Goal: Task Accomplishment & Management: Manage account settings

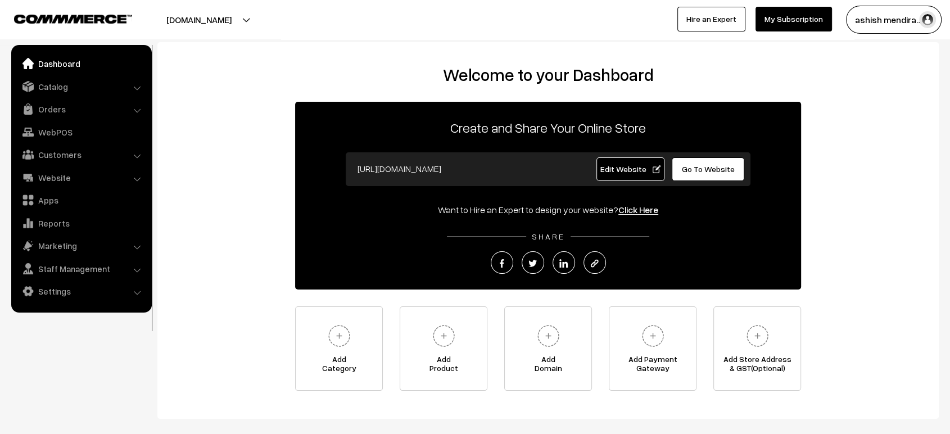
click at [255, 87] on div "Welcome to your Dashboard Create and Share Your Online Store [URL][DOMAIN_NAME]…" at bounding box center [548, 228] width 759 height 326
click at [54, 87] on link "Catalog" at bounding box center [81, 86] width 134 height 20
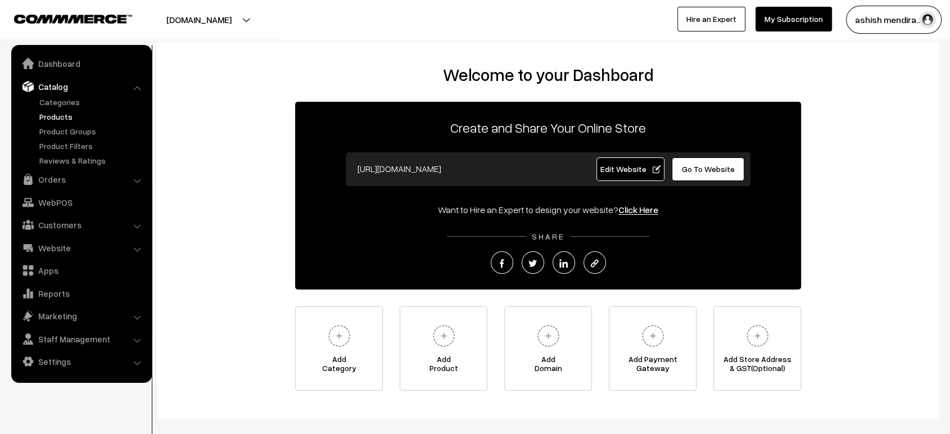
click at [60, 114] on link "Products" at bounding box center [92, 117] width 111 height 12
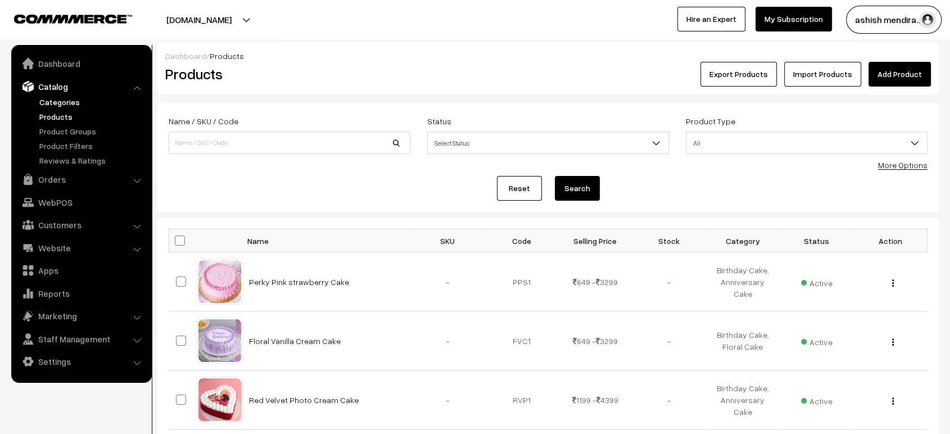
click at [62, 101] on link "Categories" at bounding box center [92, 102] width 111 height 12
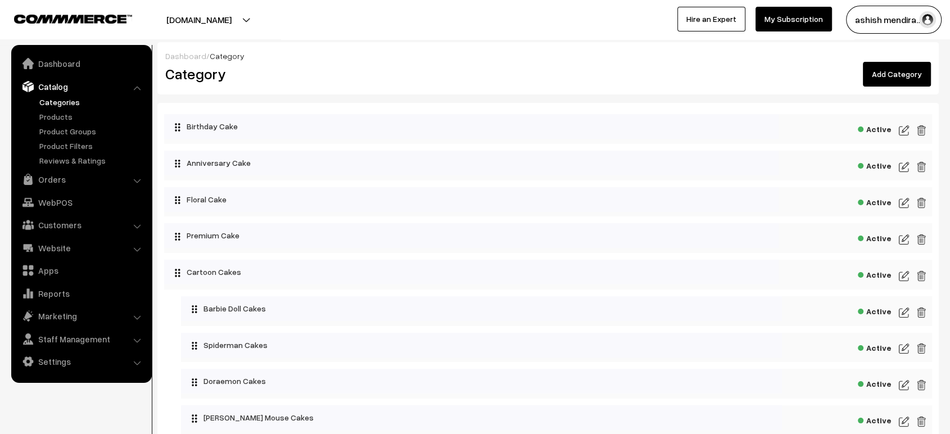
click at [901, 203] on img at bounding box center [904, 202] width 10 height 13
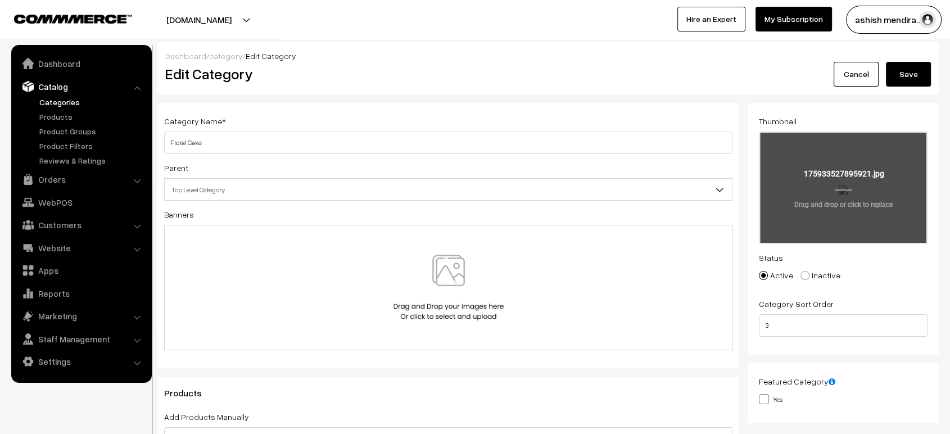
click at [830, 189] on input "file" at bounding box center [843, 188] width 166 height 110
type input "C:\fakepath\1 (2).jpg"
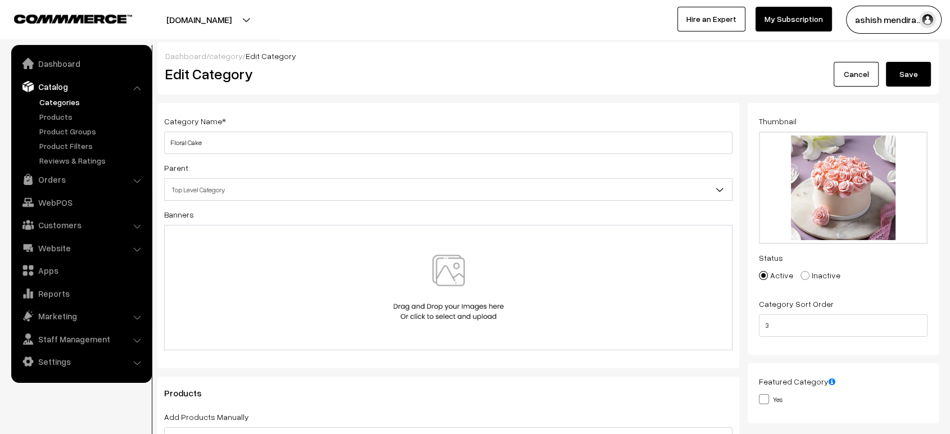
click at [907, 80] on button "Save" at bounding box center [908, 74] width 45 height 25
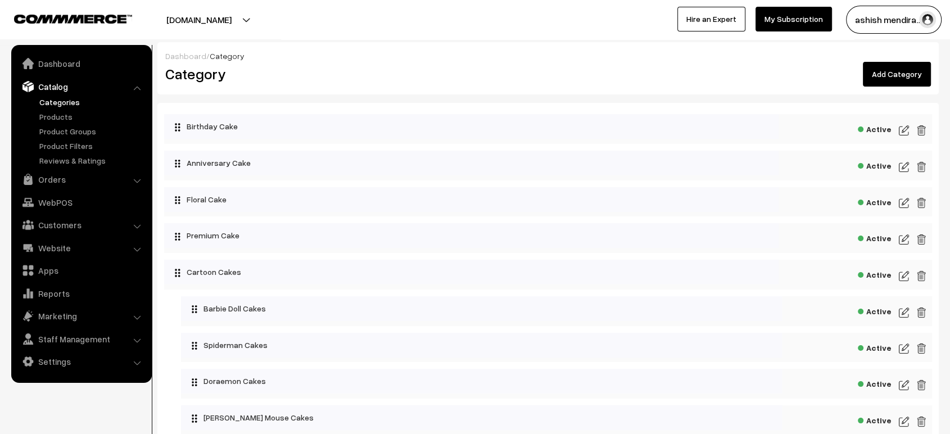
click at [224, 20] on button "cakeapp.in" at bounding box center [199, 20] width 144 height 28
click at [182, 52] on link "Go to Website" at bounding box center [195, 54] width 90 height 25
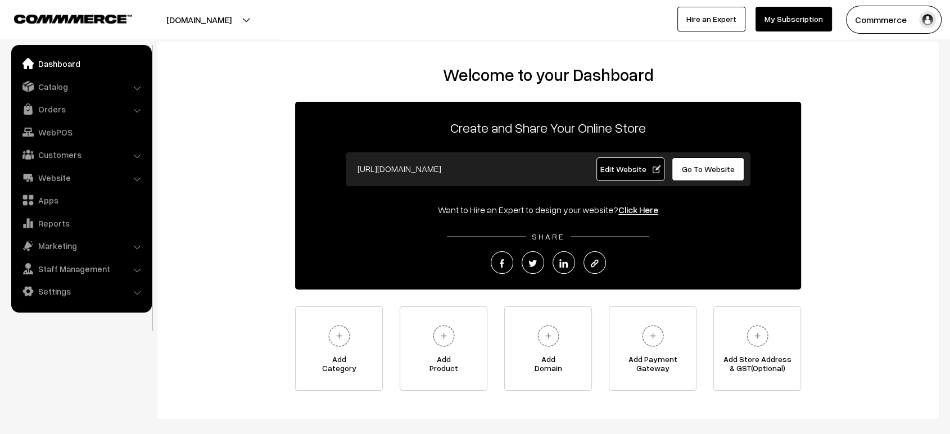
click at [712, 164] on link "Go To Website" at bounding box center [708, 169] width 73 height 24
click at [74, 291] on link "Settings" at bounding box center [81, 291] width 134 height 20
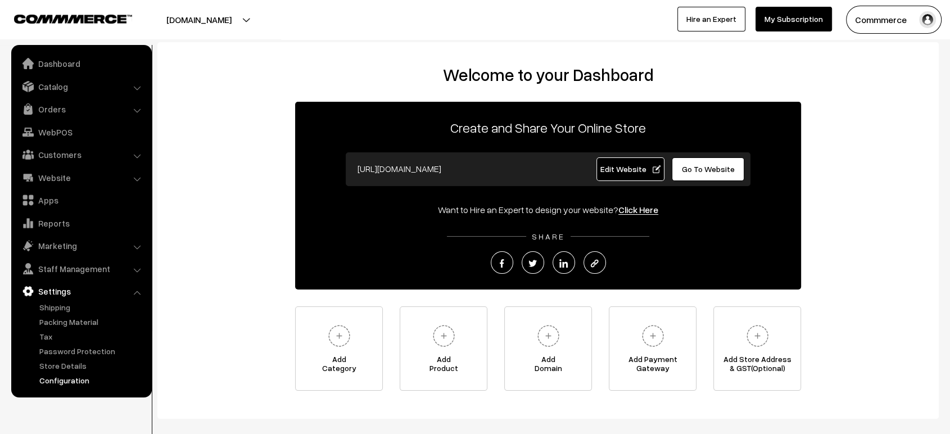
click at [90, 379] on link "Configuration" at bounding box center [92, 380] width 111 height 12
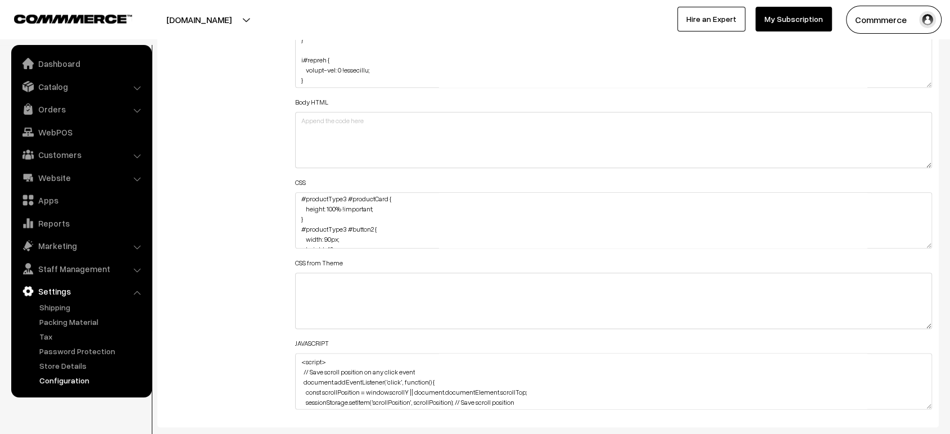
scroll to position [1307, 0]
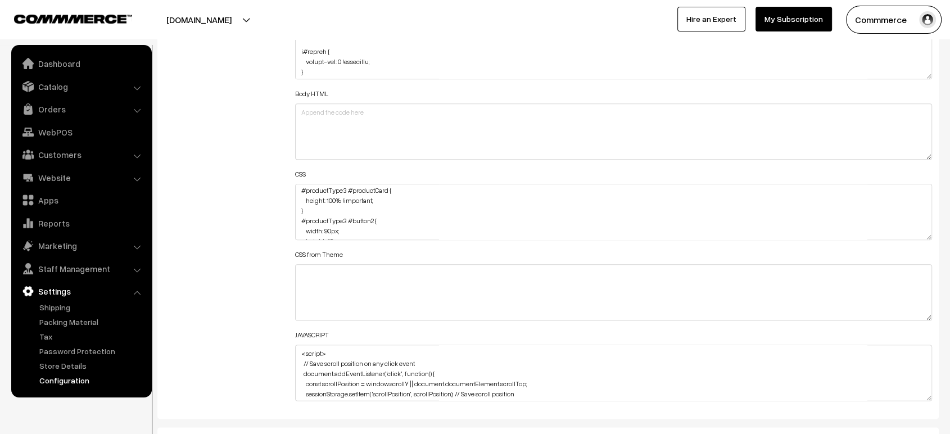
drag, startPoint x: 931, startPoint y: 233, endPoint x: 813, endPoint y: 463, distance: 259.0
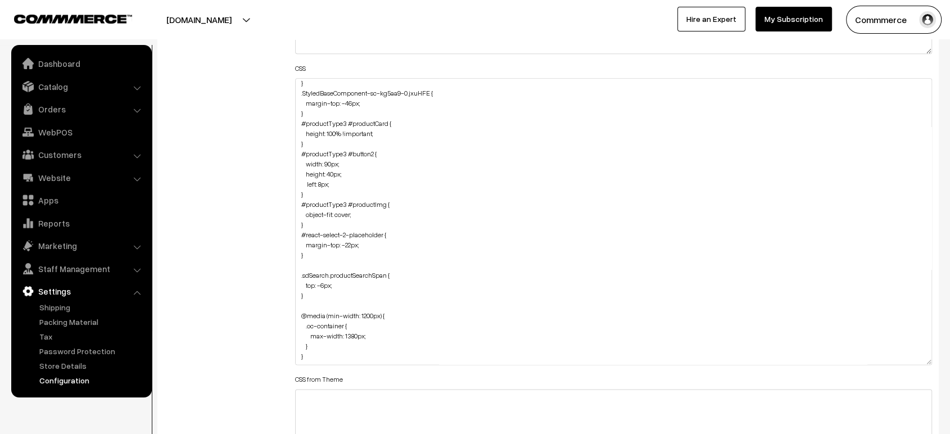
scroll to position [92, 0]
drag, startPoint x: 359, startPoint y: 215, endPoint x: 302, endPoint y: 215, distance: 56.8
click at [302, 215] on textarea ".productListWrap #productPrice { margin-bottom: 10px; } .productListWrap #produ…" at bounding box center [613, 221] width 637 height 287
drag, startPoint x: 307, startPoint y: 226, endPoint x: 295, endPoint y: 206, distance: 23.7
click at [295, 206] on textarea ".productListWrap #productPrice { margin-bottom: 10px; } .productListWrap #produ…" at bounding box center [613, 221] width 637 height 287
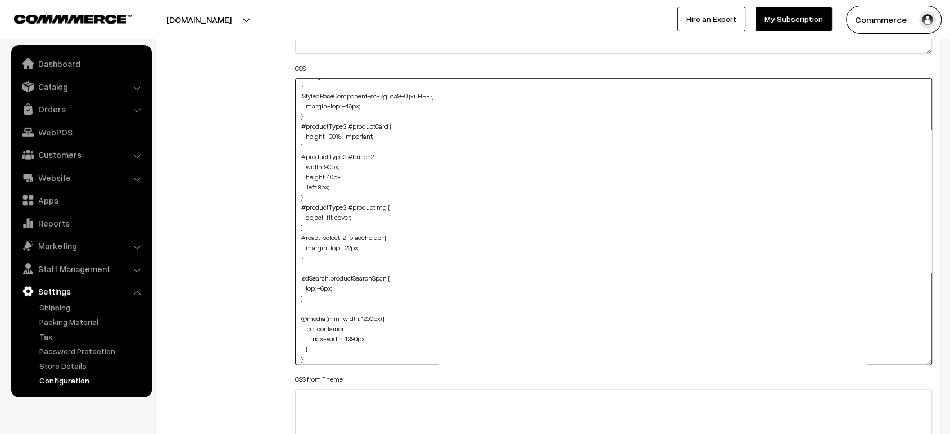
paste textarea "background: #fffef9; height: 350px"
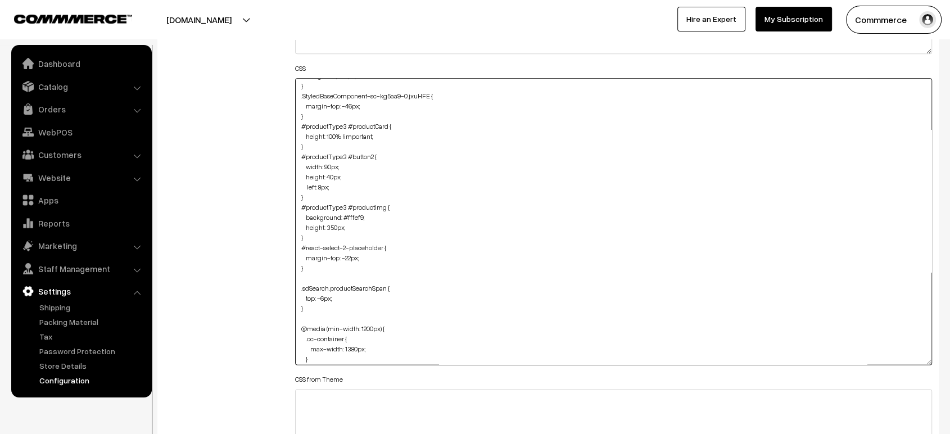
type textarea ".productListWrap #productPrice { margin-bottom: 10px; } .productListWrap #produ…"
click at [274, 210] on div "Additional HTML/JS/CSS" at bounding box center [221, 216] width 131 height 632
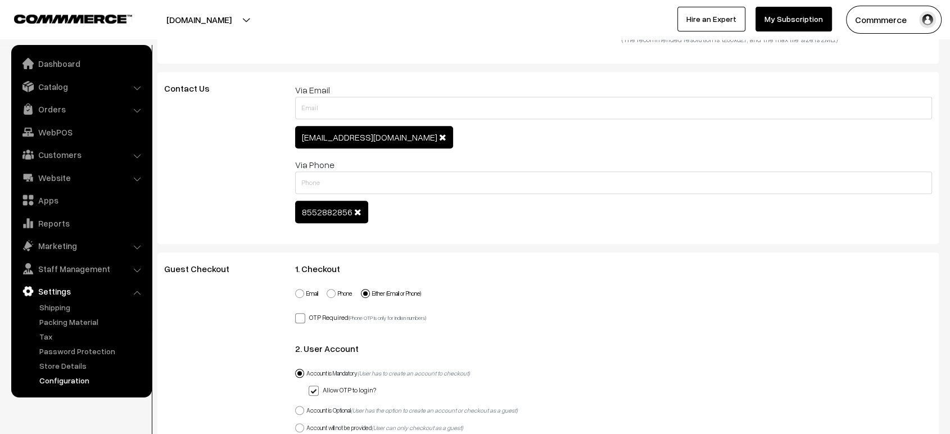
scroll to position [0, 0]
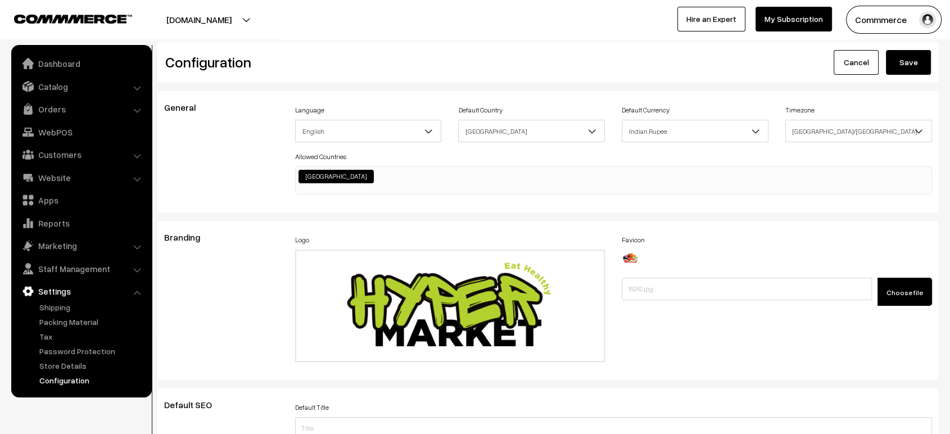
click at [903, 71] on button "Save" at bounding box center [908, 62] width 45 height 25
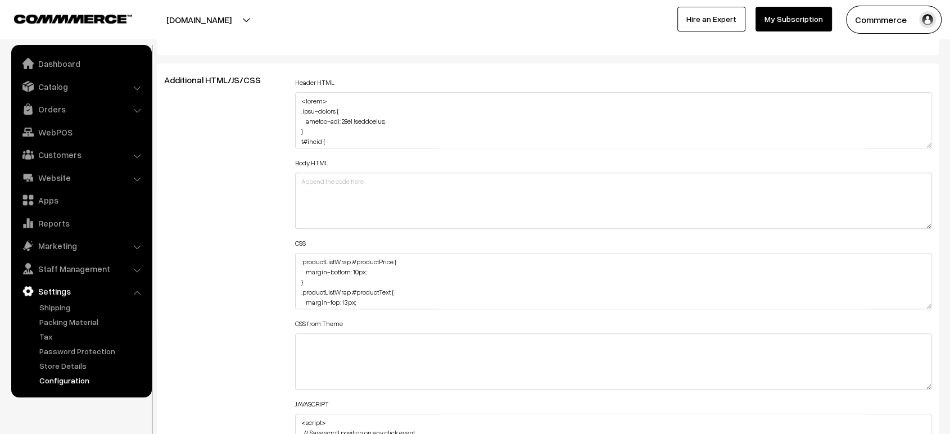
scroll to position [1241, 0]
click at [295, 260] on textarea ".productListWrap #productPrice { margin-bottom: 10px; } .productListWrap #produ…" at bounding box center [613, 278] width 637 height 56
paste textarea ".productListWrap #productImg { background-color: #fffef9; }"
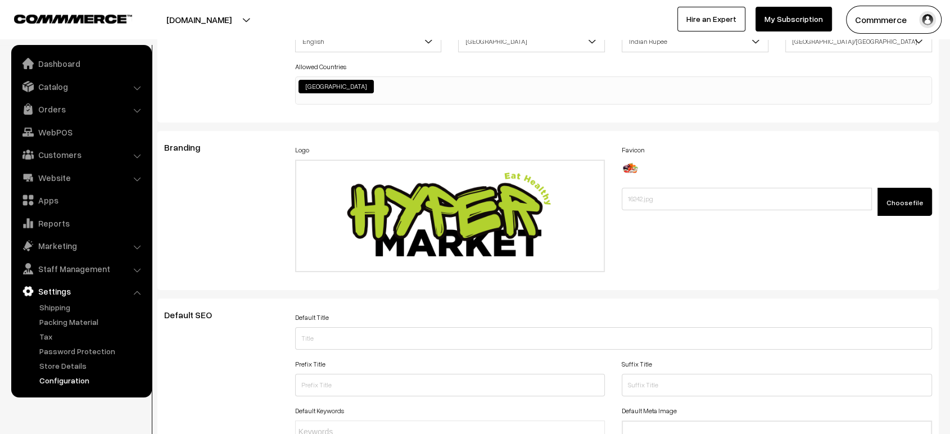
scroll to position [0, 0]
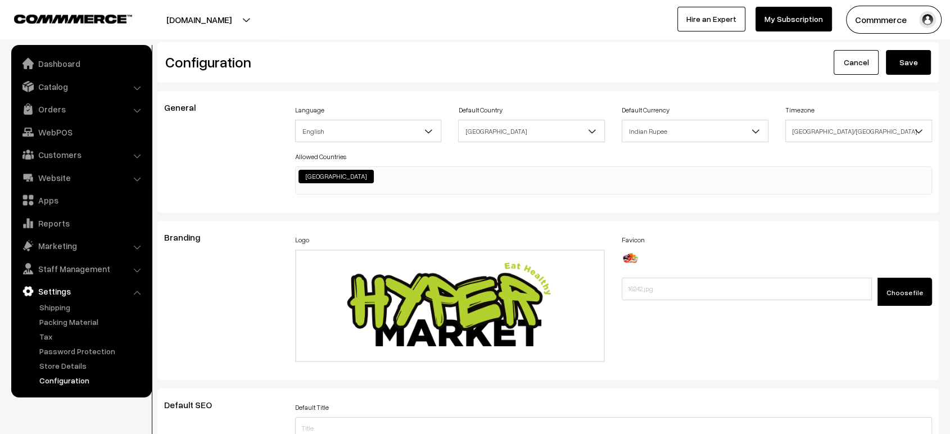
type textarea ".productListWrap #productImg { background-color: #fffef9; } .productListWrap #p…"
click at [897, 50] on button "Save" at bounding box center [908, 62] width 45 height 25
click at [89, 68] on link "Dashboard" at bounding box center [81, 63] width 134 height 20
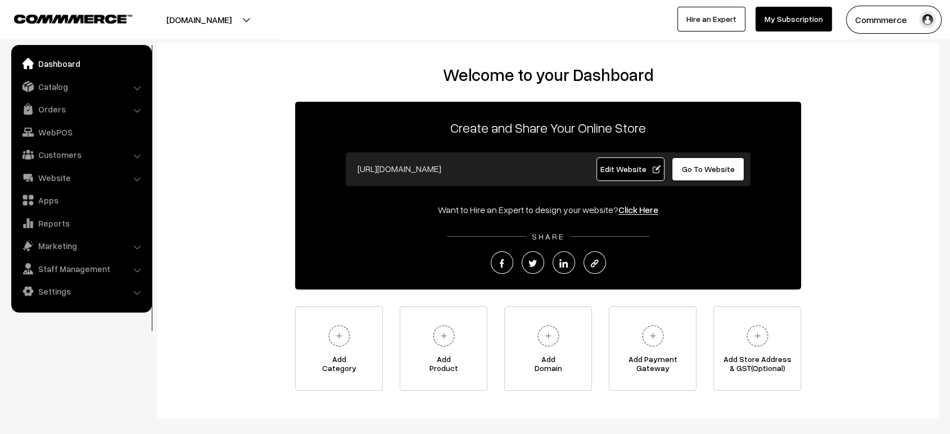
click at [612, 171] on span "Edit Website" at bounding box center [630, 169] width 60 height 10
click at [43, 299] on link "Settings" at bounding box center [81, 291] width 134 height 20
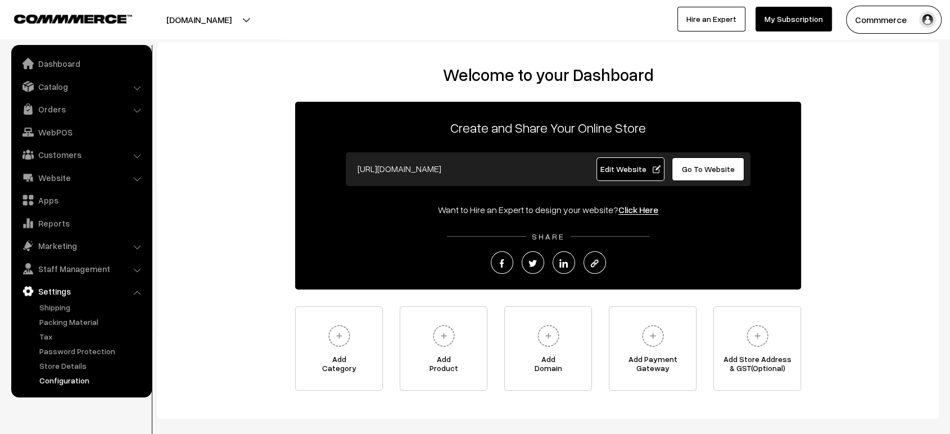
click at [78, 386] on link "Configuration" at bounding box center [92, 380] width 111 height 12
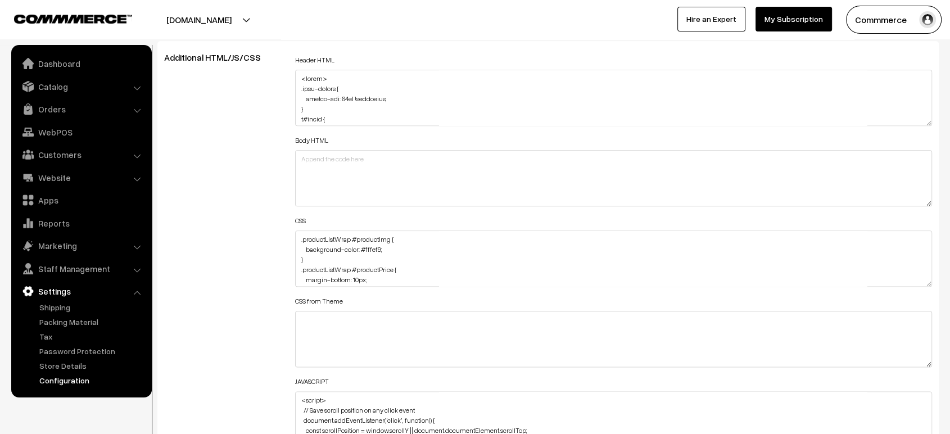
scroll to position [1259, 0]
click at [300, 237] on textarea ".productListWrap #productImg { background-color: #fffef9; } .productListWrap #p…" at bounding box center [613, 260] width 637 height 56
paste textarea ".related-product-slider #productCard { height: 100%; padding-bottom: 20px; max-…"
drag, startPoint x: 364, startPoint y: 262, endPoint x: 296, endPoint y: 242, distance: 70.8
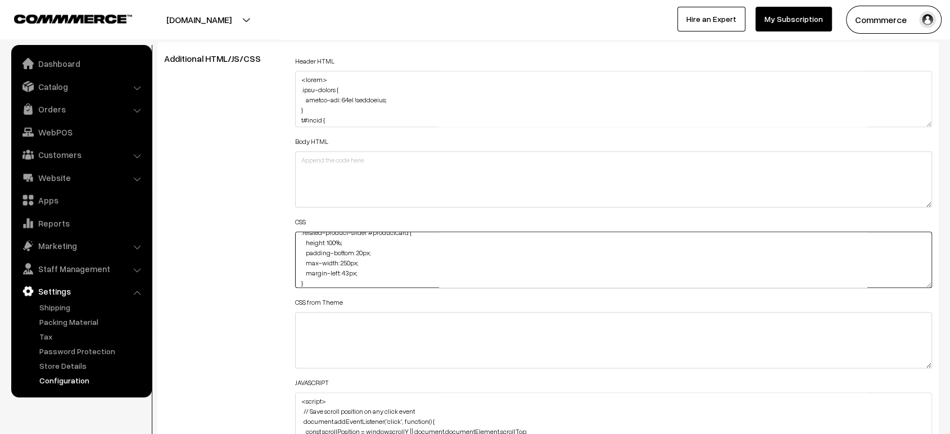
click at [296, 242] on textarea ".productListWrap #productImg { background-color: #fffef9; } .productListWrap #p…" at bounding box center [613, 260] width 637 height 56
type textarea ".related-product-slider #productCard { margin-left: 43px; } .productListWrap #p…"
click at [280, 246] on div "Additional HTML/JS/CSS" at bounding box center [221, 254] width 131 height 402
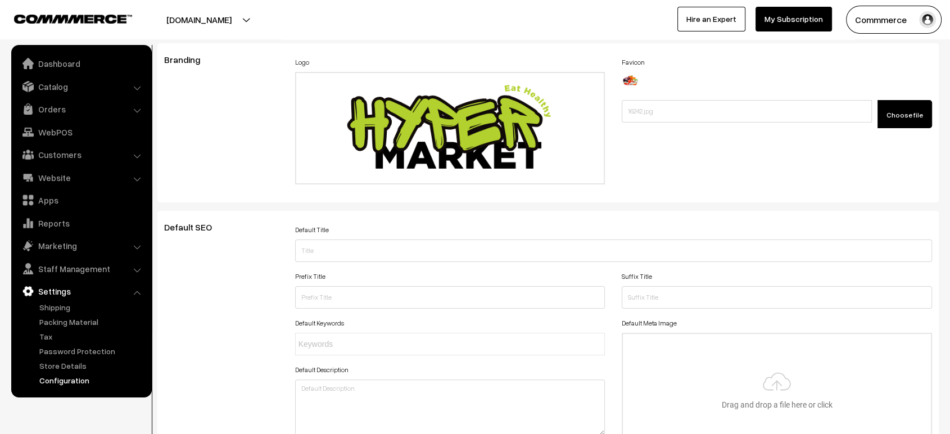
scroll to position [0, 0]
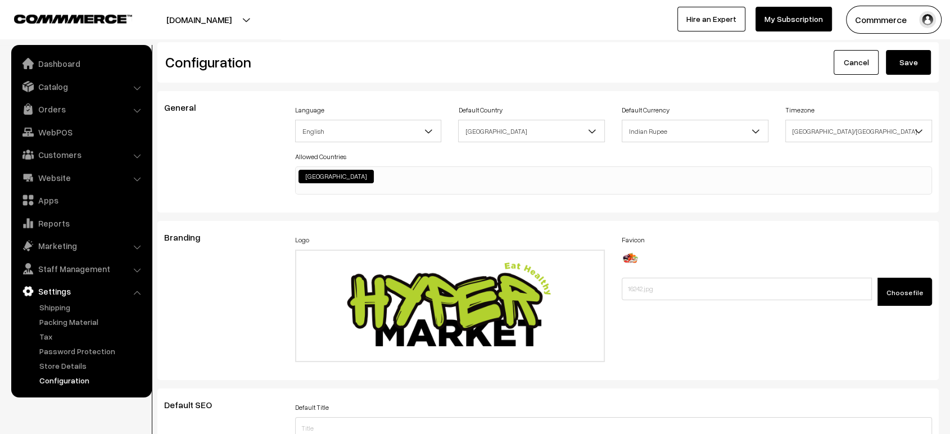
click at [907, 62] on button "Save" at bounding box center [908, 62] width 45 height 25
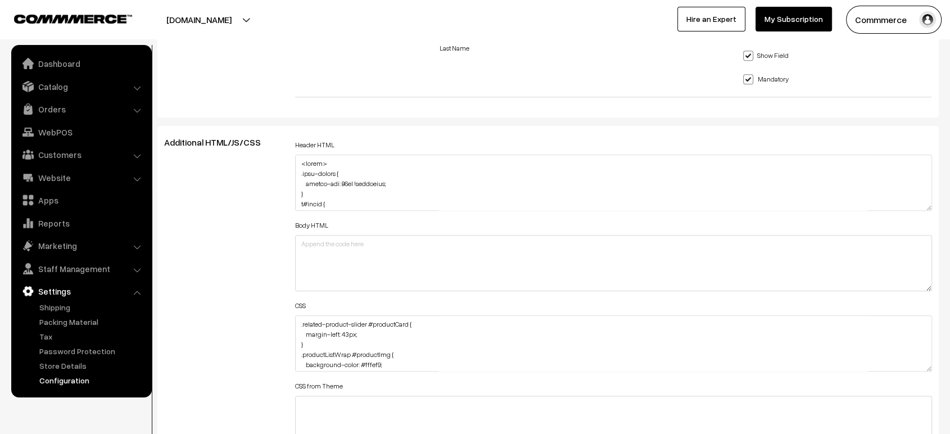
scroll to position [1177, 0]
click at [296, 327] on textarea ".related-product-slider #productCard { margin-left: 43px; } .productListWrap #p…" at bounding box center [613, 342] width 637 height 56
click at [297, 318] on textarea ".related-product-slider #productCard { margin-left: 43px; } .productListWrap #p…" at bounding box center [613, 342] width 637 height 56
paste textarea ".product-details-component { margin-top: 90px !important; }"
type textarea ".product-details-component { margin-top: 90px !important; } .related-product-sl…"
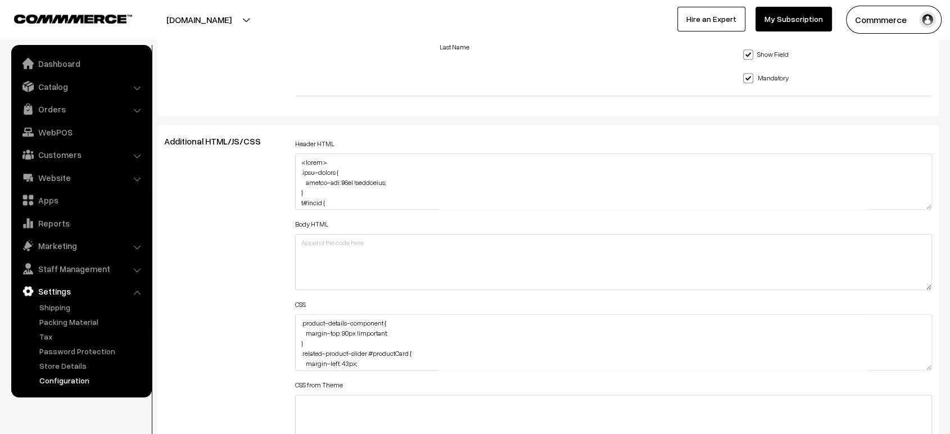
click at [256, 306] on div "Additional HTML/JS/CSS" at bounding box center [221, 337] width 131 height 402
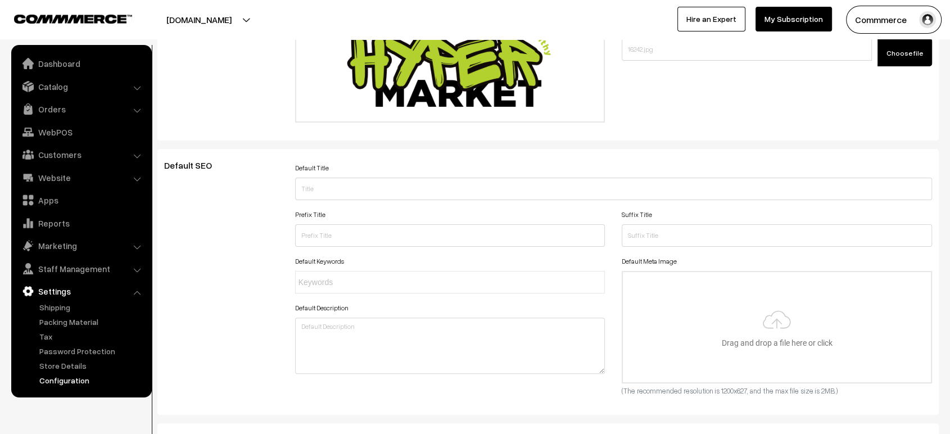
scroll to position [0, 0]
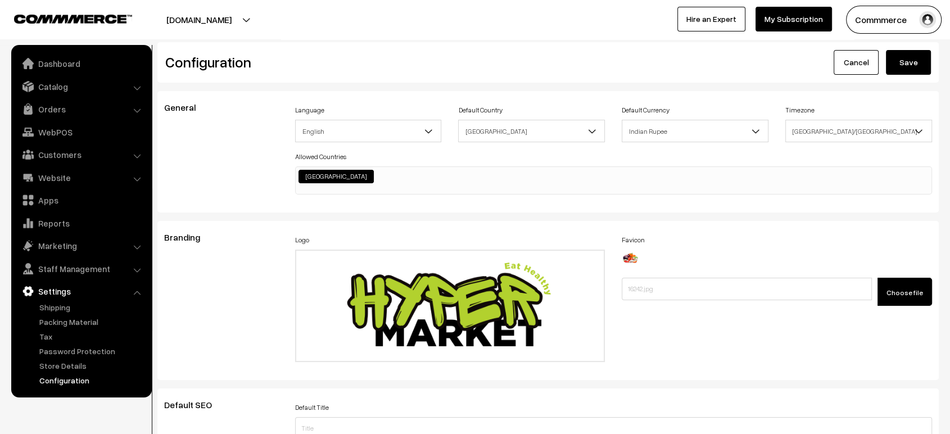
click at [915, 64] on button "Save" at bounding box center [908, 62] width 45 height 25
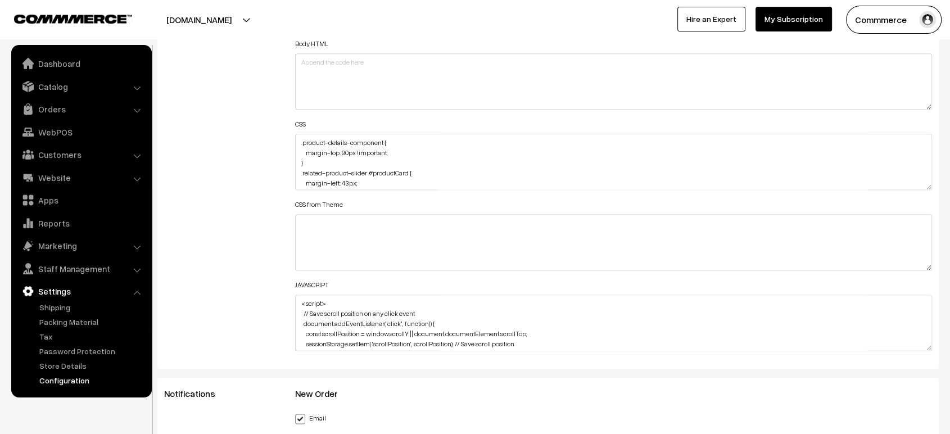
scroll to position [1392, 0]
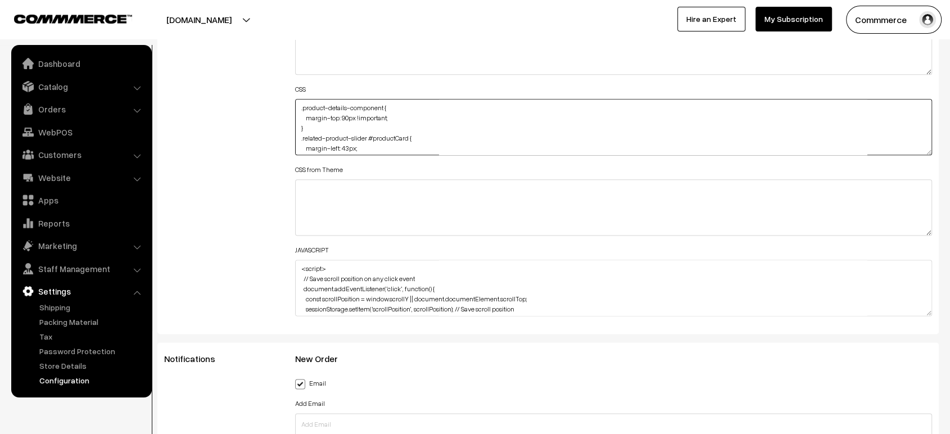
click at [296, 107] on textarea ".product-details-component { margin-top: 90px !important; } .related-product-sl…" at bounding box center [613, 127] width 637 height 56
paste textarea ".productDetails .quantity-btn-container input { color: var(--primary-color); bo…"
click at [383, 115] on textarea ".product-details-component { margin-top: 90px !important; } .related-product-sl…" at bounding box center [613, 127] width 637 height 56
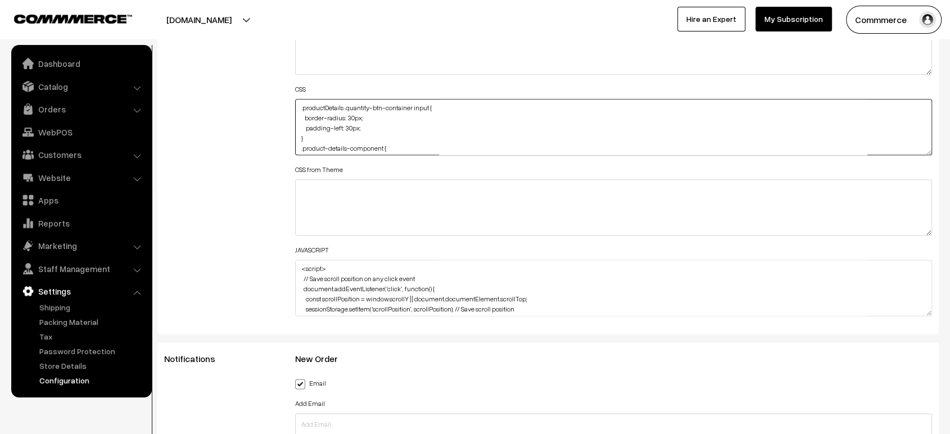
type textarea ".productDetails .quantity-btn-container input { border-radius: 30px; padding-le…"
click at [252, 121] on div "Additional HTML/JS/CSS" at bounding box center [221, 122] width 131 height 402
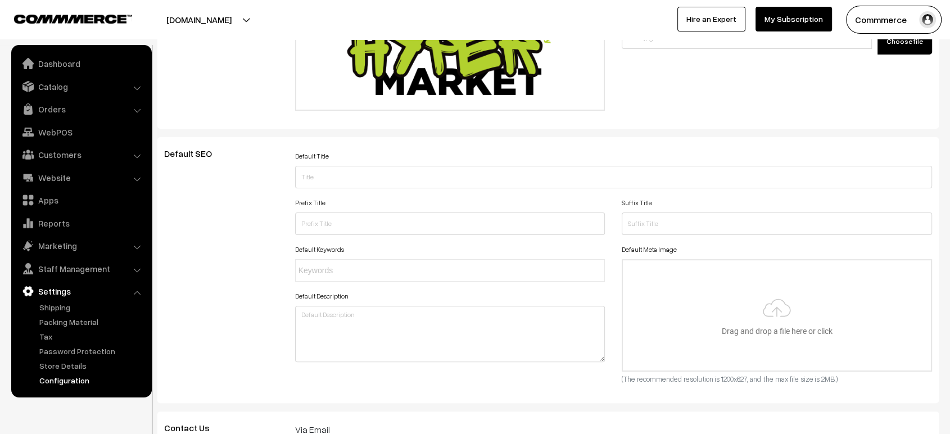
scroll to position [0, 0]
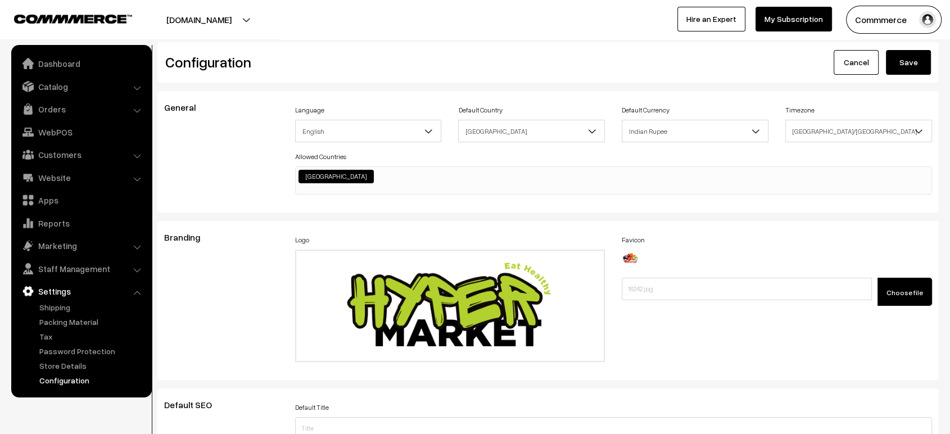
click at [898, 59] on button "Save" at bounding box center [908, 62] width 45 height 25
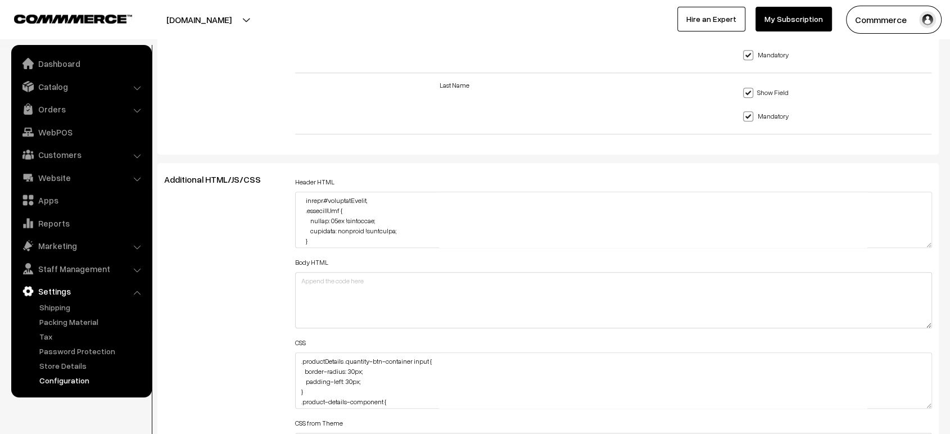
scroll to position [780, 0]
click at [337, 215] on textarea at bounding box center [613, 220] width 637 height 56
click at [364, 216] on textarea at bounding box center [613, 220] width 637 height 56
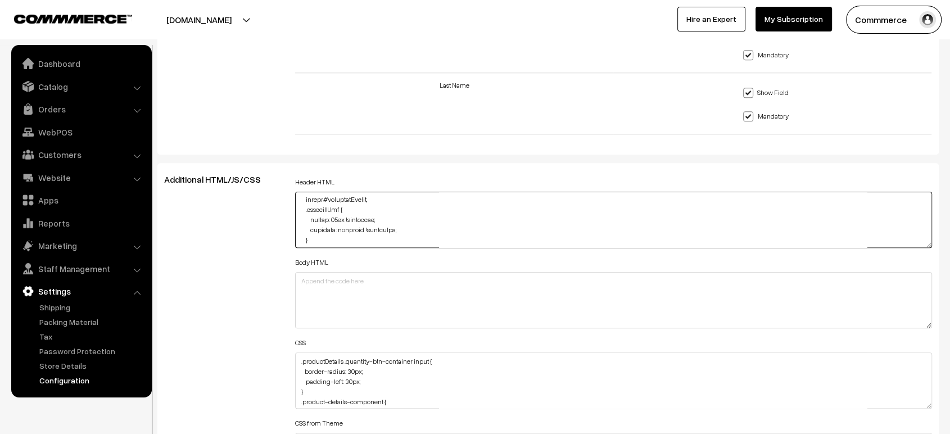
drag, startPoint x: 346, startPoint y: 217, endPoint x: 375, endPoint y: 215, distance: 28.8
click at [375, 215] on textarea at bounding box center [613, 220] width 637 height 56
click at [396, 215] on textarea at bounding box center [613, 220] width 637 height 56
type textarea "<style> .news-letter { margin-top: 20px !important; } p#price { text-align: cen…"
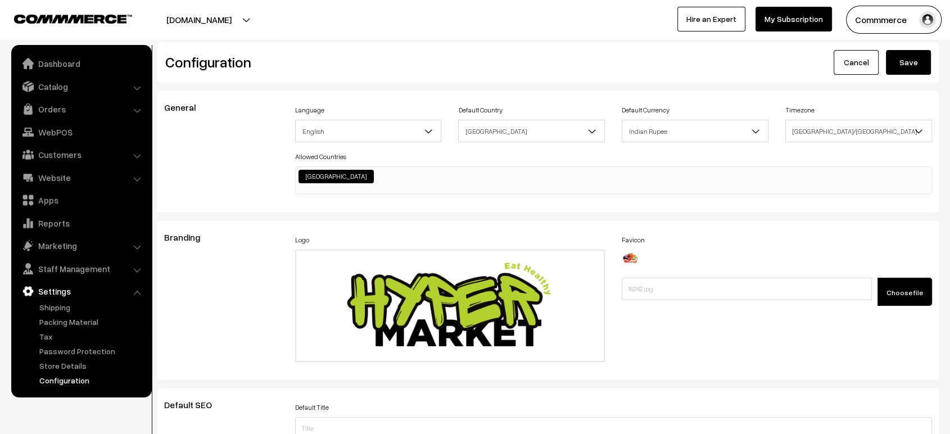
scroll to position [1138, 0]
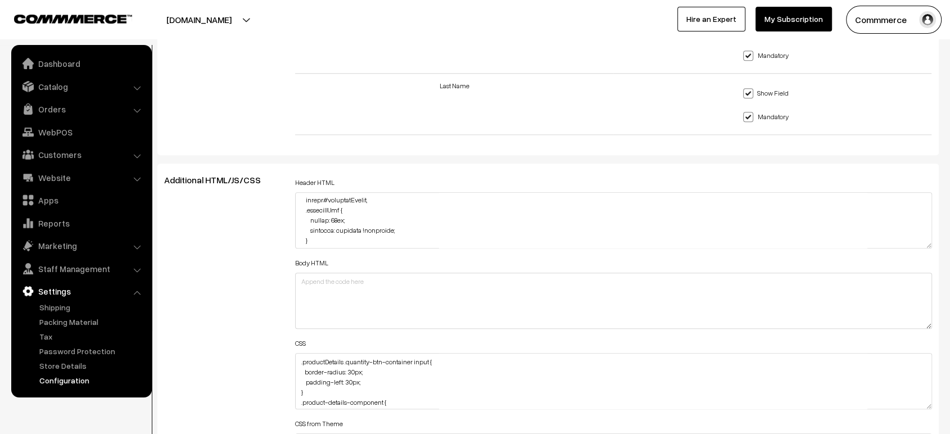
click at [919, 66] on td "Show Field Mandatory" at bounding box center [772, 42] width 318 height 61
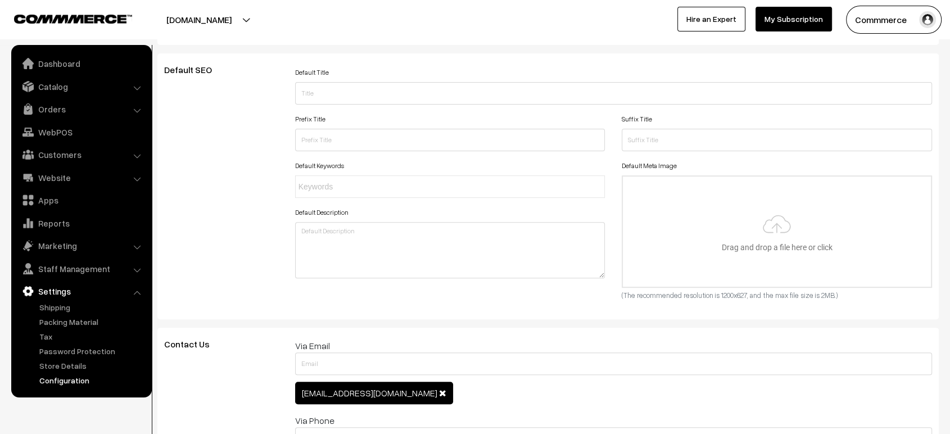
scroll to position [0, 0]
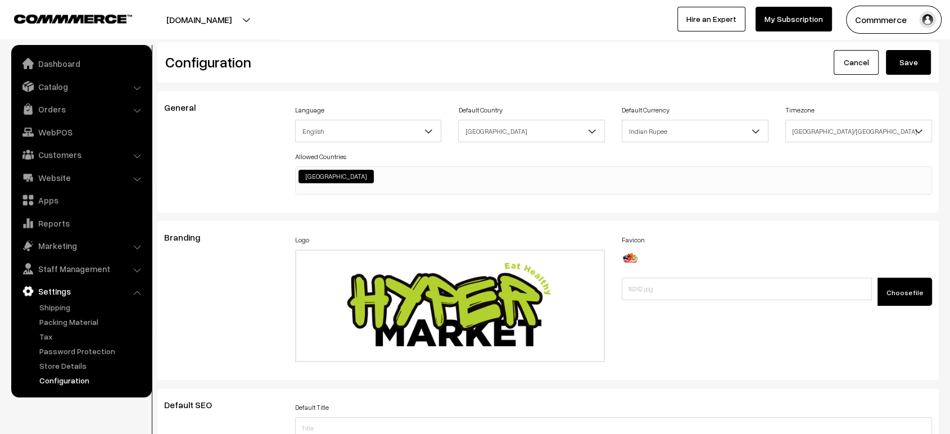
click at [909, 62] on button "Save" at bounding box center [908, 62] width 45 height 25
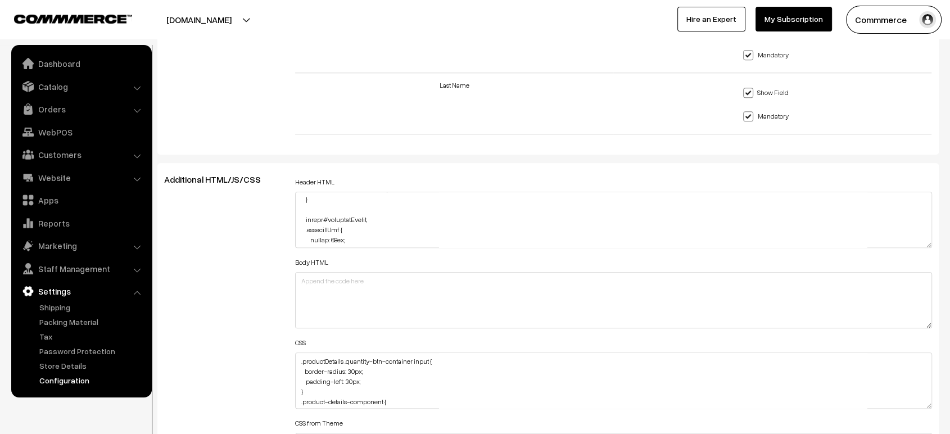
scroll to position [775, 0]
drag, startPoint x: 353, startPoint y: 224, endPoint x: 309, endPoint y: 222, distance: 43.9
click at [309, 222] on textarea at bounding box center [613, 220] width 637 height 56
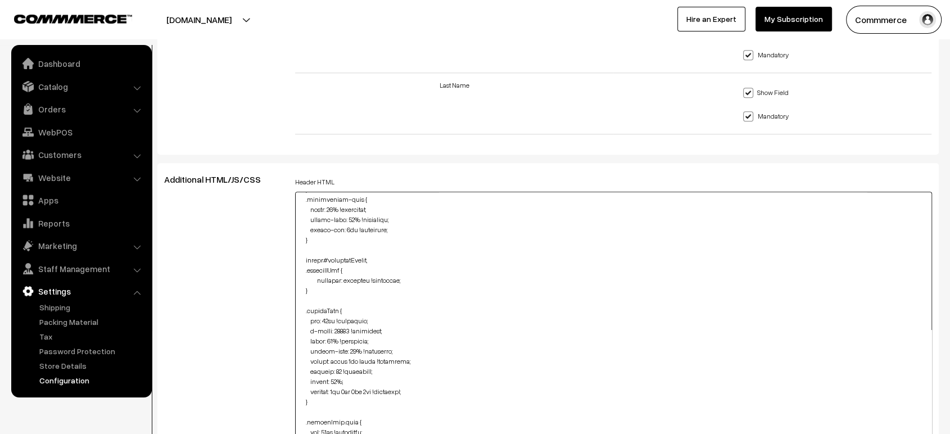
drag, startPoint x: 928, startPoint y: 237, endPoint x: 931, endPoint y: 445, distance: 208.6
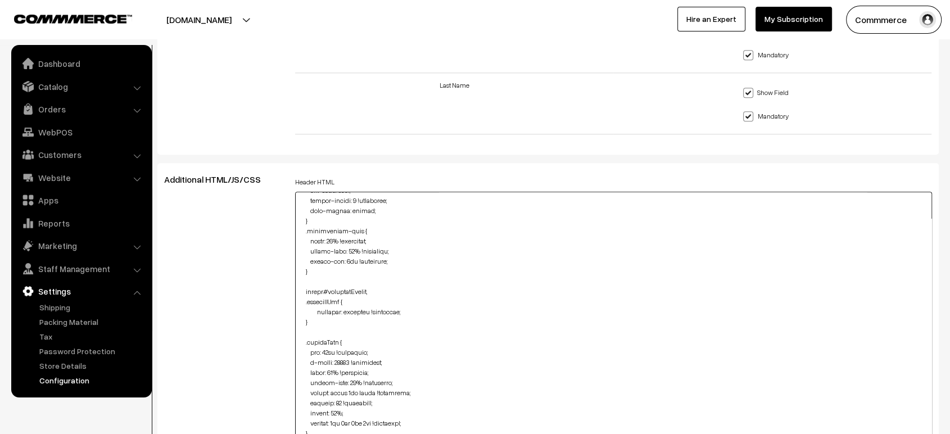
scroll to position [635, 0]
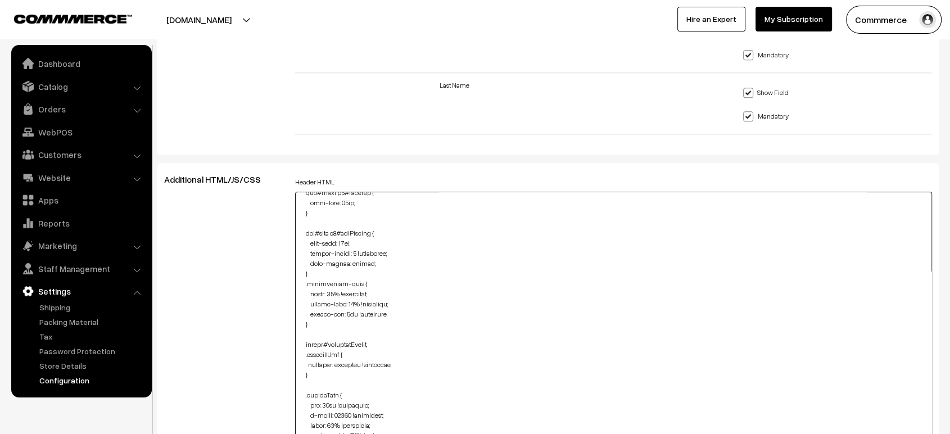
type textarea "<style> .news-letter { margin-top: 20px !important; } p#price { text-align: cen…"
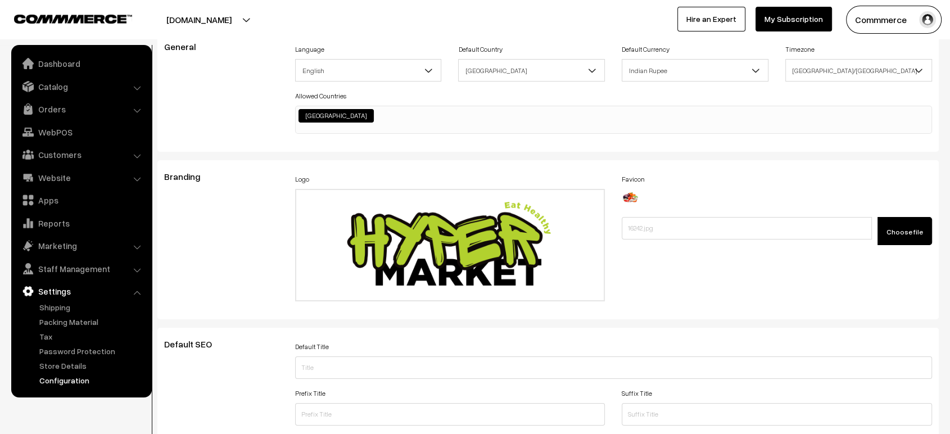
scroll to position [0, 0]
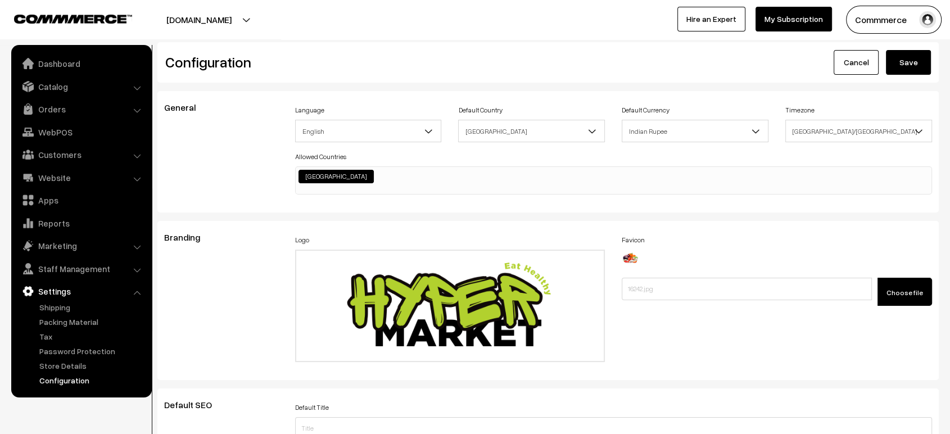
click at [914, 53] on button "Save" at bounding box center [908, 62] width 45 height 25
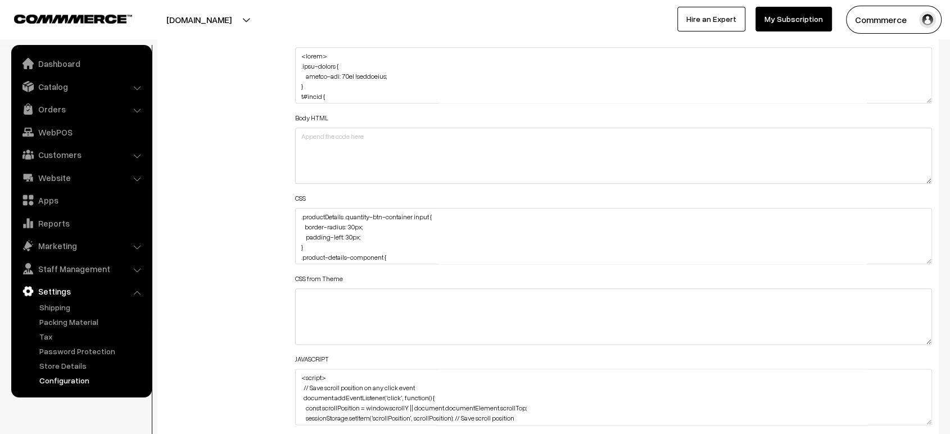
scroll to position [1299, 0]
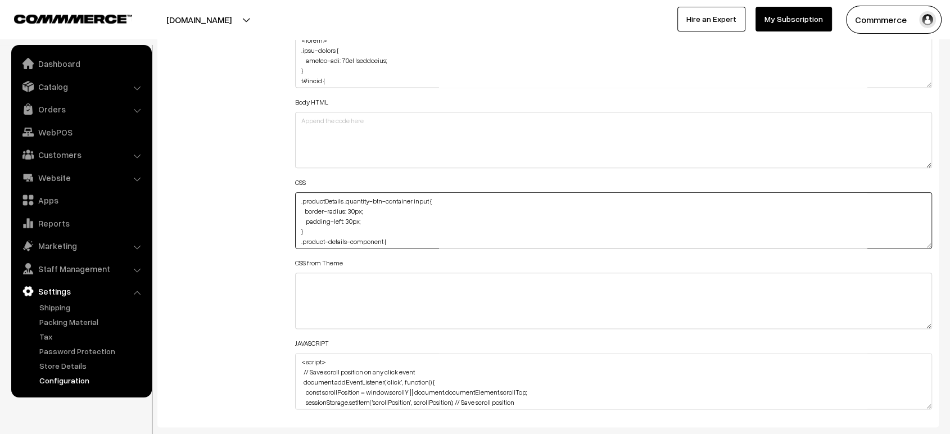
click at [297, 197] on textarea ".productDetails .quantity-btn-container input { border-radius: 30px; padding-le…" at bounding box center [613, 220] width 637 height 56
paste textarea ".varientModal .cINBjO { margin-top: 15px; font-size: larger; }"
type textarea ".varientModal .cINBjO { margin-top: 15px; font-size: larger; } .productDetails …"
click at [254, 192] on div "Additional HTML/JS/CSS" at bounding box center [221, 215] width 131 height 402
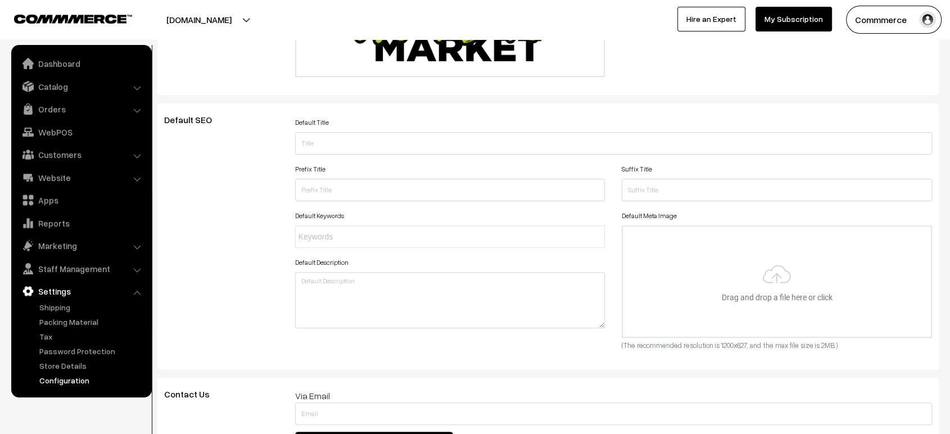
scroll to position [0, 0]
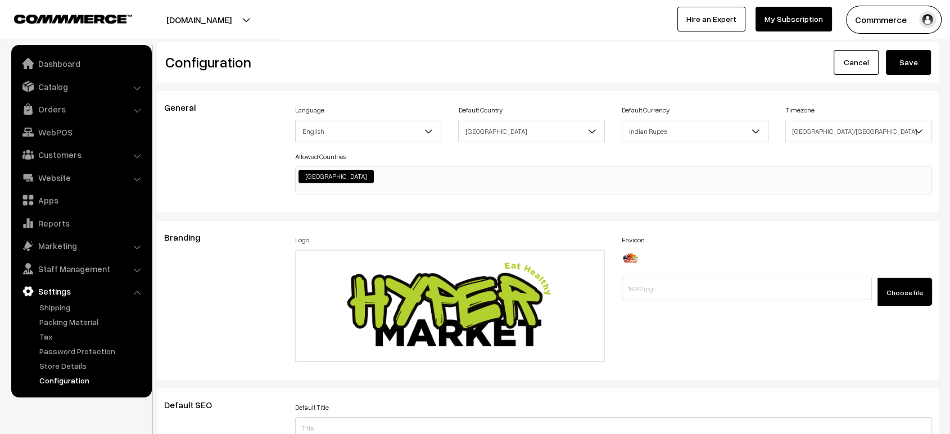
click at [916, 66] on button "Save" at bounding box center [908, 62] width 45 height 25
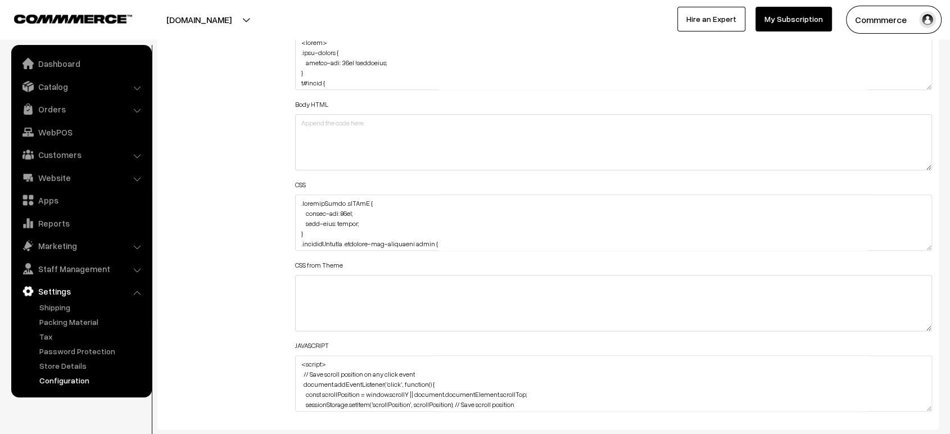
scroll to position [1297, 0]
click at [297, 200] on textarea at bounding box center [613, 222] width 637 height 56
paste textarea ".varientModal .gXCxlr { border: 1px solid; width: 77px; border-radius: 13px; }"
click at [297, 198] on textarea at bounding box center [613, 222] width 637 height 56
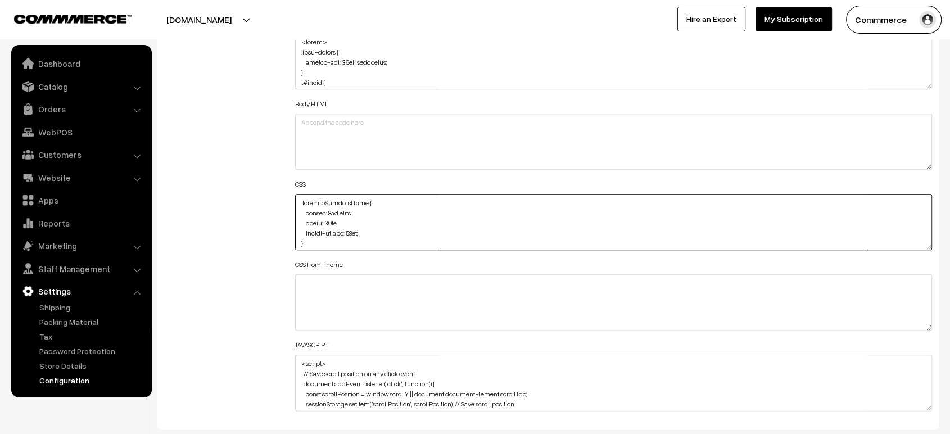
paste textarea ".varientModal #quantityInput-10 { margin-left: 30px; }"
click at [327, 230] on textarea at bounding box center [613, 222] width 637 height 56
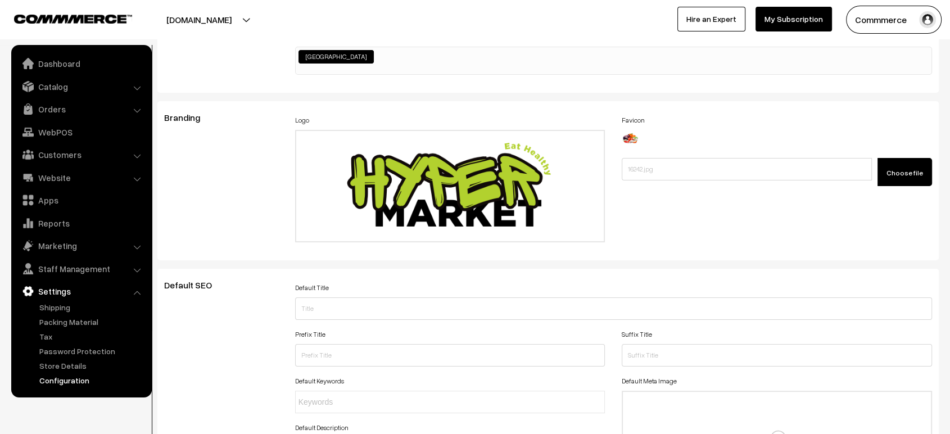
scroll to position [0, 0]
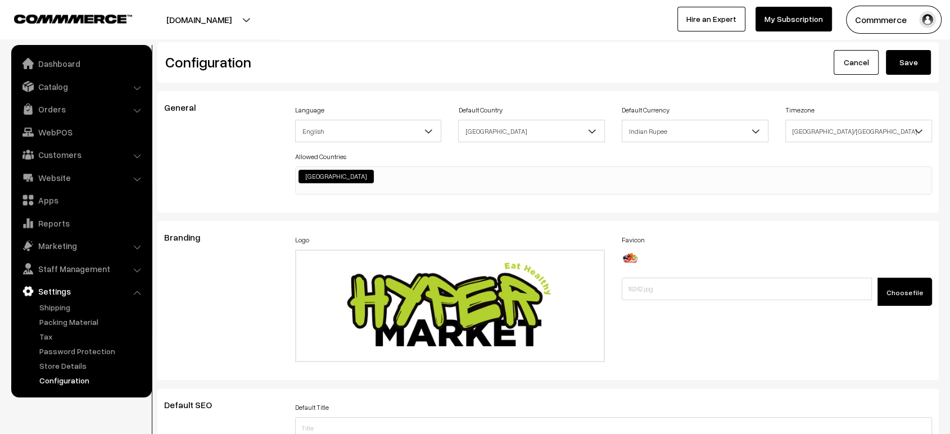
type textarea ".varientModal #quantityInput-10 { margin-left: 30px; } .varientModal .gXCxlr { …"
click at [895, 73] on button "Save" at bounding box center [908, 62] width 45 height 25
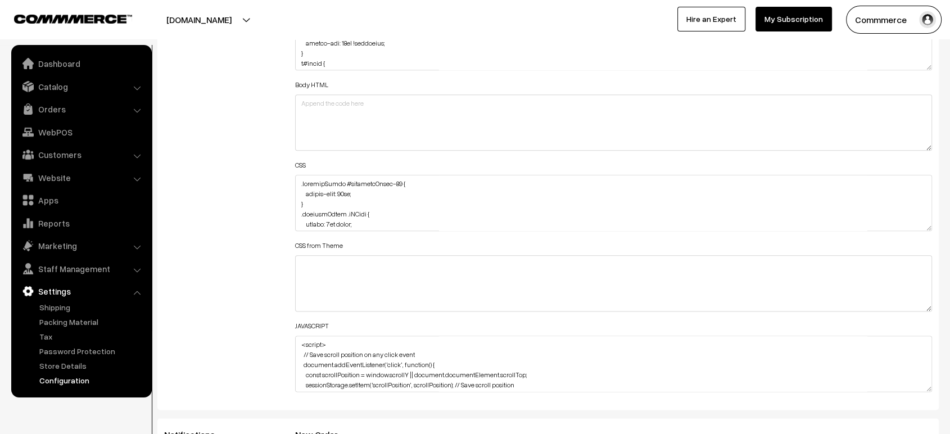
scroll to position [1319, 0]
click at [367, 191] on textarea at bounding box center [613, 200] width 637 height 56
paste textarea "border-radius: 10px;"
click at [300, 198] on textarea at bounding box center [613, 200] width 637 height 56
type textarea ".varientModal #quantityInput-10 { margin-left: 30px; border-radius: 10px; } .va…"
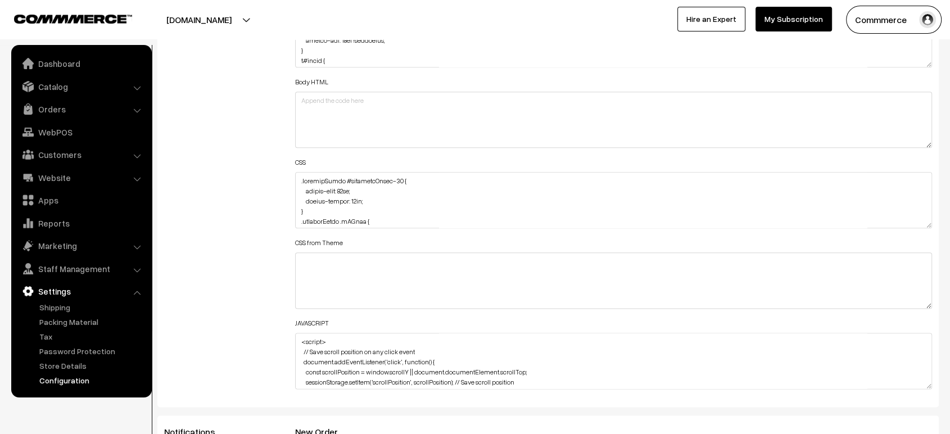
click at [262, 196] on div "Additional HTML/JS/CSS" at bounding box center [221, 195] width 131 height 402
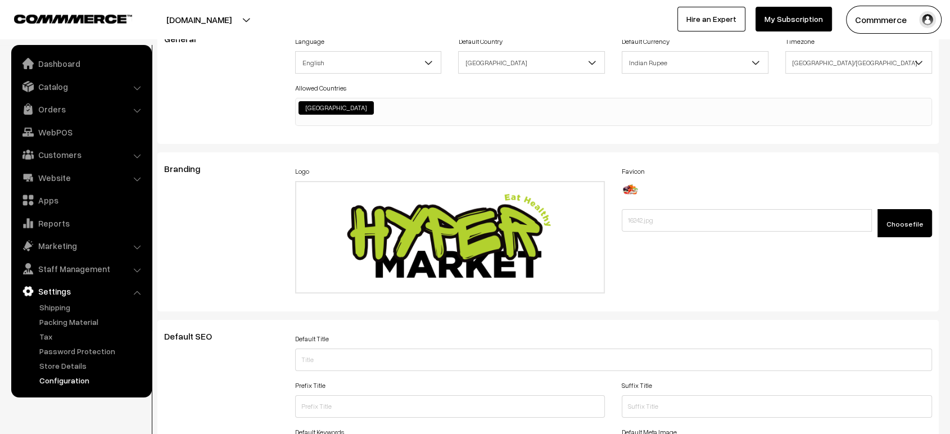
scroll to position [0, 0]
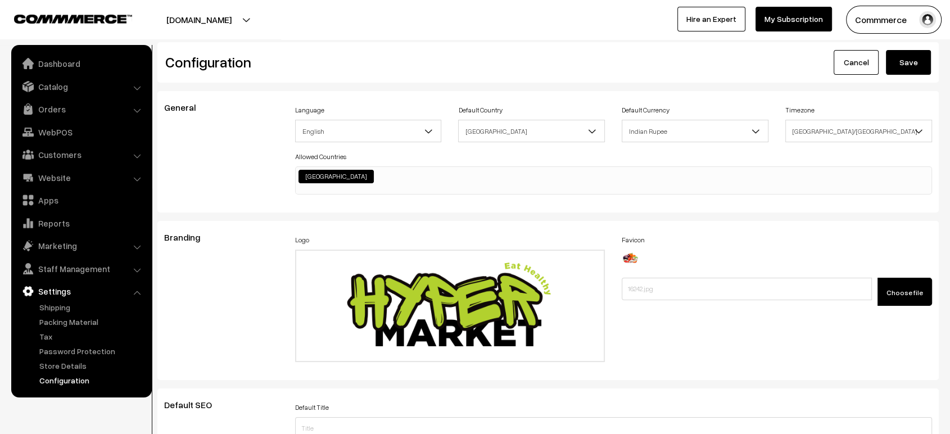
click at [924, 64] on button "Save" at bounding box center [908, 62] width 45 height 25
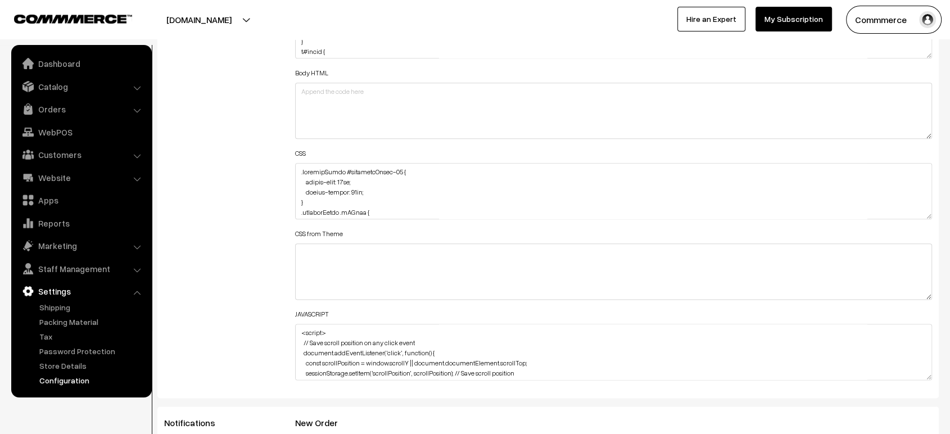
scroll to position [1328, 0]
click at [297, 168] on textarea at bounding box center [613, 190] width 637 height 56
paste textarea "#cartHead a, #cartHead a:hover { color: inherit; text-decoration: none; font-si…"
drag, startPoint x: 379, startPoint y: 188, endPoint x: 291, endPoint y: 183, distance: 89.0
click at [291, 183] on div "Header HTML Body HTML CSS CSS from Theme JAVASCRIPT" at bounding box center [614, 185] width 654 height 402
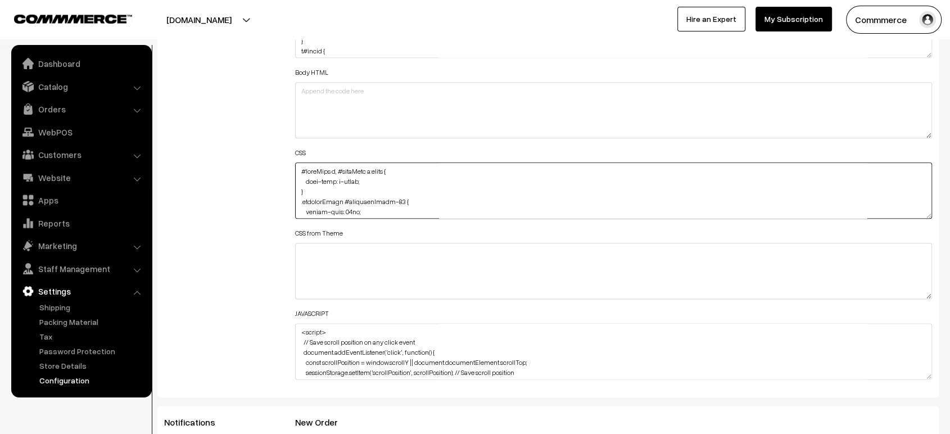
drag, startPoint x: 336, startPoint y: 167, endPoint x: 392, endPoint y: 168, distance: 56.2
click at [392, 168] on textarea at bounding box center [613, 190] width 637 height 56
type textarea "#cartHead { font-size: x-large; } .varientModal #quantityInput-10 { margin-left…"
click at [254, 161] on div "Additional HTML/JS/CSS" at bounding box center [221, 185] width 131 height 402
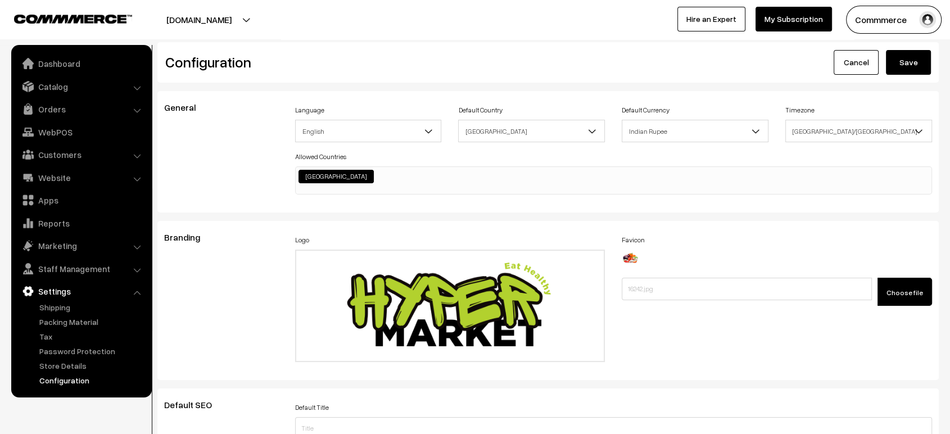
scroll to position [0, 0]
click at [897, 64] on button "Save" at bounding box center [908, 62] width 45 height 25
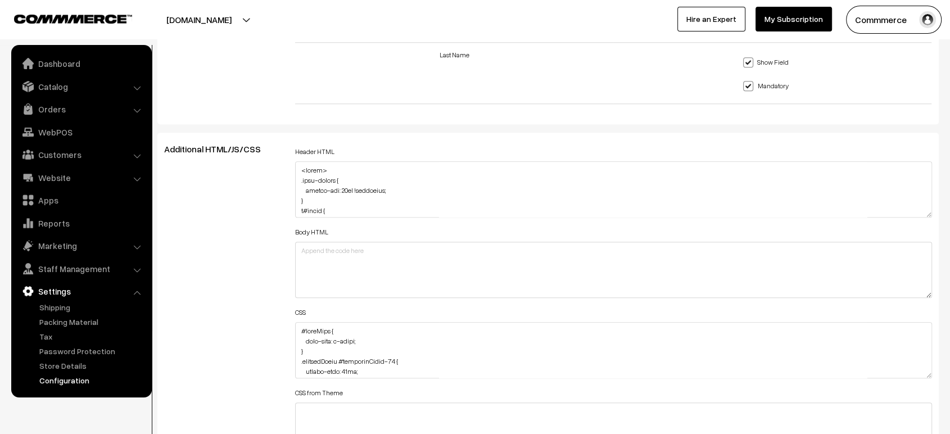
scroll to position [4, 0]
click at [300, 327] on textarea at bounding box center [613, 350] width 637 height 56
paste textarea ".footer-social-icon-container { filter: invert(1); }"
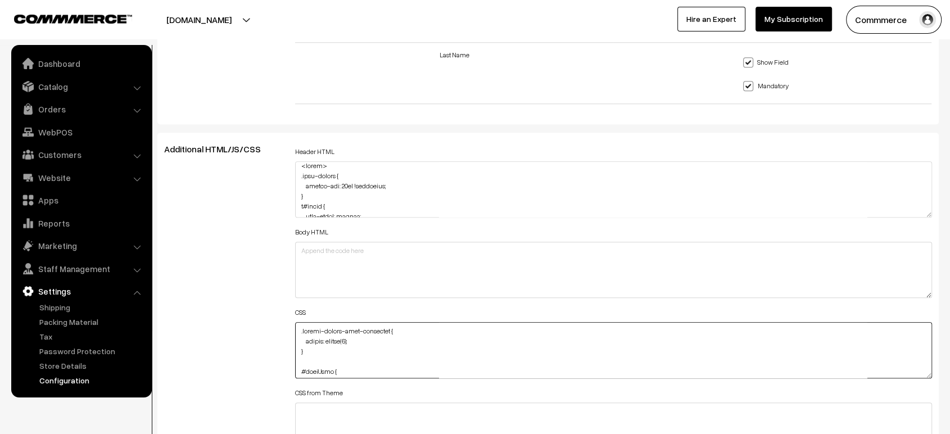
type textarea ".footer-social-icon-container { filter: invert(1); } #cartHead { font-size: x-l…"
click at [239, 279] on div "Additional HTML/JS/CSS" at bounding box center [221, 345] width 131 height 402
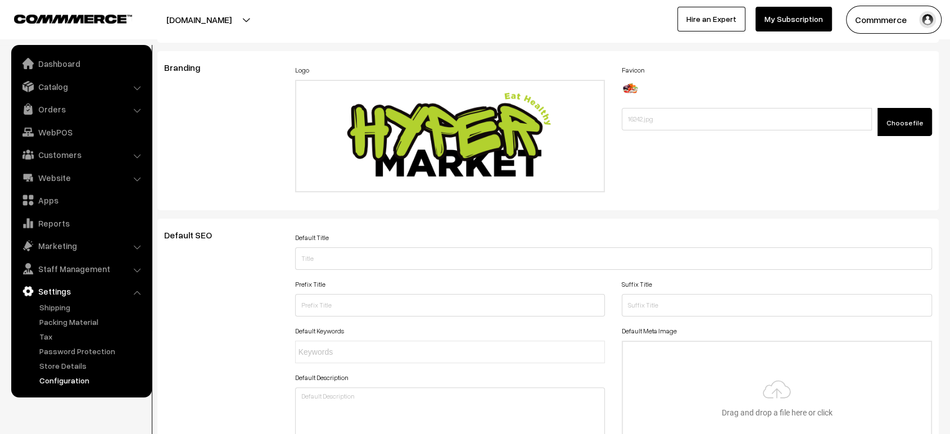
scroll to position [0, 0]
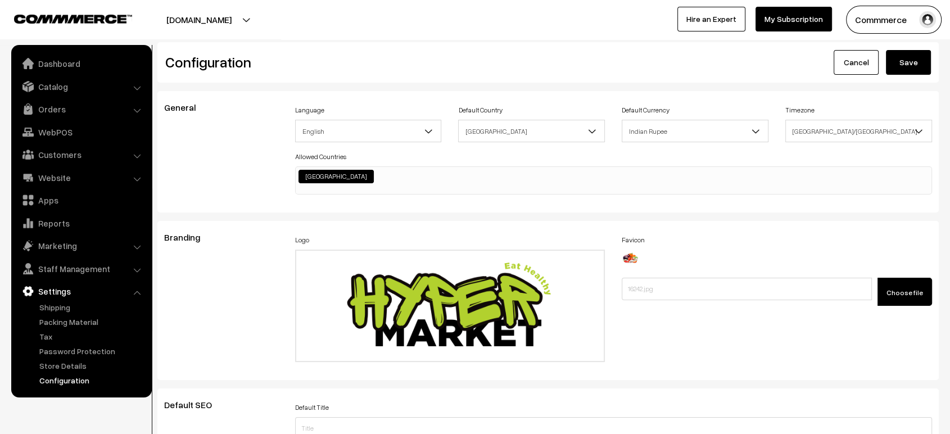
click at [922, 58] on button "Save" at bounding box center [908, 62] width 45 height 25
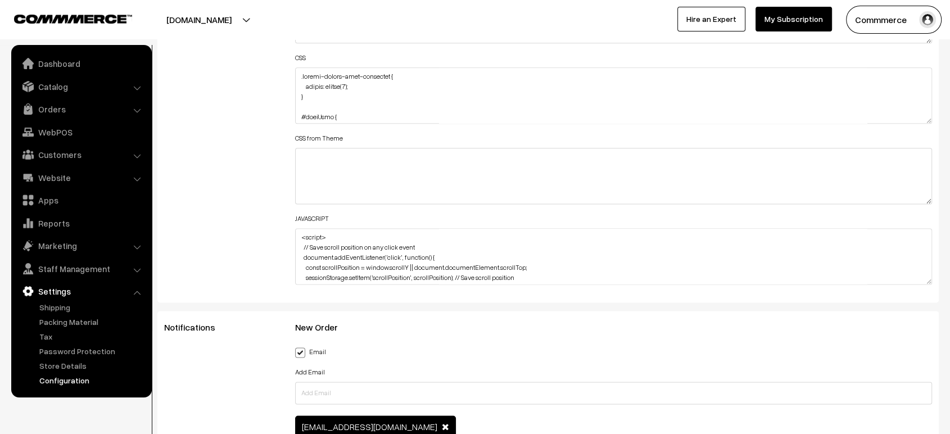
scroll to position [1424, 0]
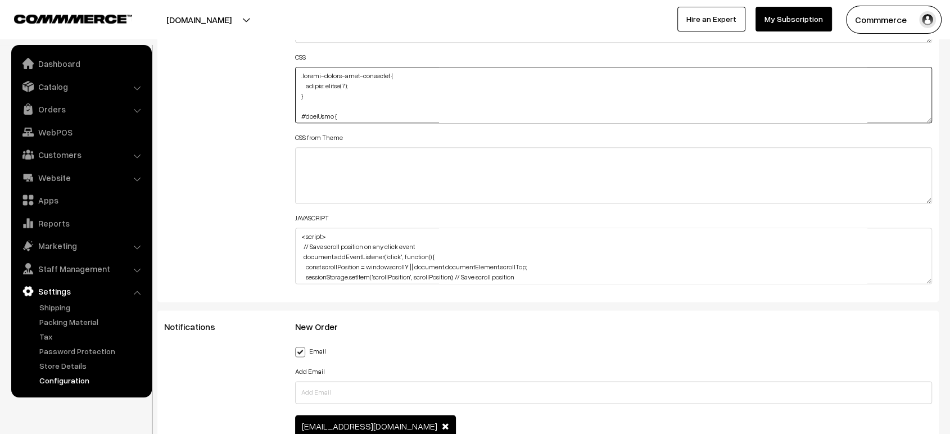
click at [296, 71] on textarea at bounding box center [613, 95] width 637 height 56
paste textarea ".footer-payment-methods { filter: brightness(2.5); }"
drag, startPoint x: 366, startPoint y: 85, endPoint x: 303, endPoint y: 85, distance: 63.0
click at [303, 85] on textarea at bounding box center [613, 95] width 637 height 56
drag, startPoint x: 350, startPoint y: 114, endPoint x: 318, endPoint y: 76, distance: 49.9
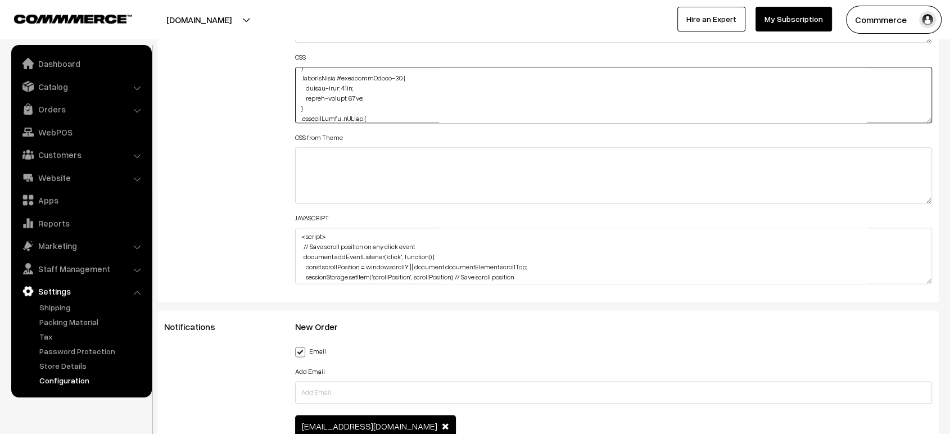
click at [318, 76] on textarea at bounding box center [613, 95] width 637 height 56
click at [350, 83] on textarea at bounding box center [613, 95] width 637 height 56
click at [346, 85] on textarea at bounding box center [613, 95] width 637 height 56
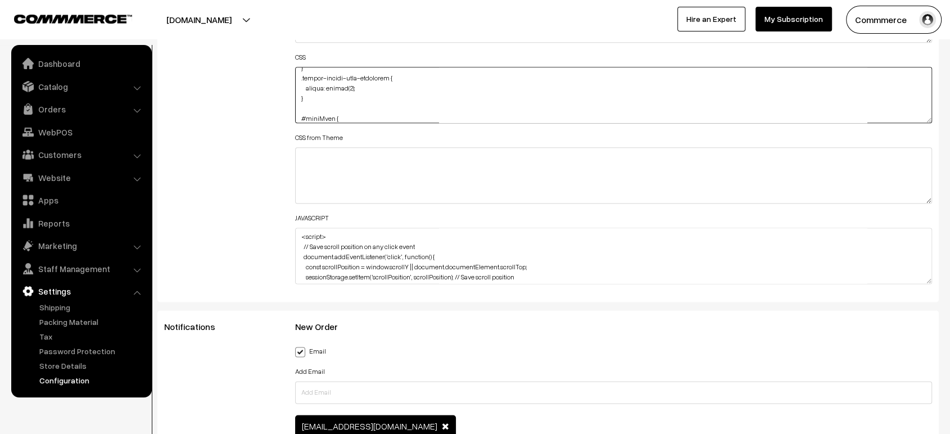
drag, startPoint x: 344, startPoint y: 84, endPoint x: 305, endPoint y: 85, distance: 39.4
click at [305, 85] on textarea at bounding box center [613, 95] width 637 height 56
paste textarea "filter: brightness(2.5"
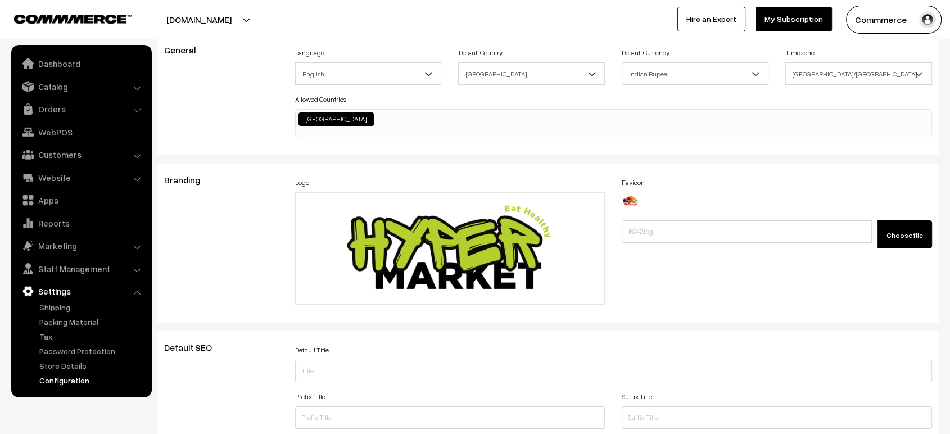
scroll to position [0, 0]
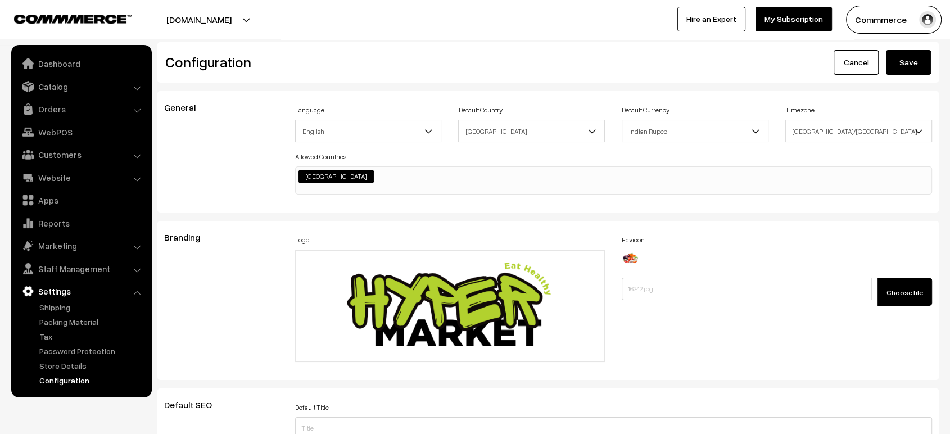
type textarea ".footer-payment-methods { filter: brightness(2.5); } .footer-social-icon-contai…"
click at [915, 62] on button "Save" at bounding box center [908, 62] width 45 height 25
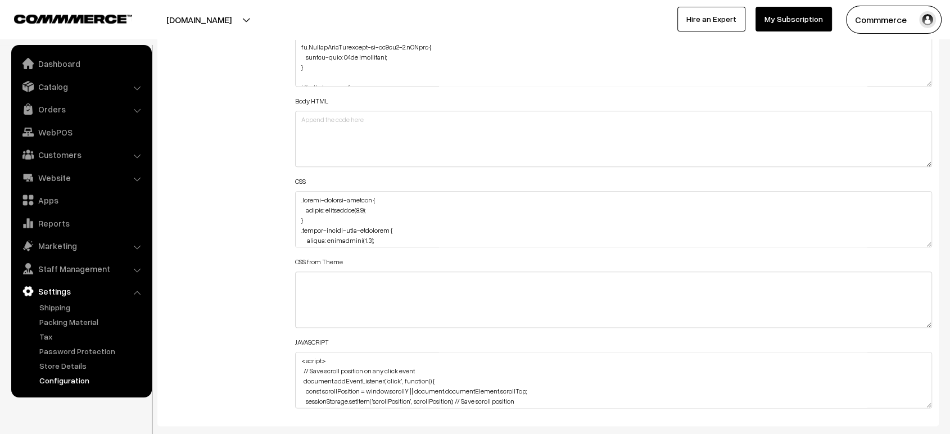
scroll to position [1301, 0]
click at [297, 197] on textarea at bounding box center [613, 218] width 637 height 56
paste textarea "@media (max-width: 767px) { img#Logo { margin-top: -24px; height: 100px !import…"
type textarea "@media (max-width: 767px) { img#Logo { margin-top: -24px; height: 100px !import…"
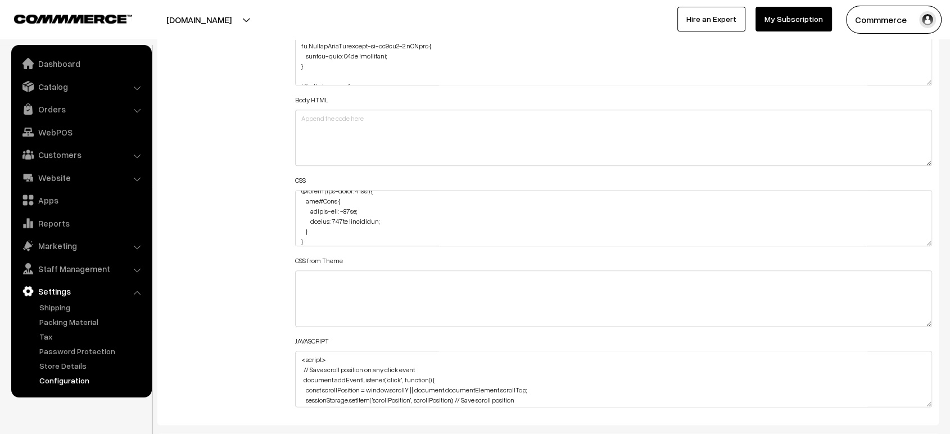
click at [247, 202] on div "Additional HTML/JS/CSS" at bounding box center [221, 213] width 131 height 402
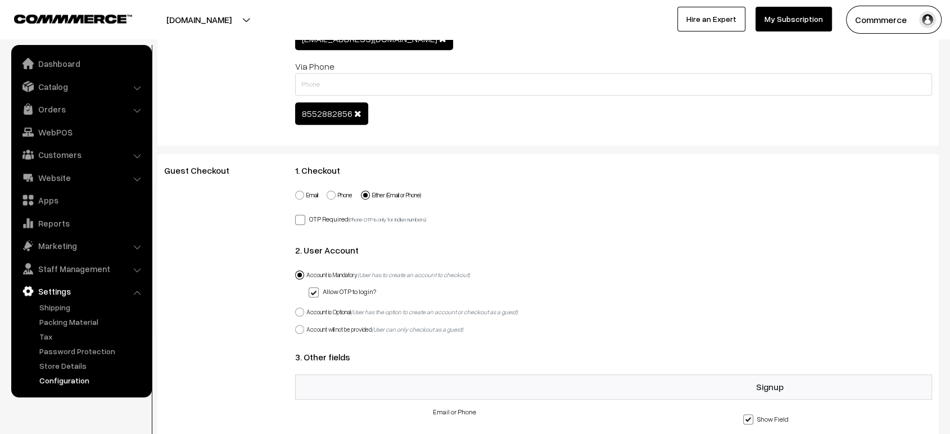
scroll to position [0, 0]
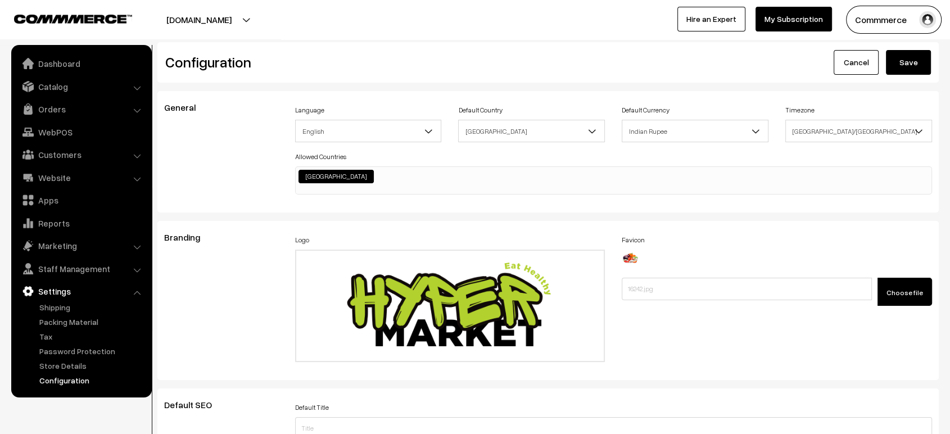
click at [910, 58] on button "Save" at bounding box center [908, 62] width 45 height 25
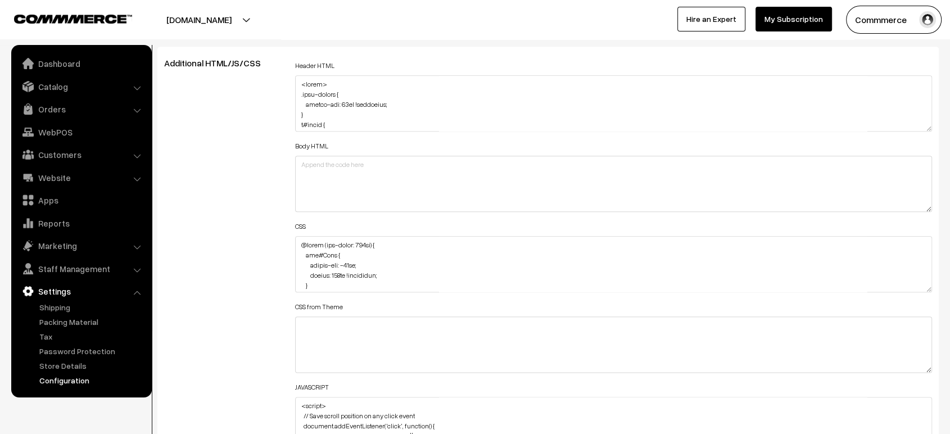
scroll to position [1292, 0]
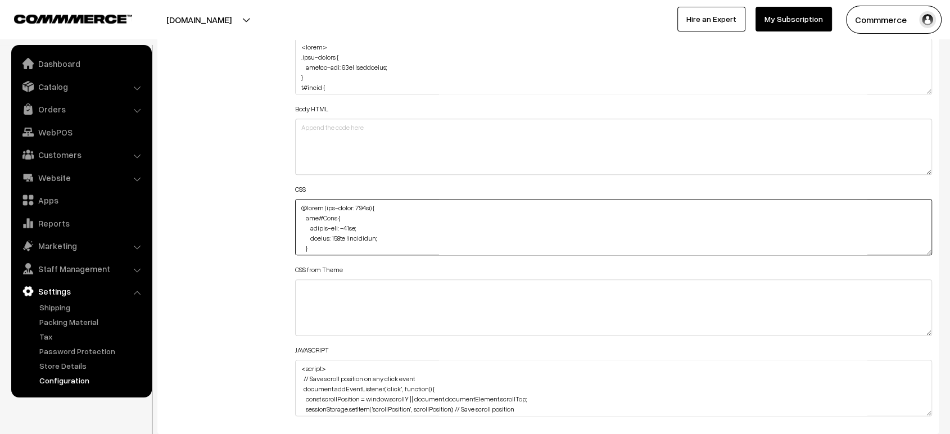
click at [362, 234] on textarea at bounding box center [613, 227] width 637 height 56
click at [364, 224] on textarea at bounding box center [613, 227] width 637 height 56
paste textarea "!important"
type textarea "@media (max-width: 767px) { img#Logo { margin-top: -24px !important; height: 10…"
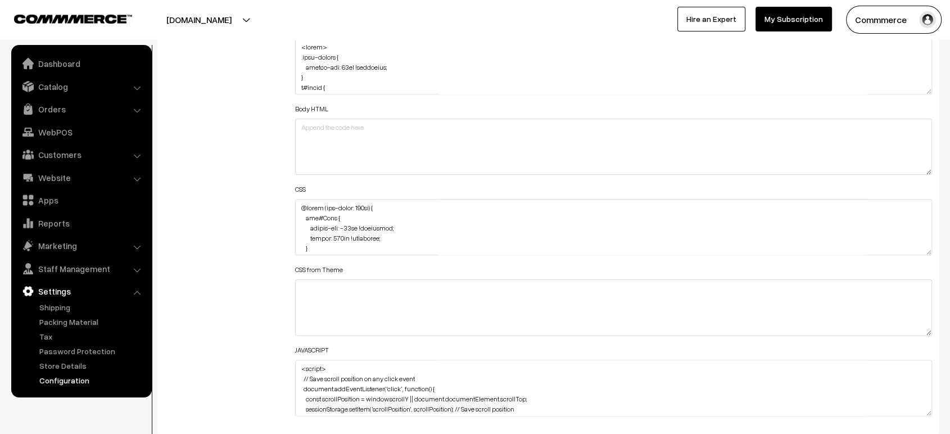
click at [267, 214] on div "Additional HTML/JS/CSS" at bounding box center [221, 222] width 131 height 402
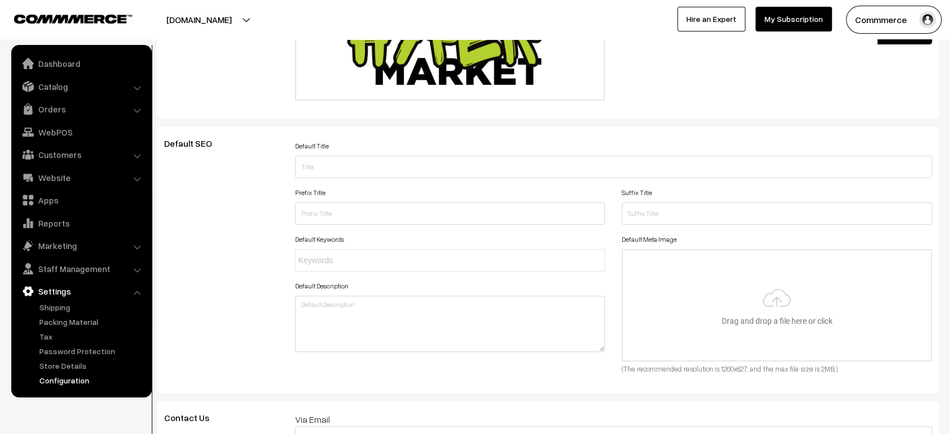
scroll to position [0, 0]
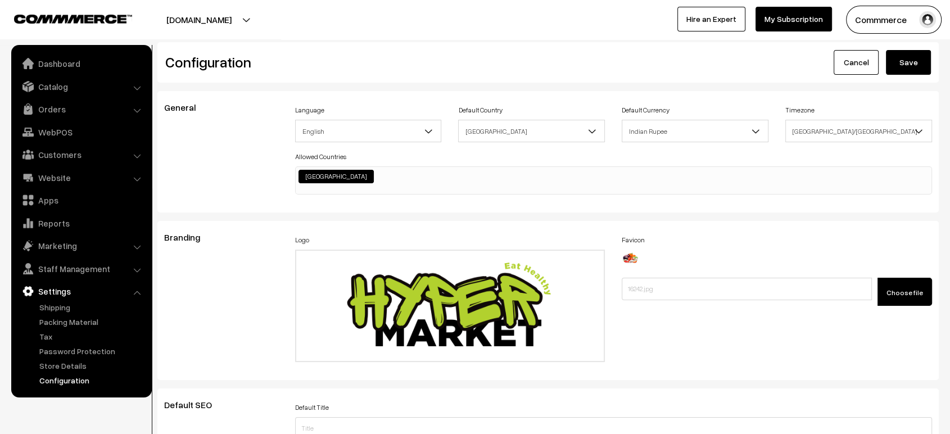
click at [908, 63] on button "Save" at bounding box center [908, 62] width 45 height 25
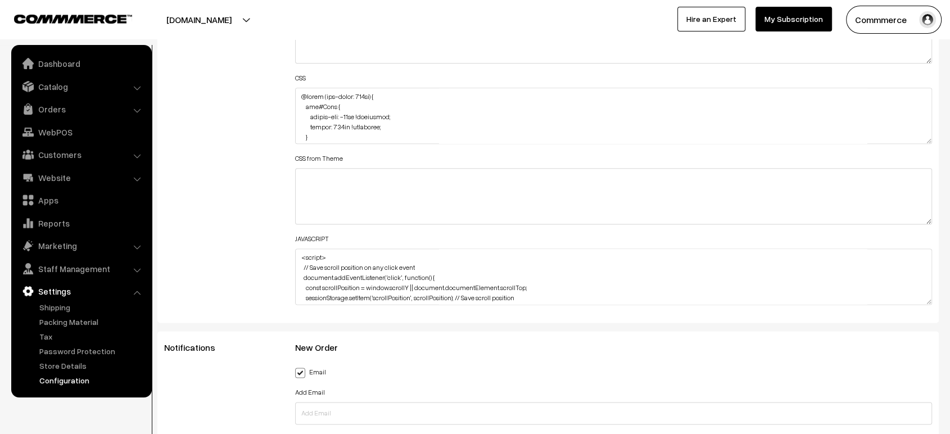
scroll to position [1408, 0]
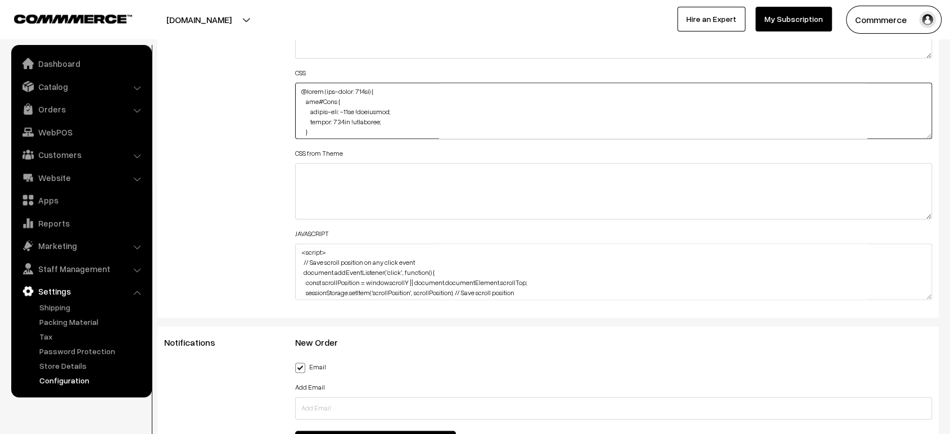
click at [404, 119] on textarea at bounding box center [613, 111] width 637 height 56
paste textarea "width: 100px !important;"
click at [316, 91] on textarea at bounding box center [613, 111] width 637 height 56
type textarea "@media (max-width: 767px) { img#Logo { margin-top: -24px !important; height: 10…"
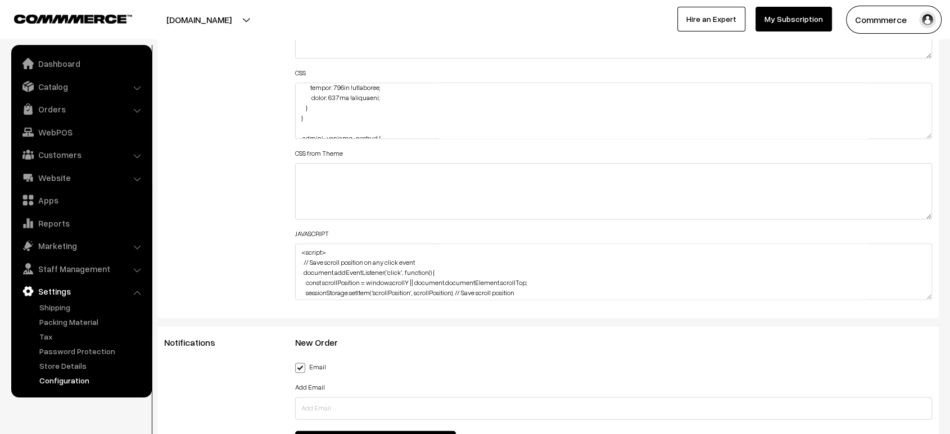
click at [212, 142] on div "Additional HTML/JS/CSS" at bounding box center [221, 105] width 131 height 402
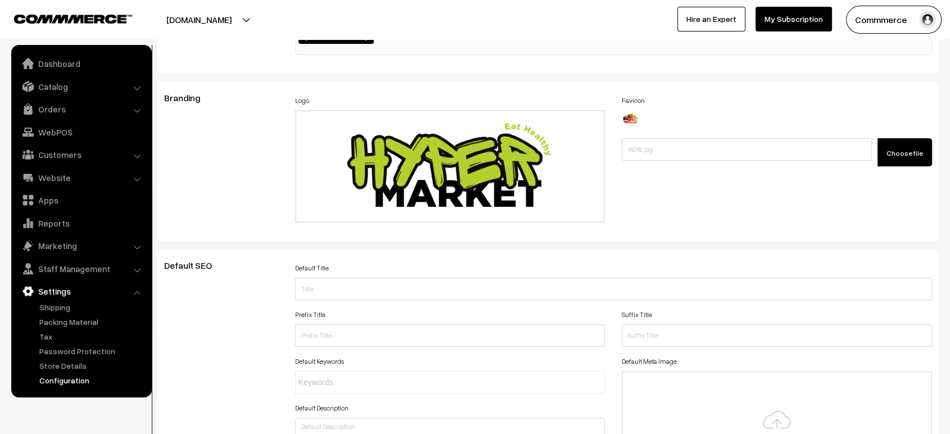
scroll to position [0, 0]
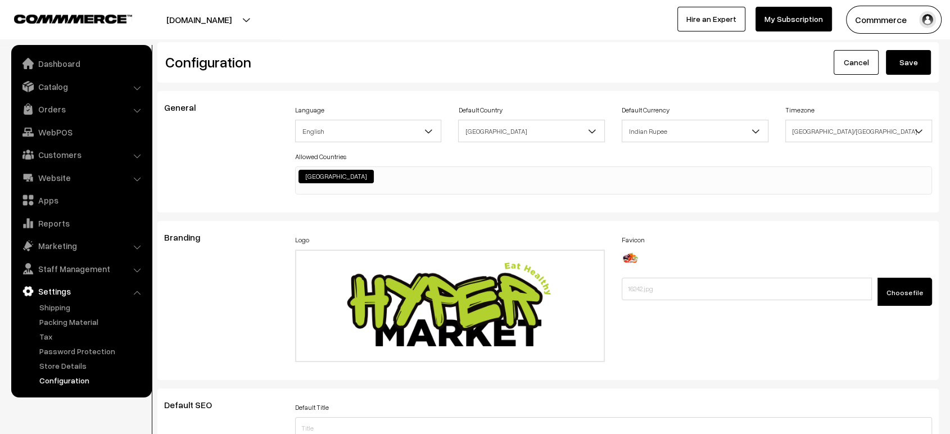
click at [918, 66] on button "Save" at bounding box center [908, 62] width 45 height 25
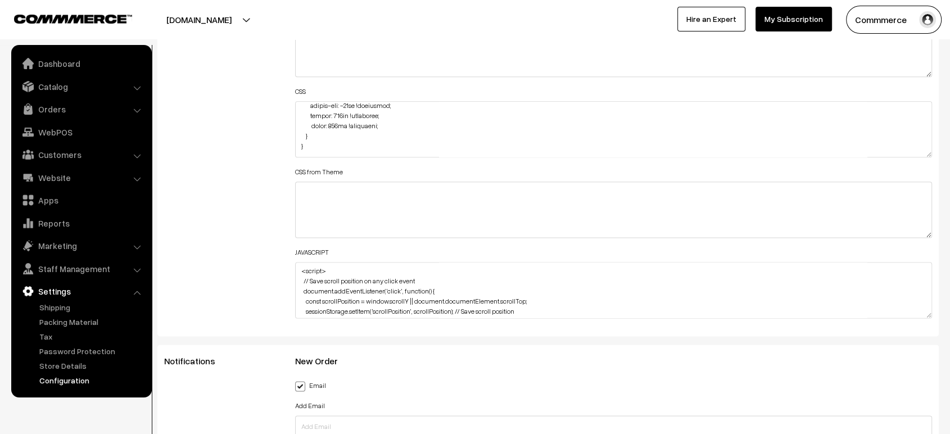
scroll to position [25, 0]
click at [323, 135] on textarea at bounding box center [613, 129] width 637 height 56
paste textarea ".header-logo-container { margin-top: 8px; }"
click at [299, 146] on textarea at bounding box center [613, 129] width 637 height 56
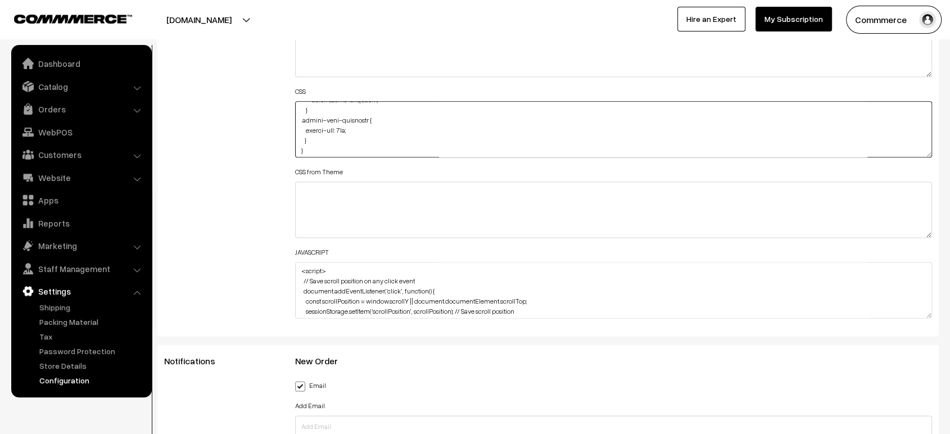
scroll to position [52, 0]
type textarea "@media (max-width: 767px) { img#Logo { margin-top: -24px !important; height: 10…"
click at [238, 152] on div "Additional HTML/JS/CSS" at bounding box center [221, 124] width 131 height 402
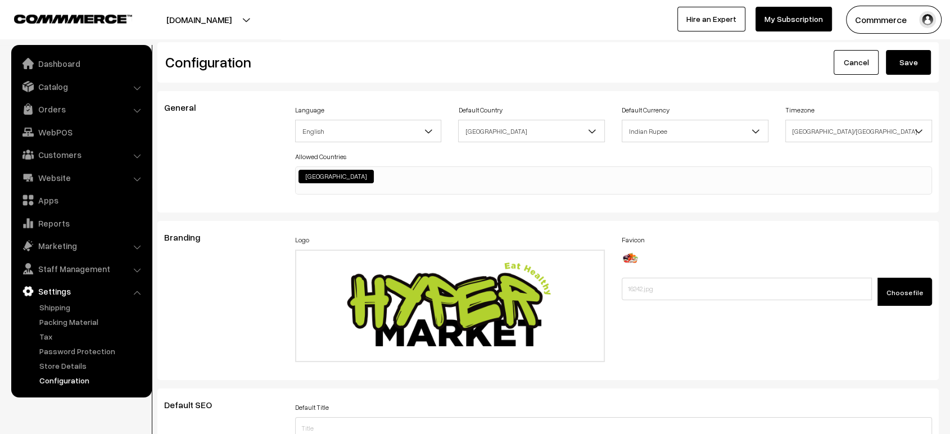
scroll to position [0, 0]
click at [922, 55] on button "Save" at bounding box center [908, 62] width 45 height 25
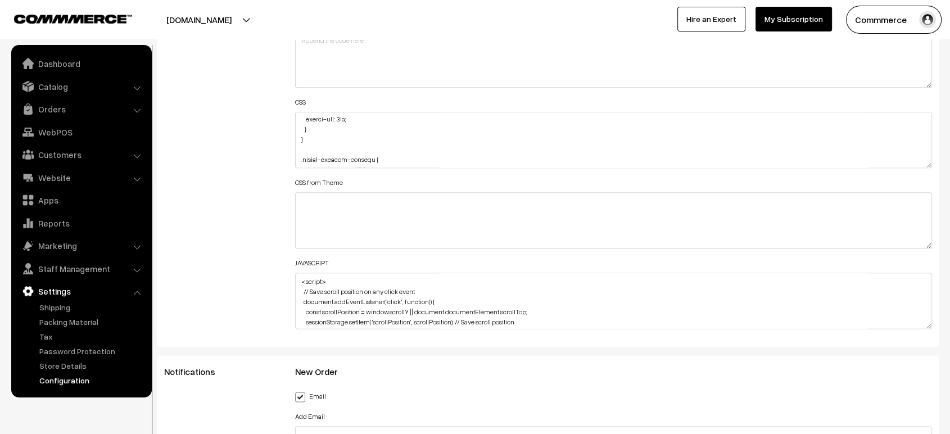
scroll to position [75, 0]
click at [316, 120] on textarea at bounding box center [613, 140] width 637 height 56
paste textarea "#productType3 #name { padding-top: 65px; }"
click at [300, 148] on textarea at bounding box center [613, 140] width 637 height 56
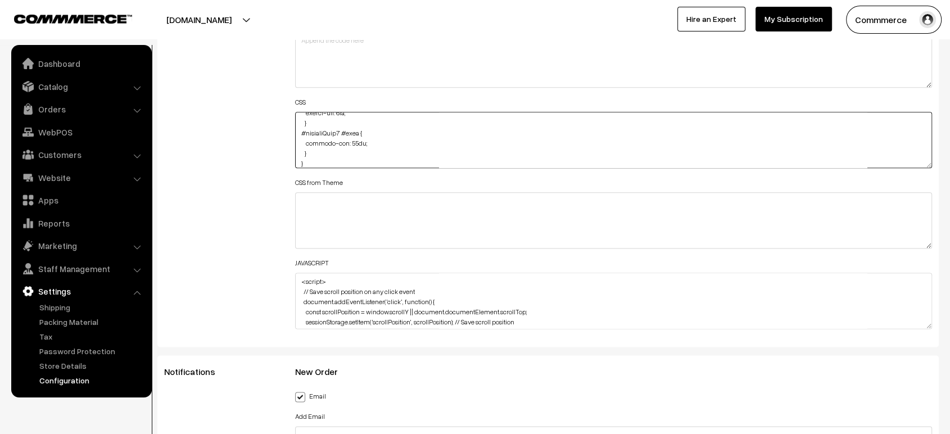
type textarea "@media (max-width: 767px) { img#Logo { margin-top: -24px !important; height: 10…"
click at [257, 134] on div "Additional HTML/JS/CSS" at bounding box center [221, 135] width 131 height 402
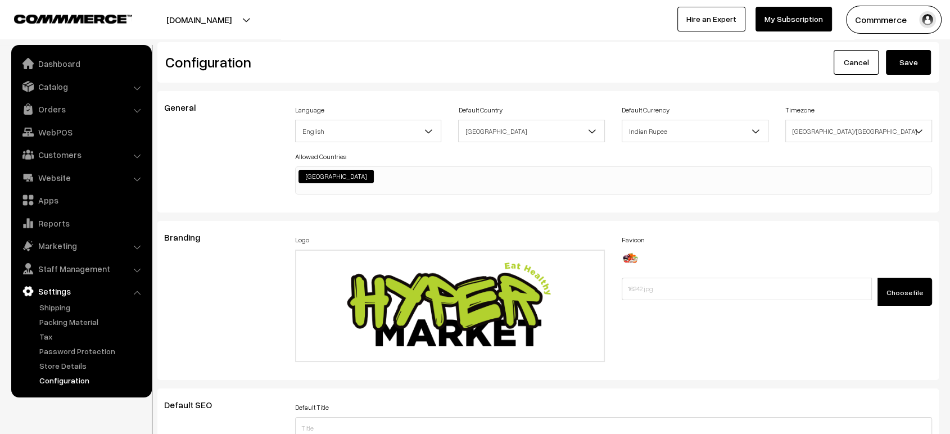
scroll to position [0, 0]
click at [913, 61] on button "Save" at bounding box center [908, 62] width 45 height 25
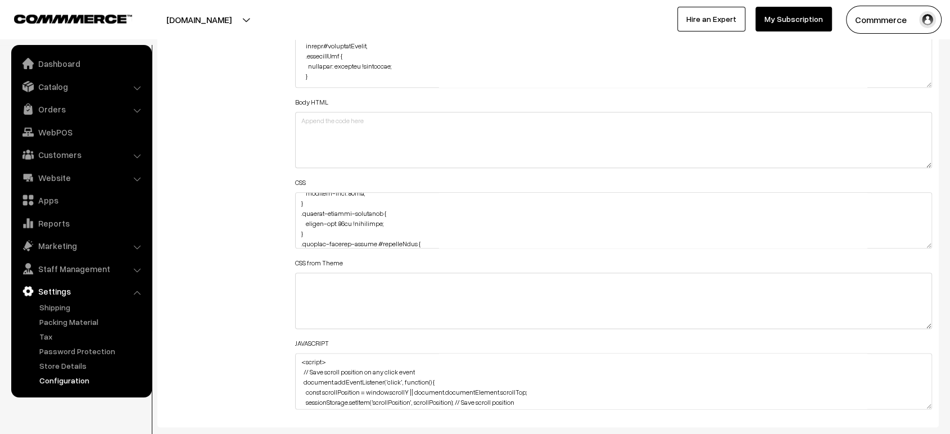
scroll to position [775, 0]
click at [382, 60] on textarea at bounding box center [613, 59] width 637 height 56
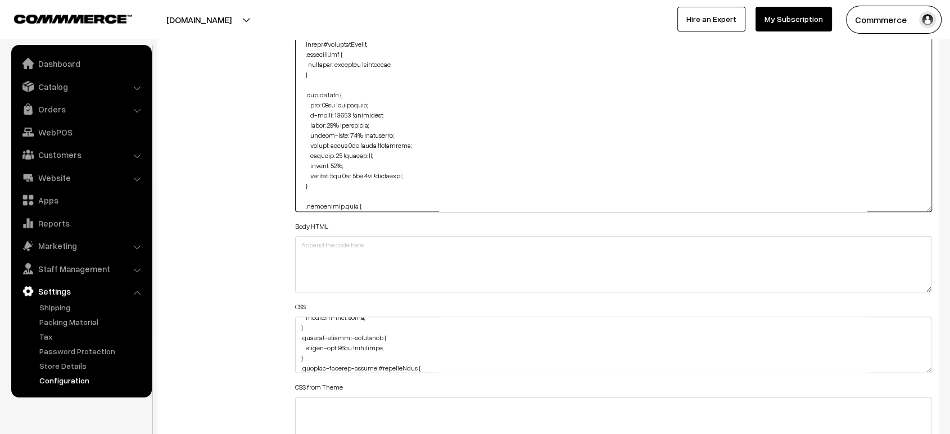
drag, startPoint x: 927, startPoint y: 80, endPoint x: 934, endPoint y: 290, distance: 209.8
click at [934, 290] on div "Header HTML Body HTML CSS CSS from Theme JAVASCRIPT" at bounding box center [614, 277] width 654 height 526
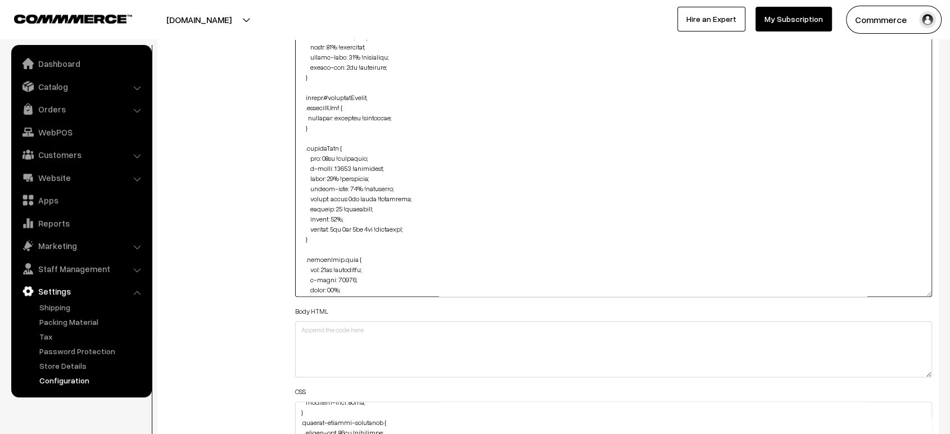
scroll to position [721, 0]
click at [388, 121] on textarea at bounding box center [613, 163] width 637 height 265
drag, startPoint x: 402, startPoint y: 114, endPoint x: 300, endPoint y: 104, distance: 102.8
click at [300, 104] on textarea at bounding box center [613, 163] width 637 height 265
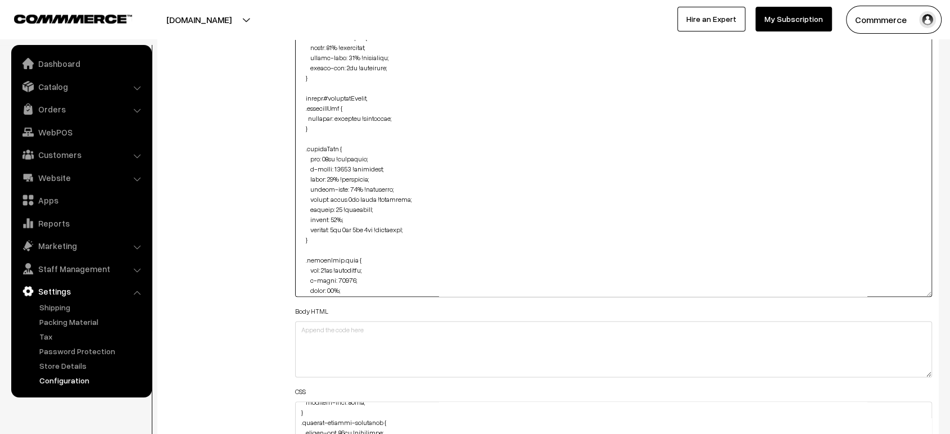
drag, startPoint x: 315, startPoint y: 121, endPoint x: 302, endPoint y: 93, distance: 31.7
click at [302, 93] on textarea at bounding box center [613, 163] width 637 height 265
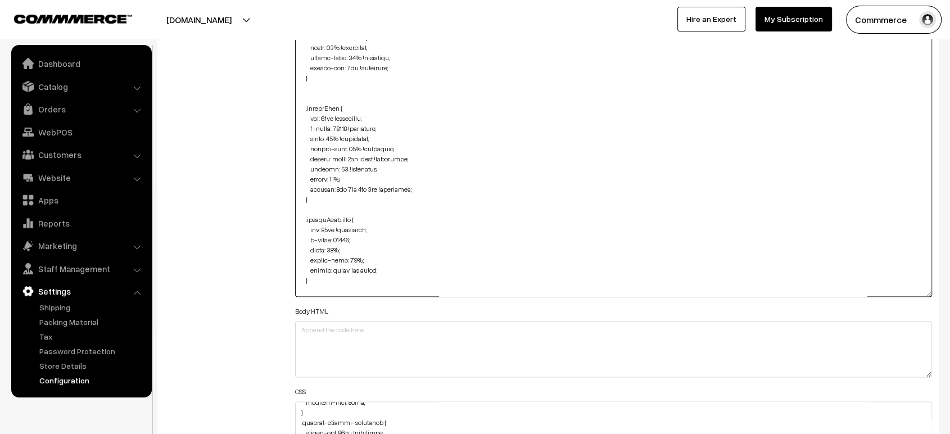
type textarea "<style> .news-letter { margin-top: 20px !important; } p#price { text-align: cen…"
click at [271, 103] on div "Additional HTML/JS/CSS" at bounding box center [221, 319] width 131 height 611
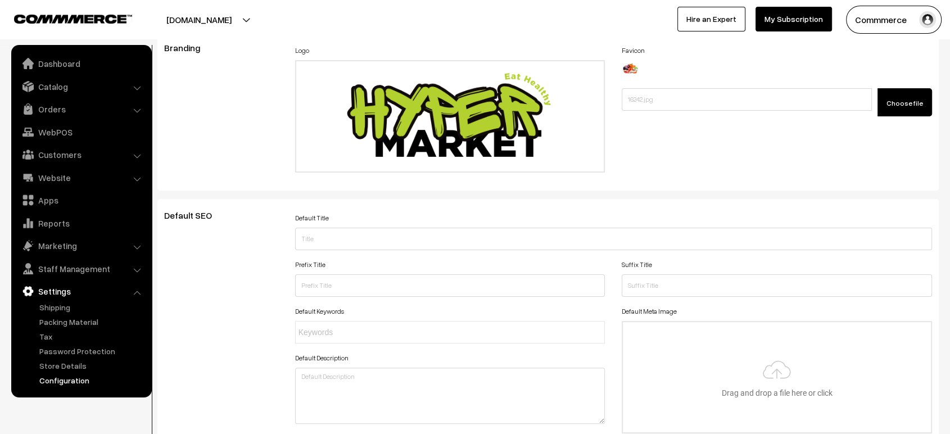
scroll to position [0, 0]
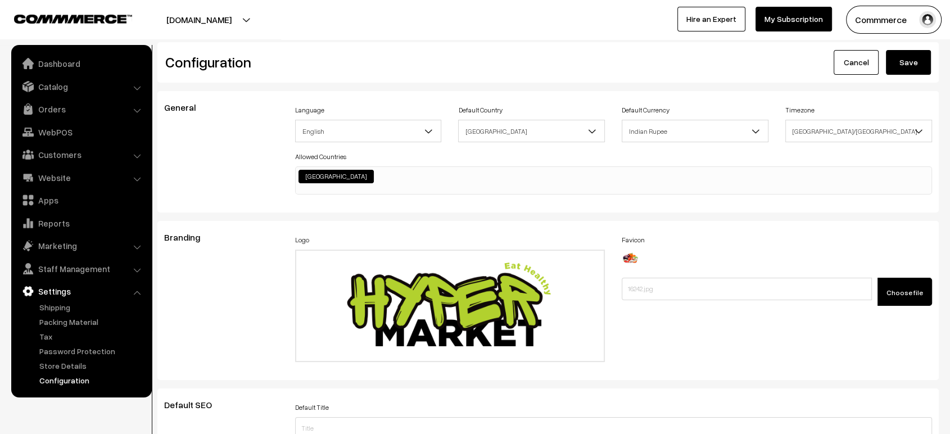
click at [908, 70] on button "Save" at bounding box center [908, 62] width 45 height 25
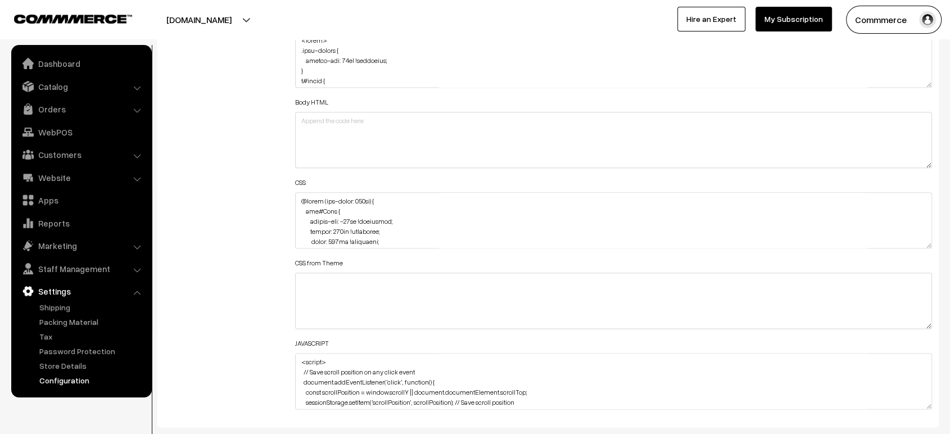
scroll to position [365, 0]
drag, startPoint x: 368, startPoint y: 241, endPoint x: 320, endPoint y: 228, distance: 50.0
click at [320, 228] on textarea at bounding box center [613, 220] width 637 height 56
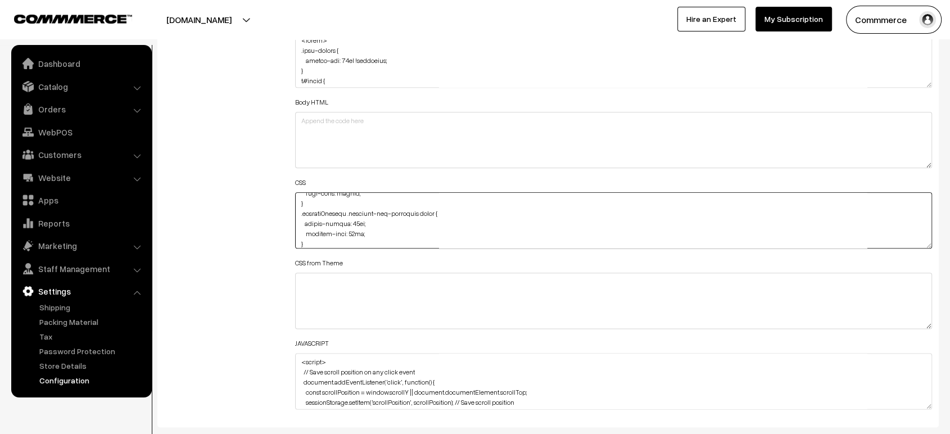
click at [320, 228] on textarea at bounding box center [613, 220] width 637 height 56
type textarea "@media (max-width: 767px) { img#Logo { margin-top: -24px !important; height: 10…"
click at [270, 210] on div "Additional HTML/JS/CSS" at bounding box center [221, 215] width 131 height 402
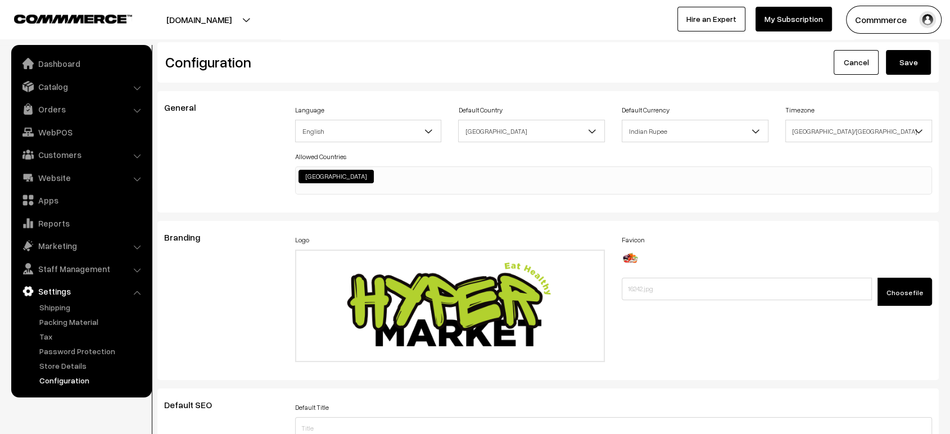
scroll to position [0, 0]
click at [915, 70] on button "Save" at bounding box center [908, 62] width 45 height 25
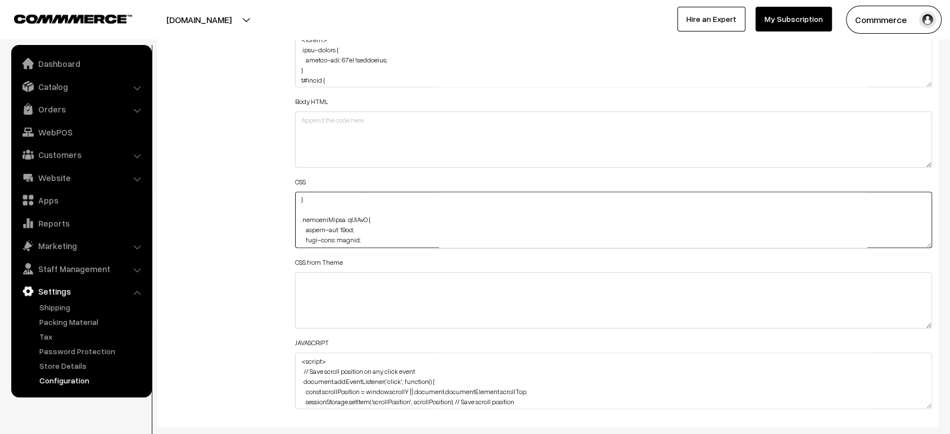
scroll to position [327, 0]
drag, startPoint x: 297, startPoint y: 201, endPoint x: 310, endPoint y: 201, distance: 13.5
click at [310, 201] on textarea at bounding box center [613, 220] width 637 height 56
paste textarea "border-radius: 24px; width: 173px; height: auto; margin-bottom: 5px; }"
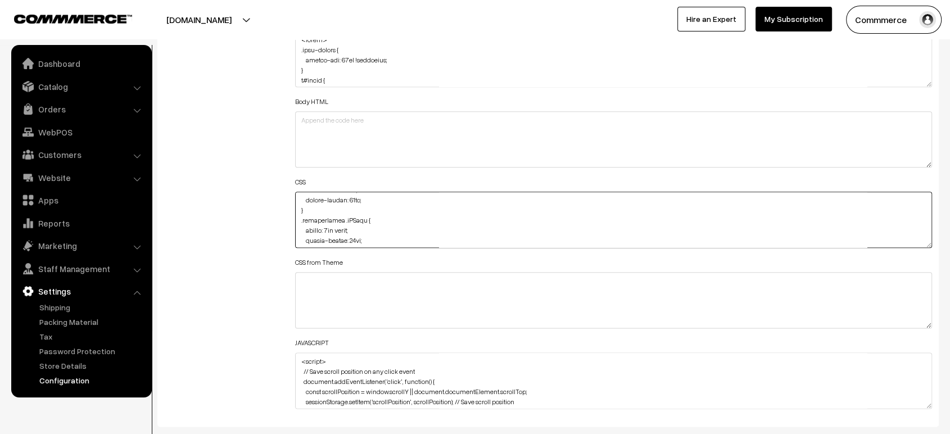
type textarea "@media (max-width: 767px) { img#Logo { margin-top: -24px !important; height: 10…"
click at [218, 199] on div "Additional HTML/JS/CSS" at bounding box center [221, 214] width 131 height 402
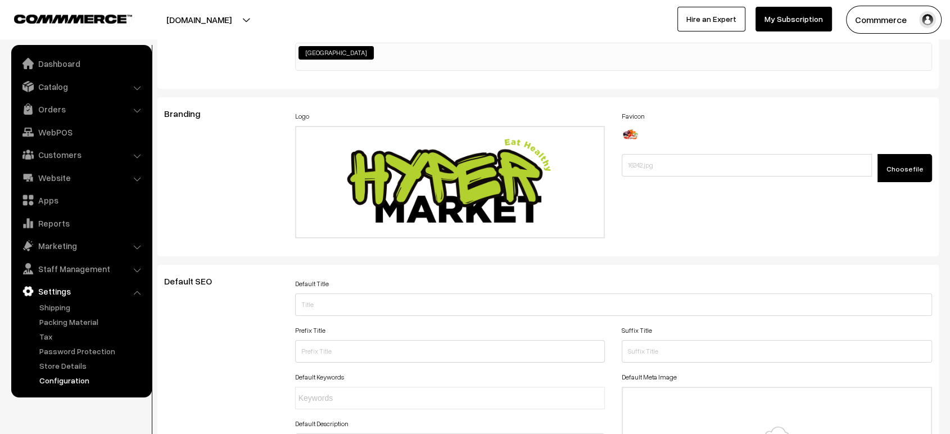
scroll to position [0, 0]
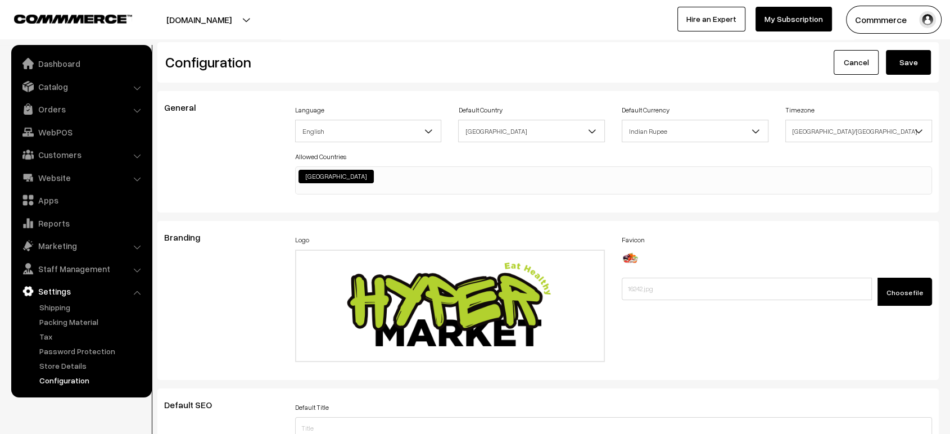
click at [912, 75] on div "Configuration Cancel Save" at bounding box center [547, 62] width 781 height 40
click at [912, 71] on button "Save" at bounding box center [908, 62] width 45 height 25
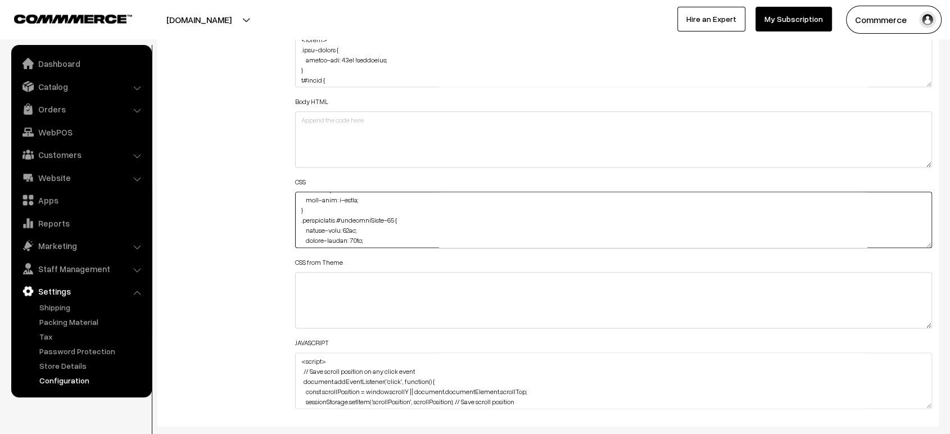
drag, startPoint x: 369, startPoint y: 228, endPoint x: 301, endPoint y: 228, distance: 68.0
click at [301, 228] on textarea at bounding box center [613, 220] width 637 height 56
click at [326, 233] on textarea at bounding box center [613, 220] width 637 height 56
type textarea "@media (max-width: 767px) { img#Logo { margin-top: -24px !important; height: 10…"
click at [247, 210] on div "Additional HTML/JS/CSS" at bounding box center [221, 214] width 131 height 402
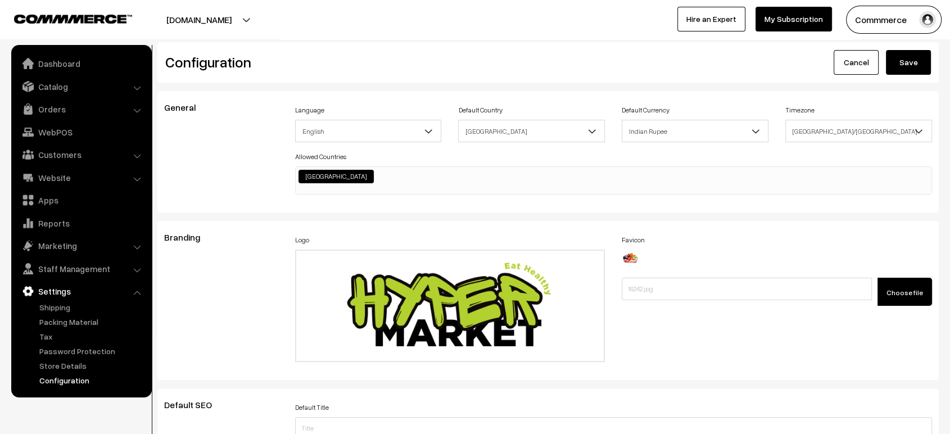
scroll to position [0, 0]
click at [909, 65] on button "Save" at bounding box center [908, 62] width 45 height 25
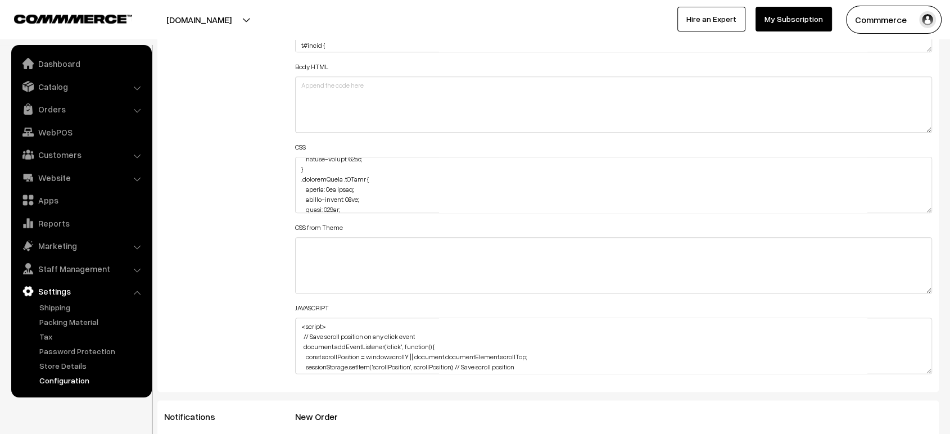
scroll to position [268, 0]
click at [332, 197] on textarea at bounding box center [613, 185] width 637 height 56
type textarea "@media (max-width: 767px) { img#Logo { margin-top: -24px !important; height: 10…"
click at [236, 197] on div "Additional HTML/JS/CSS" at bounding box center [221, 180] width 131 height 402
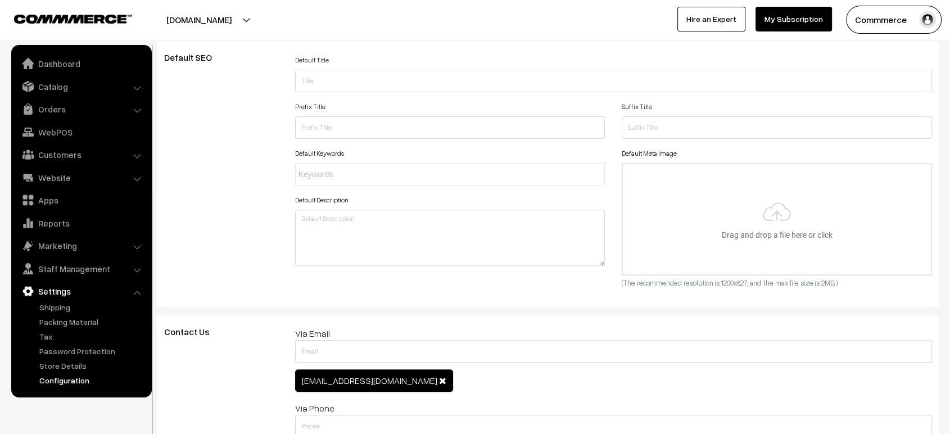
scroll to position [0, 0]
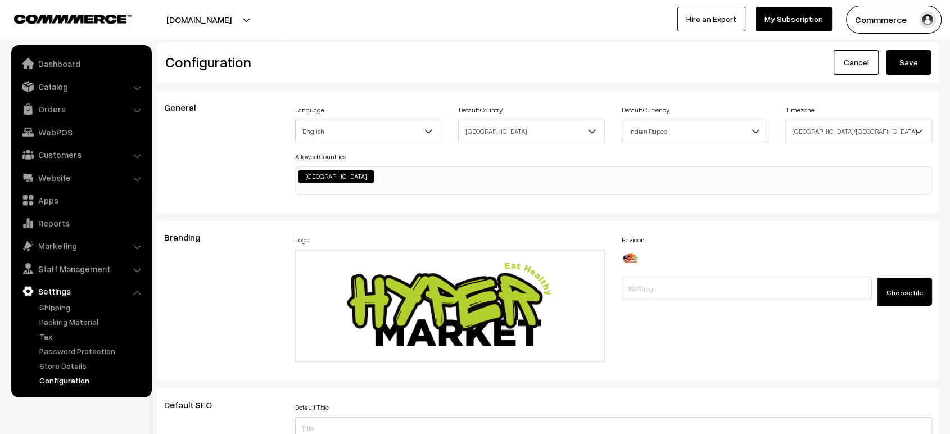
click at [911, 63] on button "Save" at bounding box center [908, 62] width 45 height 25
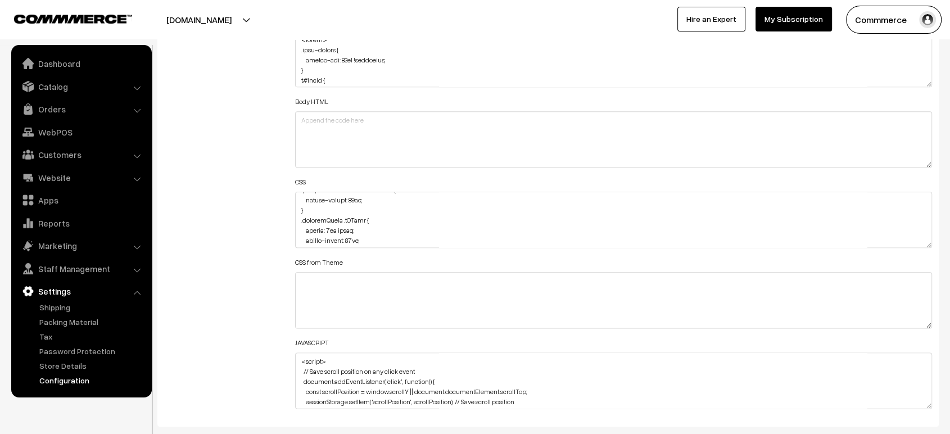
scroll to position [283, 0]
click at [332, 219] on textarea at bounding box center [613, 220] width 637 height 56
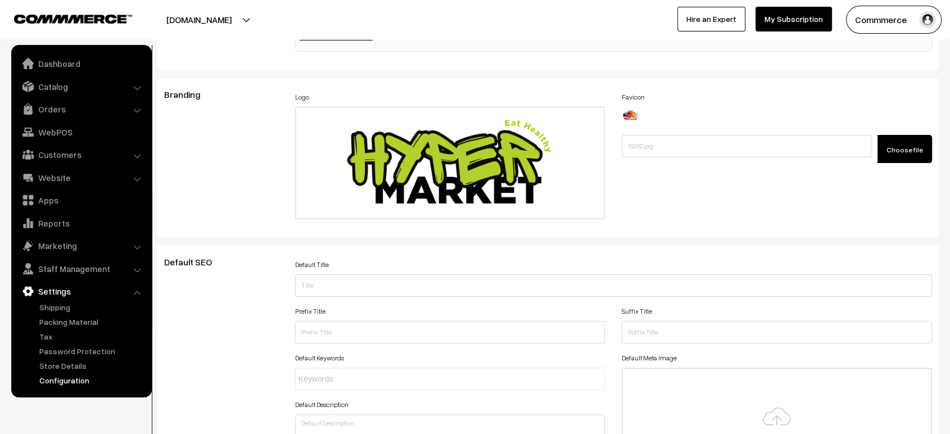
scroll to position [0, 0]
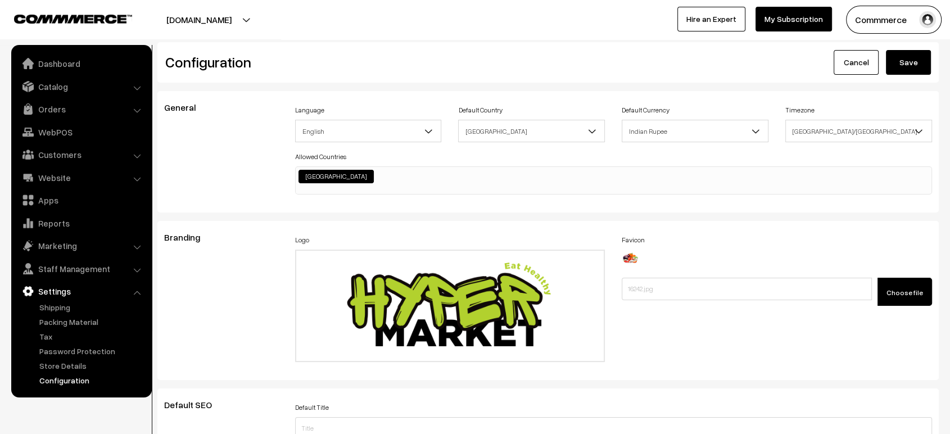
type textarea "@media (max-width: 767px) { img#Logo { margin-top: -24px !important; height: 10…"
click at [915, 70] on button "Save" at bounding box center [908, 62] width 45 height 25
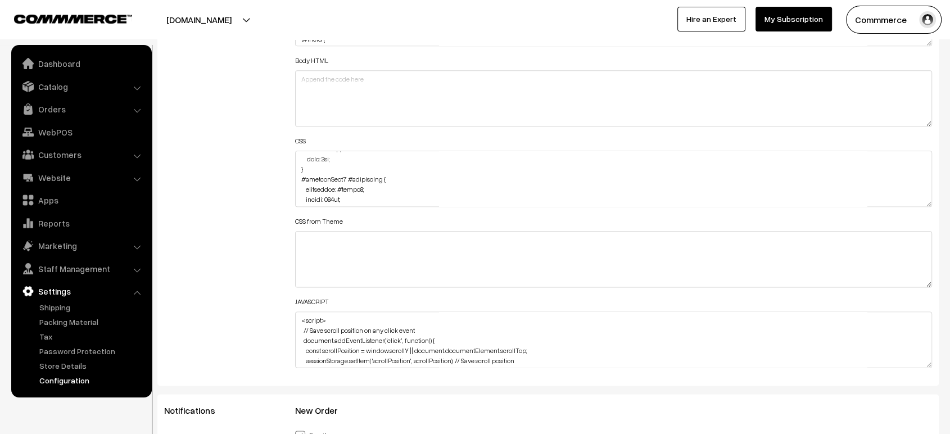
scroll to position [589, 0]
drag, startPoint x: 930, startPoint y: 201, endPoint x: 922, endPoint y: 463, distance: 262.6
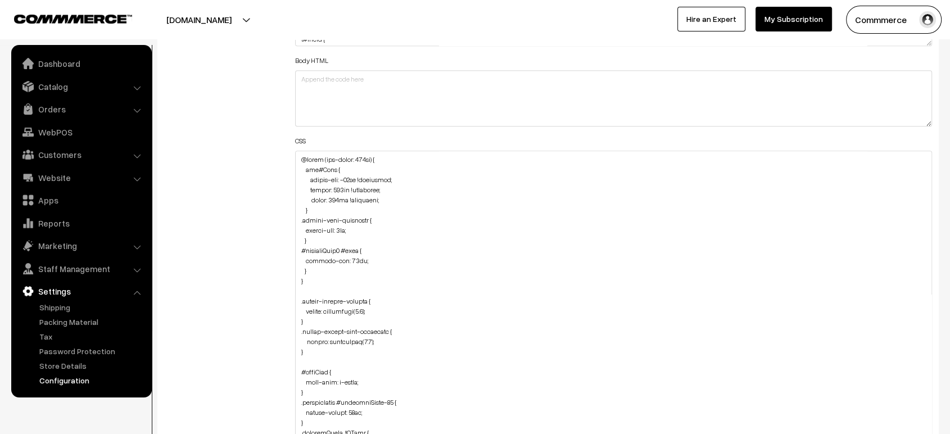
scroll to position [1331, 0]
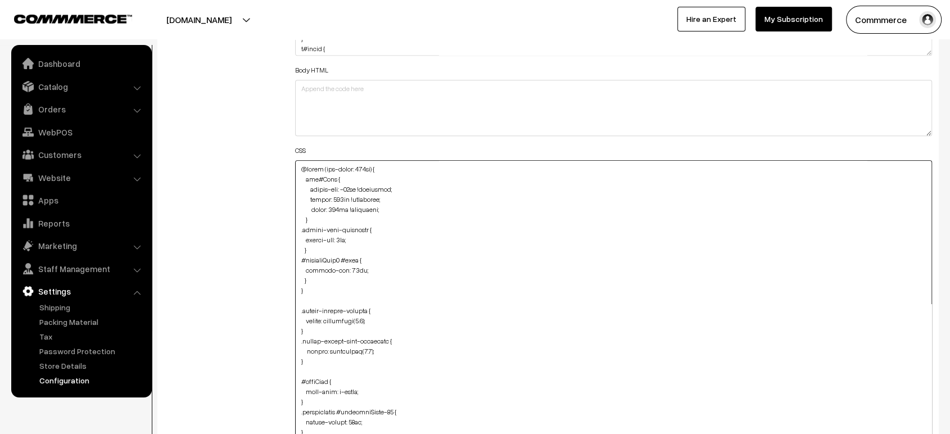
click at [320, 276] on textarea at bounding box center [613, 319] width 637 height 319
paste textarea "#productType3 #productImg { background: #fffef9; height: 200px; }"
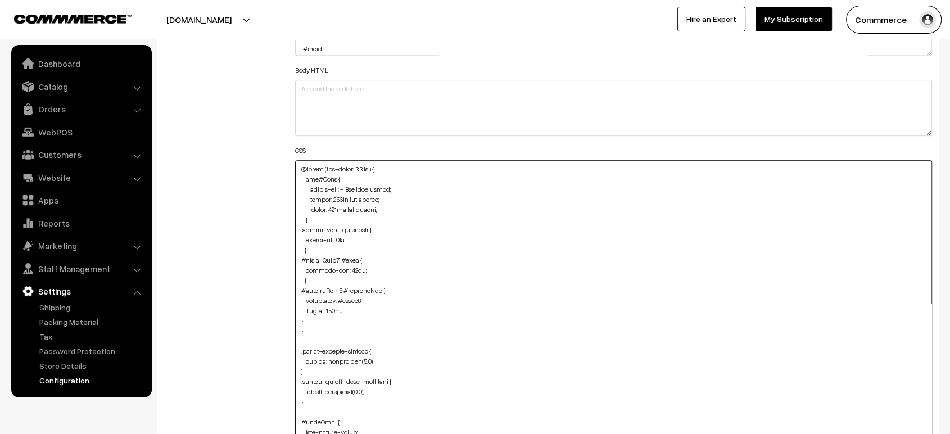
click at [297, 312] on textarea at bounding box center [613, 319] width 637 height 319
click at [272, 307] on div "Additional HTML/JS/CSS" at bounding box center [221, 314] width 131 height 665
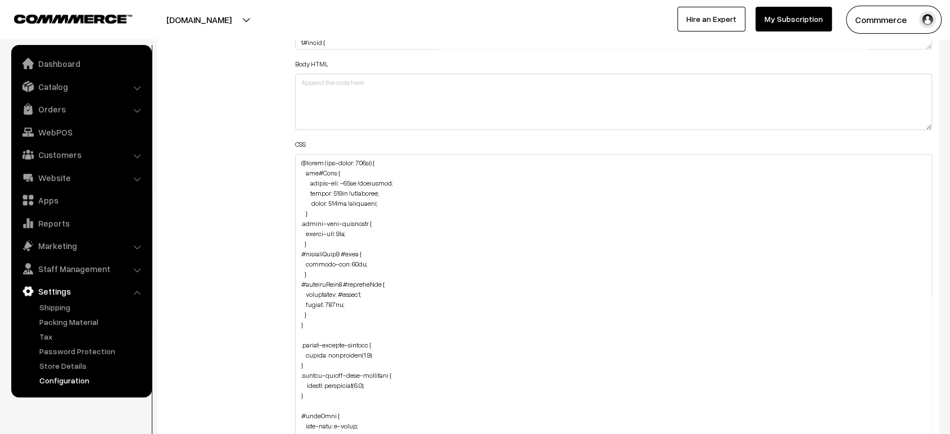
scroll to position [1339, 0]
click at [373, 288] on textarea at bounding box center [613, 311] width 637 height 319
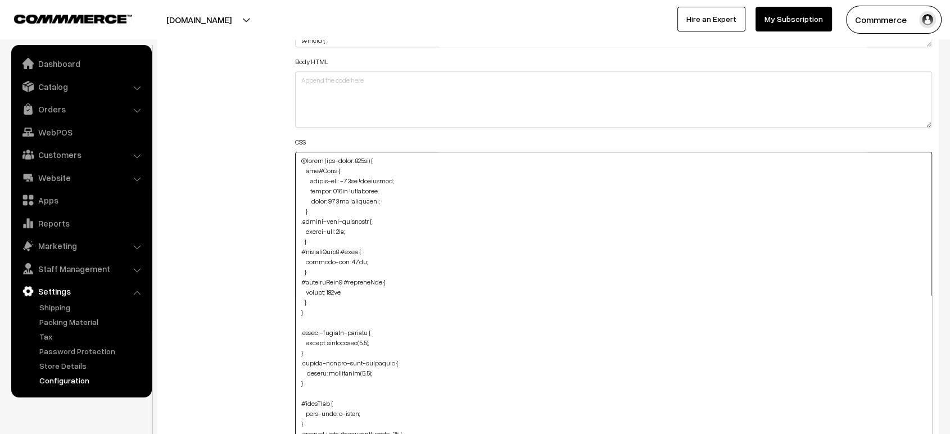
type textarea "@media (max-width: 767px) { img#Logo { margin-top: -24px !important; height: 10…"
click at [260, 263] on div "Additional HTML/JS/CSS" at bounding box center [221, 306] width 131 height 665
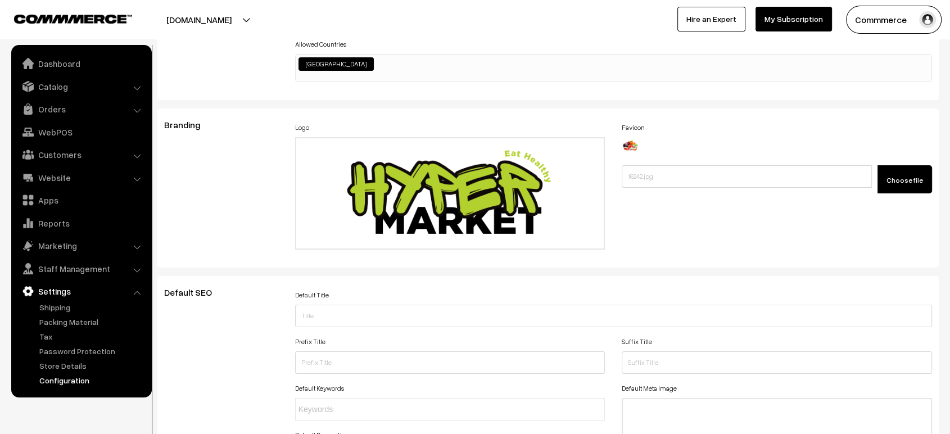
scroll to position [0, 0]
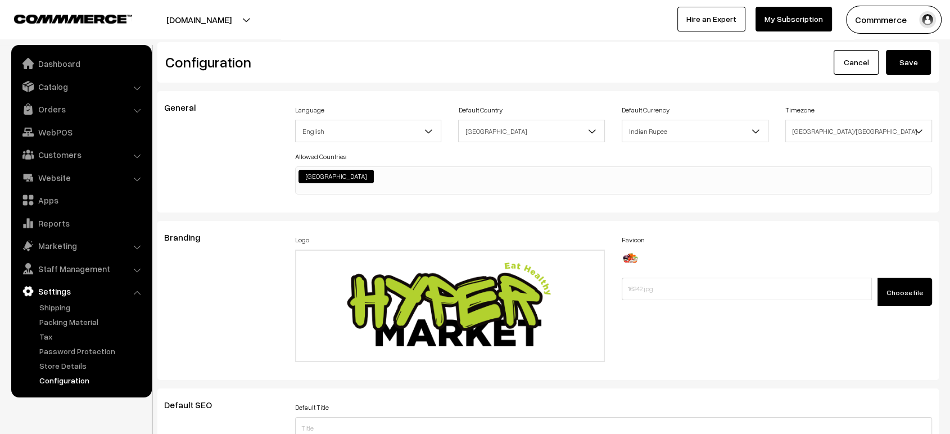
click at [921, 66] on button "Save" at bounding box center [908, 62] width 45 height 25
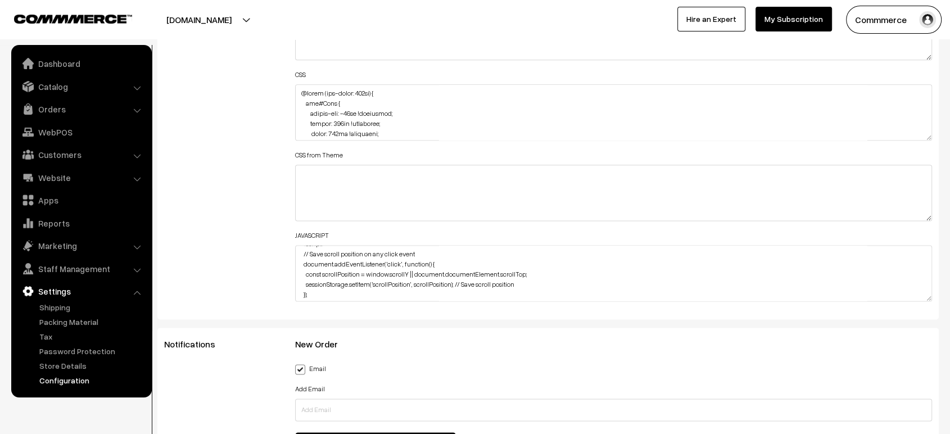
scroll to position [11, 0]
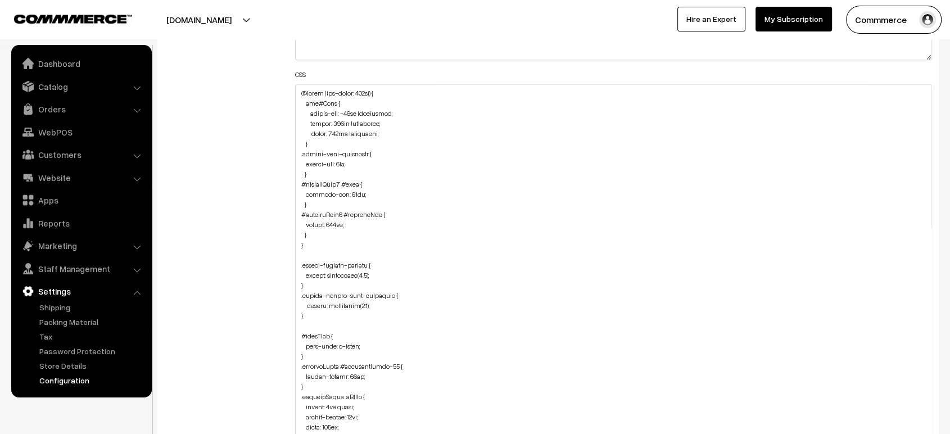
drag, startPoint x: 929, startPoint y: 132, endPoint x: 926, endPoint y: 463, distance: 331.1
click at [352, 189] on textarea at bounding box center [613, 277] width 637 height 387
type textarea "@media (max-width: 767px) { img#Logo { margin-top: -24px !important; height: 10…"
click at [215, 191] on div "Additional HTML/JS/CSS" at bounding box center [221, 272] width 131 height 733
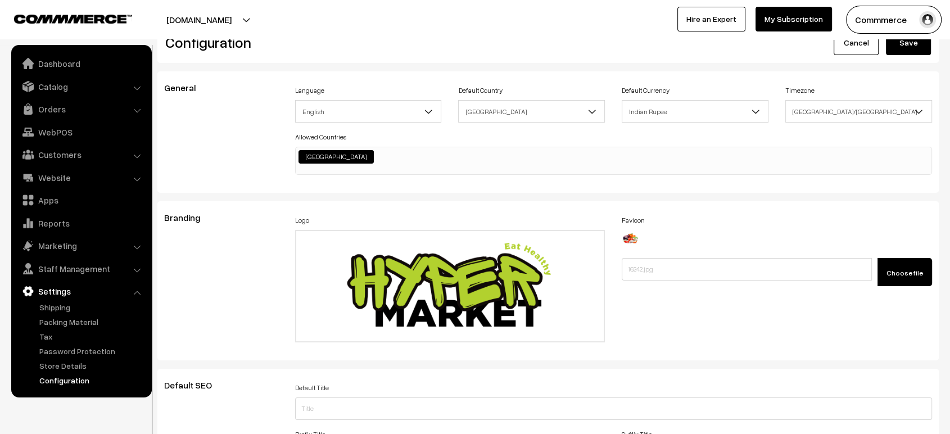
scroll to position [0, 0]
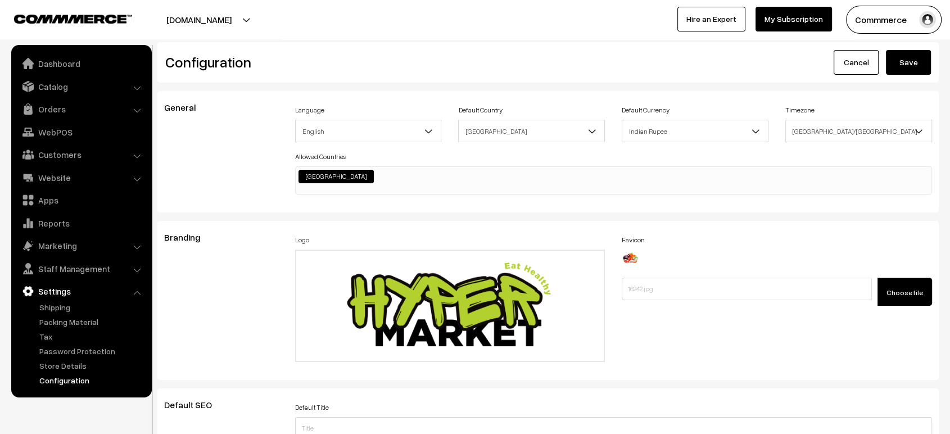
click at [905, 64] on button "Save" at bounding box center [908, 62] width 45 height 25
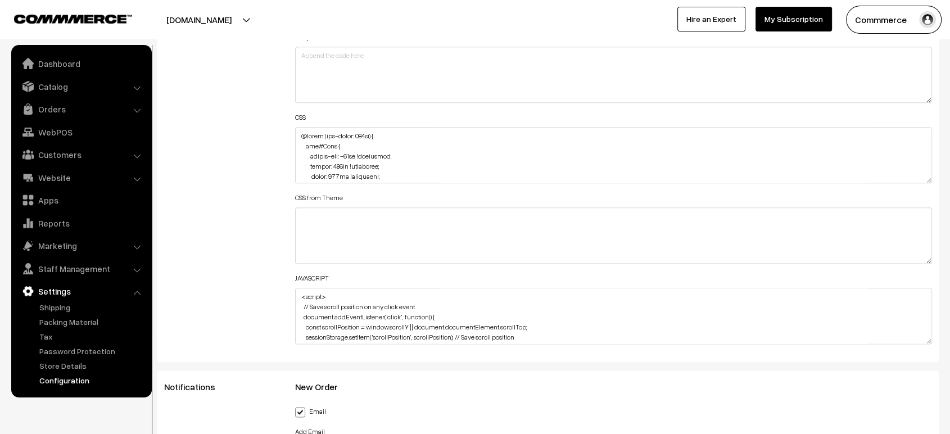
scroll to position [1369, 0]
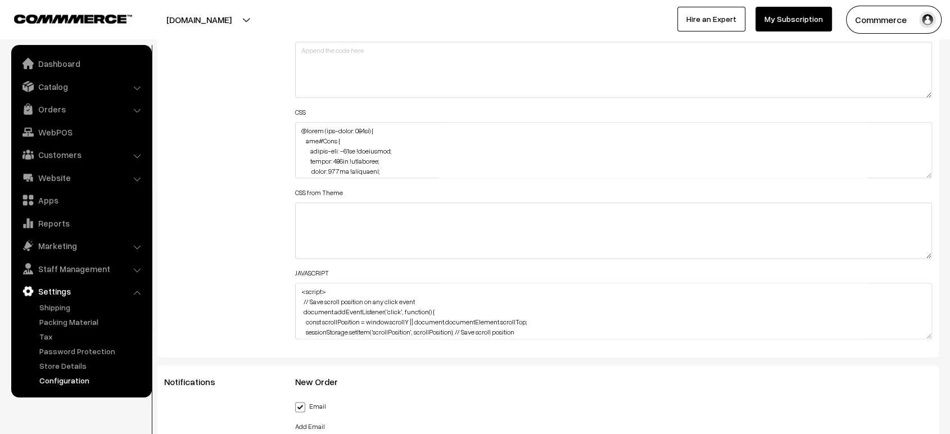
click at [931, 171] on textarea at bounding box center [613, 150] width 637 height 56
drag, startPoint x: 931, startPoint y: 171, endPoint x: 928, endPoint y: 462, distance: 291.2
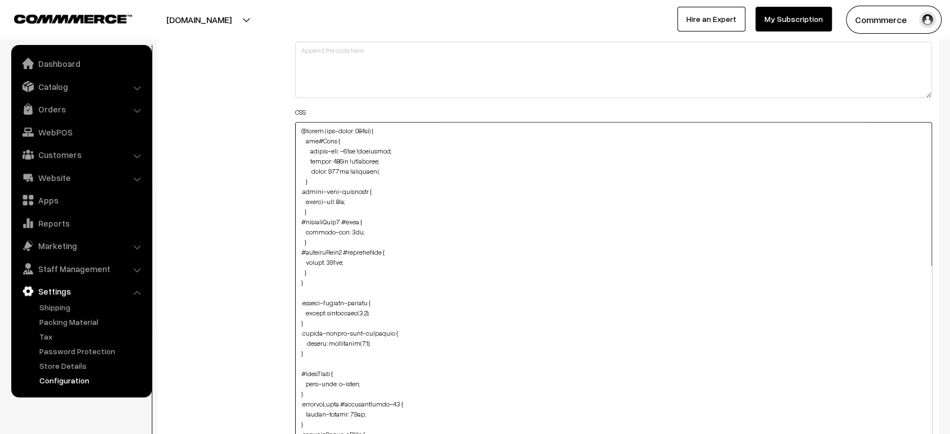
click at [360, 162] on textarea at bounding box center [613, 295] width 637 height 347
click at [360, 161] on textarea at bounding box center [613, 295] width 637 height 347
click at [344, 259] on textarea at bounding box center [613, 295] width 637 height 347
paste textarea "important"
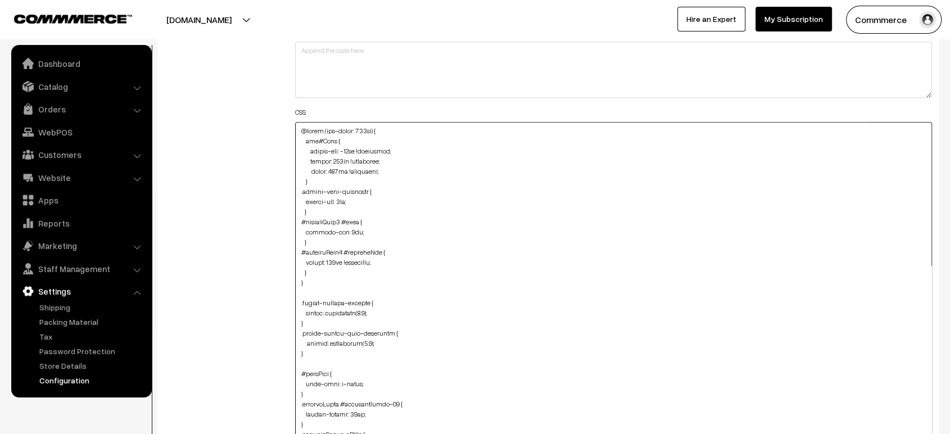
click at [354, 228] on textarea at bounding box center [613, 295] width 637 height 347
paste textarea "important"
type textarea "@media (max-width: 767px) { img#Logo { margin-top: -24px !important; height: 10…"
click at [242, 257] on div "Additional HTML/JS/CSS" at bounding box center [221, 290] width 131 height 693
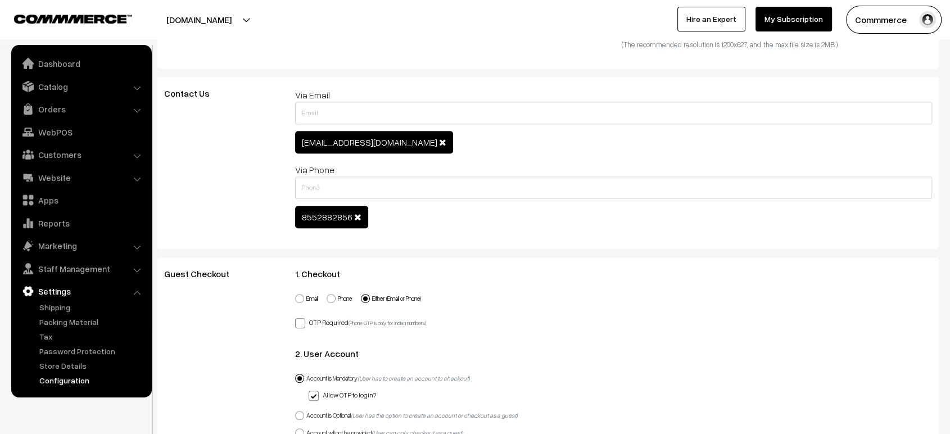
scroll to position [0, 0]
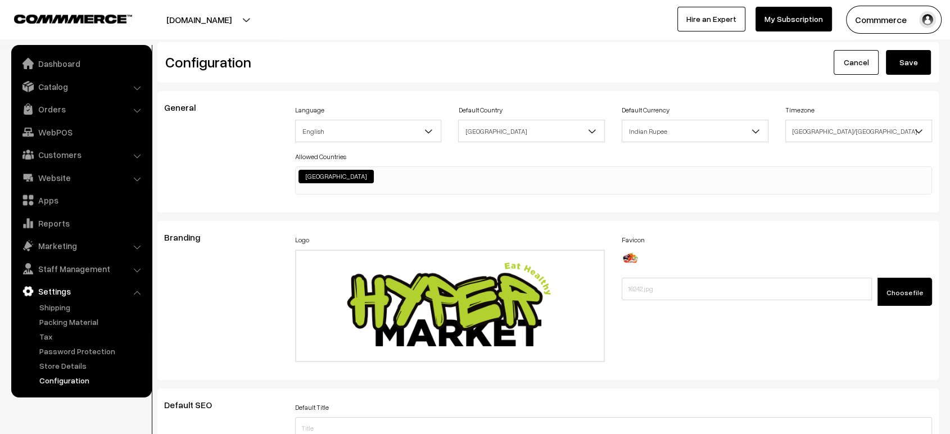
click at [917, 62] on button "Save" at bounding box center [908, 62] width 45 height 25
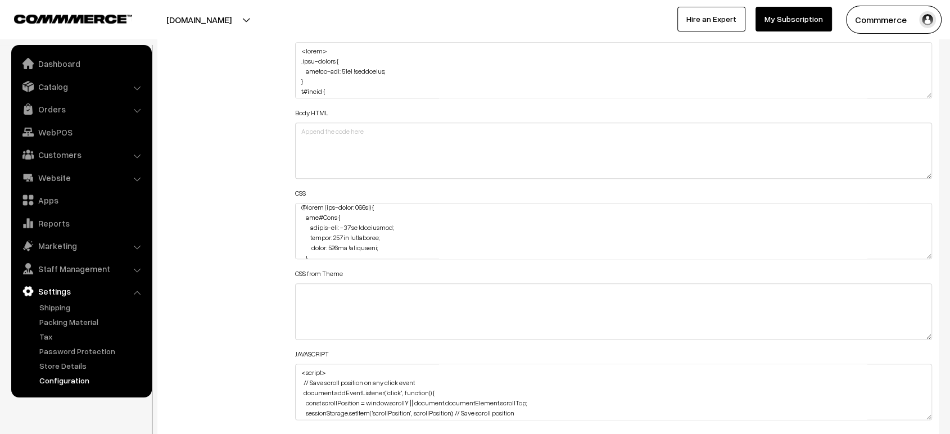
scroll to position [4, 0]
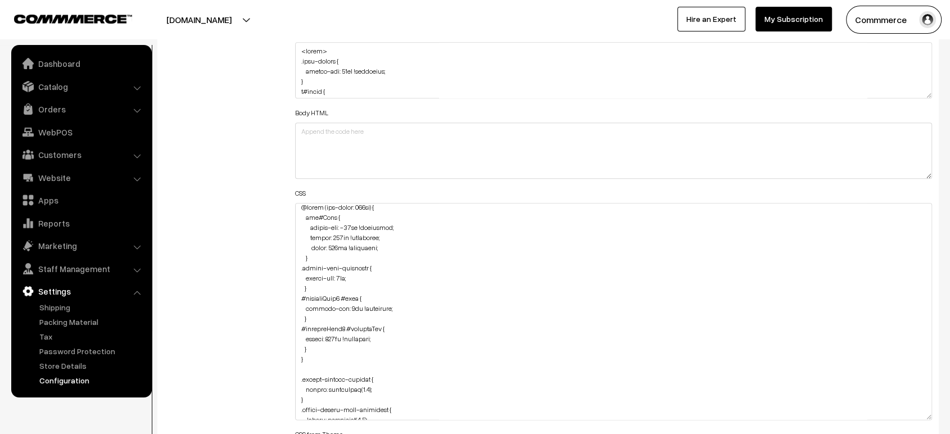
drag, startPoint x: 930, startPoint y: 252, endPoint x: 949, endPoint y: 463, distance: 212.3
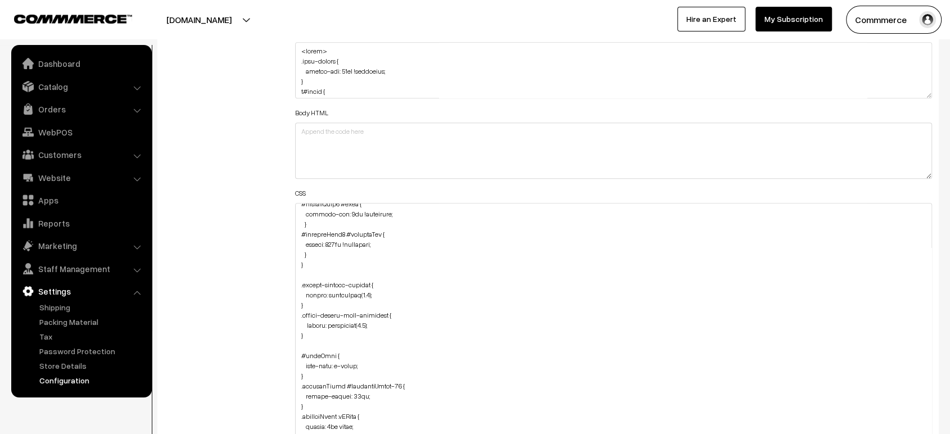
scroll to position [103, 0]
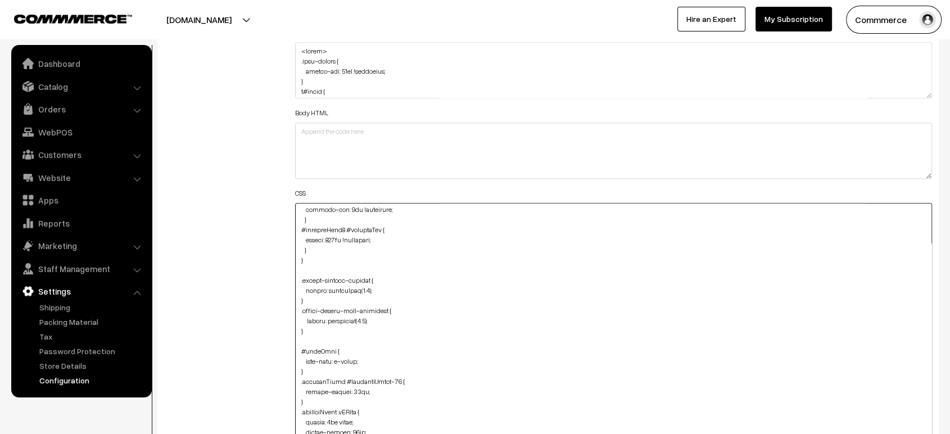
click at [317, 249] on textarea at bounding box center [613, 337] width 637 height 268
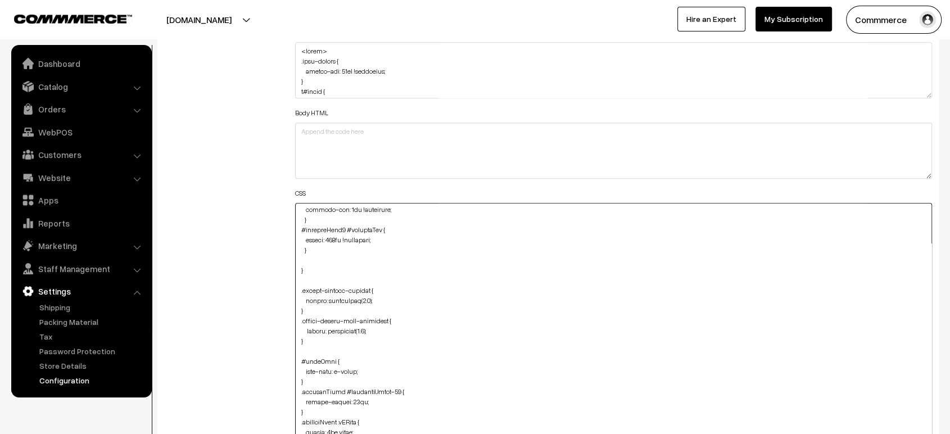
paste textarea "#productType4 { margin-top: -55px; }"
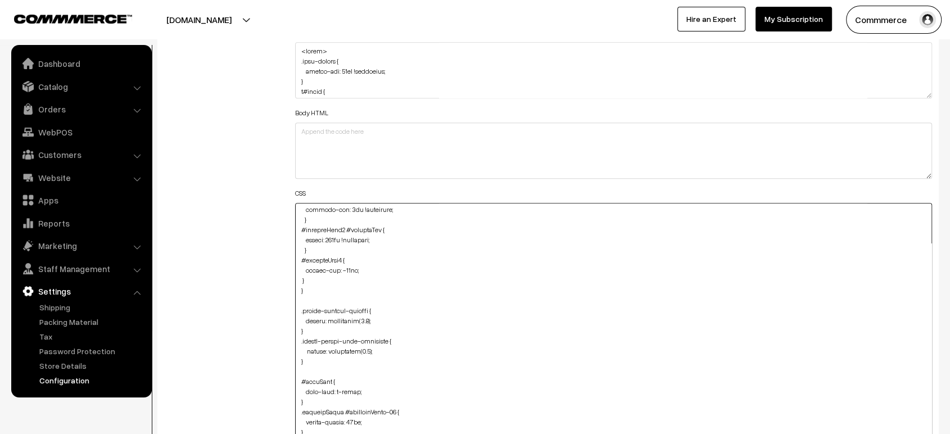
click at [297, 273] on textarea at bounding box center [613, 337] width 637 height 268
type textarea "@media (max-width: 767px) { img#Logo { margin-top: -24px !important; height: 10…"
click at [271, 265] on div "Additional HTML/JS/CSS" at bounding box center [221, 331] width 131 height 613
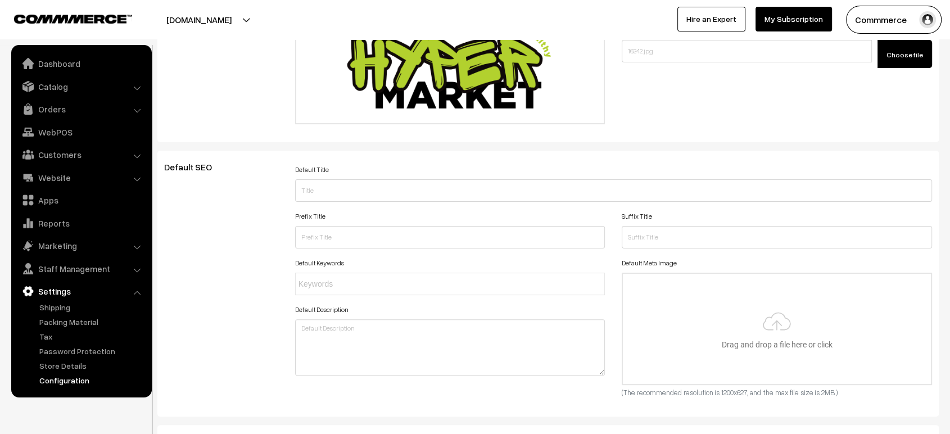
scroll to position [0, 0]
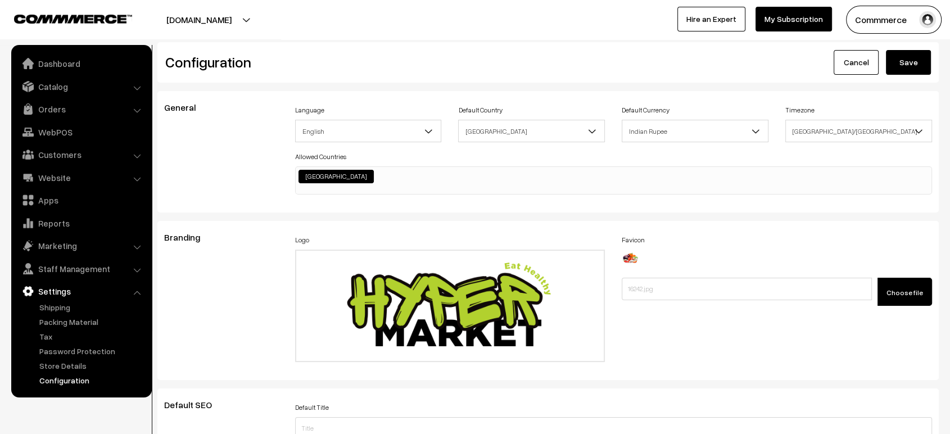
click at [899, 66] on button "Save" at bounding box center [908, 62] width 45 height 25
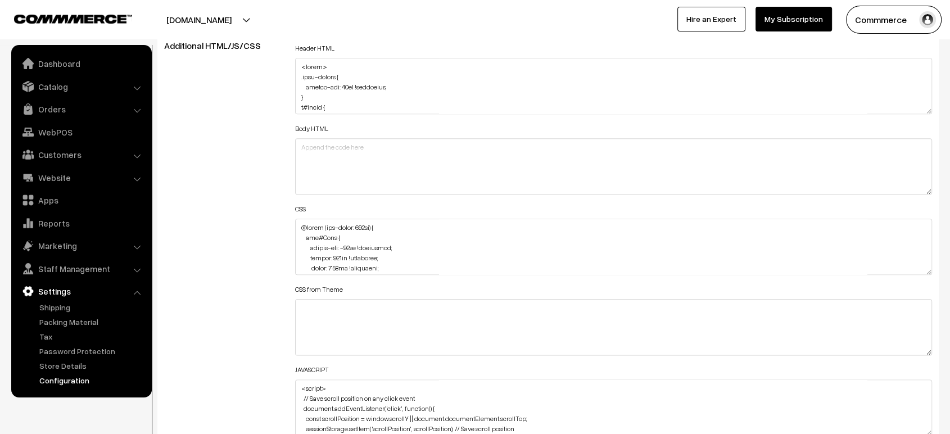
scroll to position [1287, 0]
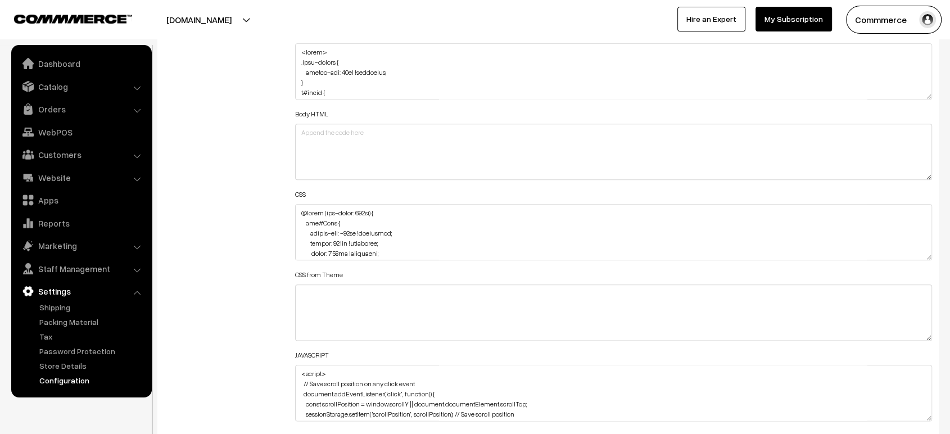
drag, startPoint x: 929, startPoint y: 252, endPoint x: 935, endPoint y: 450, distance: 198.0
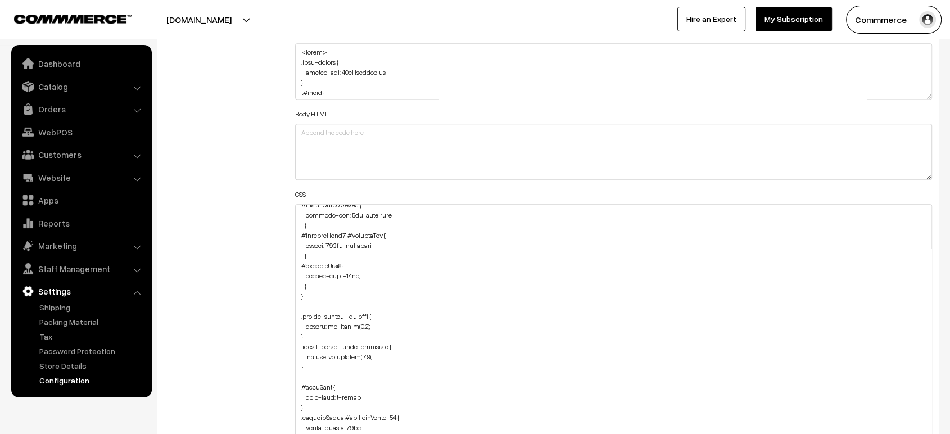
scroll to position [125, 0]
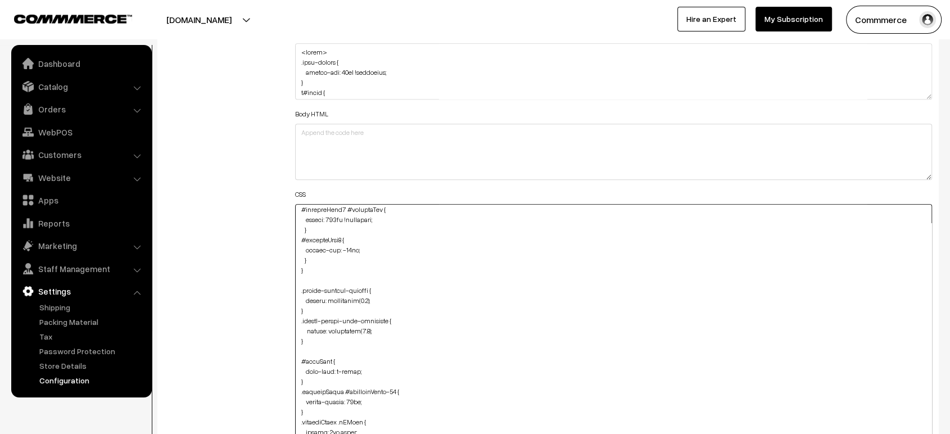
click at [321, 255] on textarea at bounding box center [613, 331] width 637 height 254
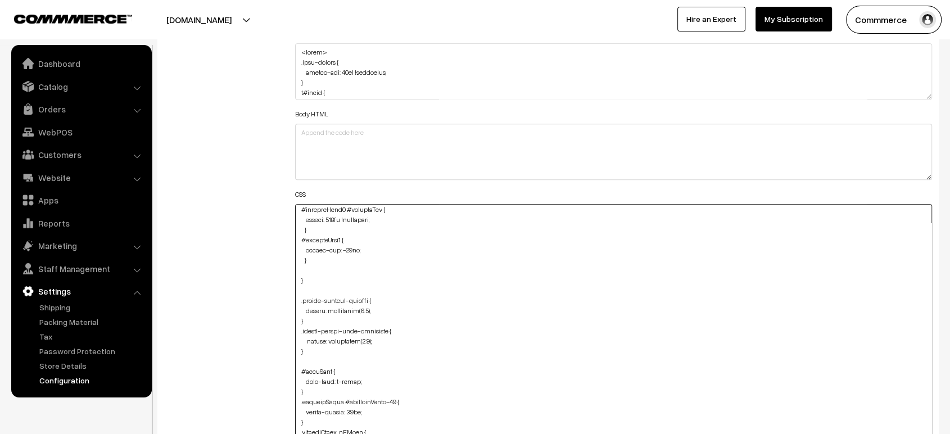
paste textarea "#productType4 #price { margin-top: -8px !important; margin-bottom: -16px !impor…"
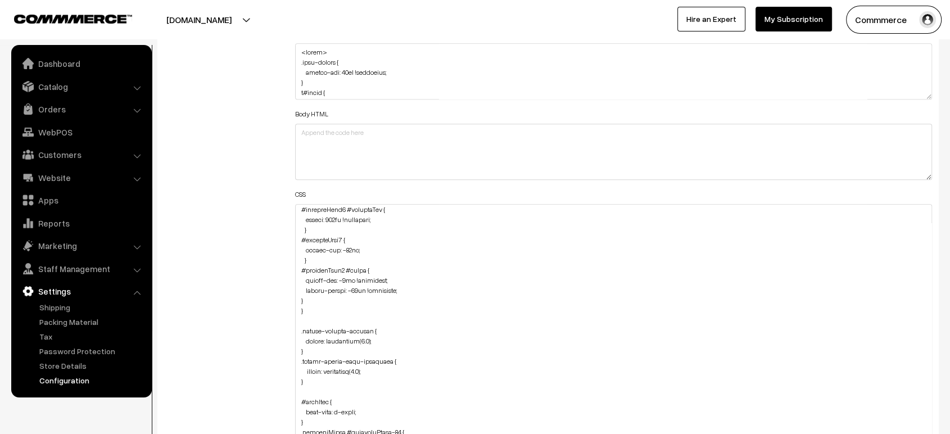
click at [294, 295] on div "Header HTML Body HTML CSS CSS from Theme JAVASCRIPT" at bounding box center [614, 326] width 654 height 600
click at [300, 296] on textarea at bounding box center [613, 331] width 637 height 254
type textarea "@media (max-width: 767px) { img#Logo { margin-top: -24px !important; height: 10…"
click at [272, 291] on div "Additional HTML/JS/CSS" at bounding box center [221, 326] width 131 height 600
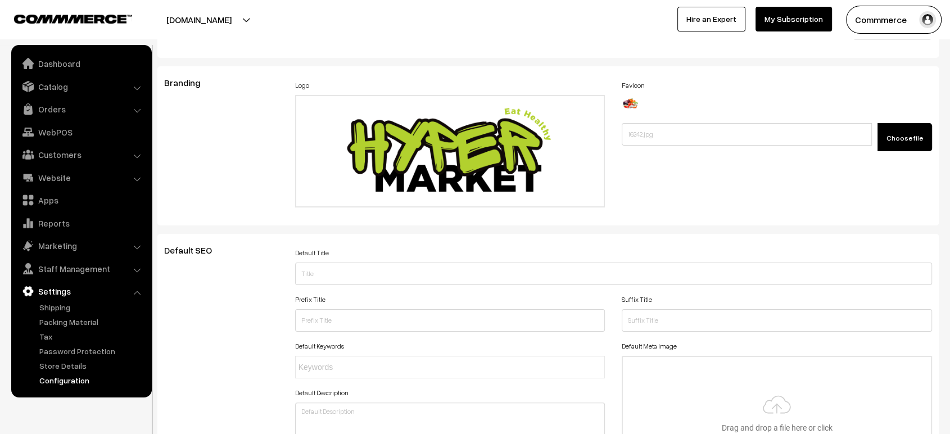
scroll to position [0, 0]
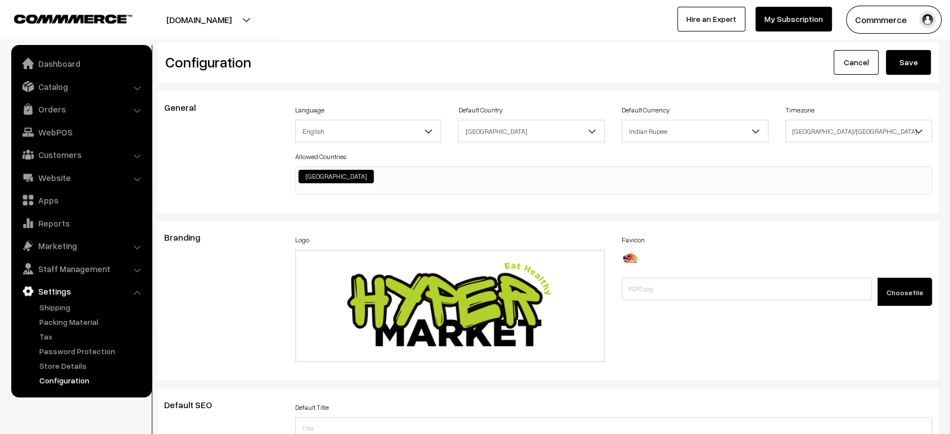
click at [913, 65] on button "Save" at bounding box center [908, 62] width 45 height 25
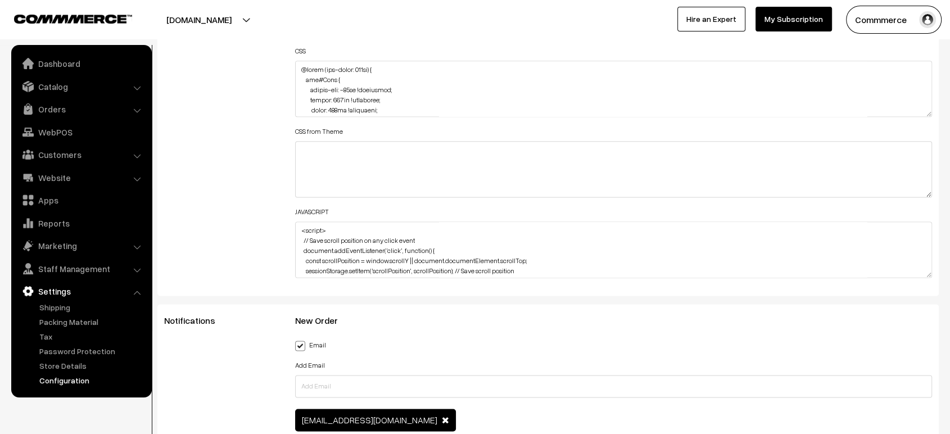
scroll to position [1431, 0]
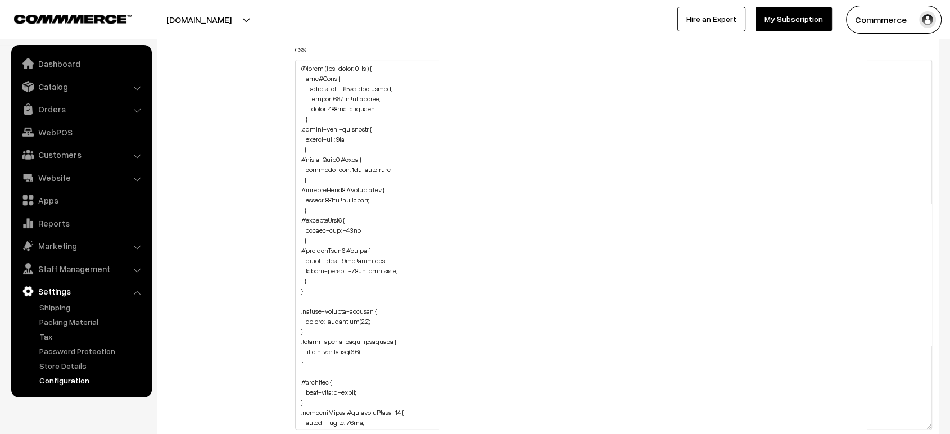
drag, startPoint x: 926, startPoint y: 108, endPoint x: 958, endPoint y: 463, distance: 356.2
click at [318, 281] on textarea at bounding box center [613, 265] width 637 height 411
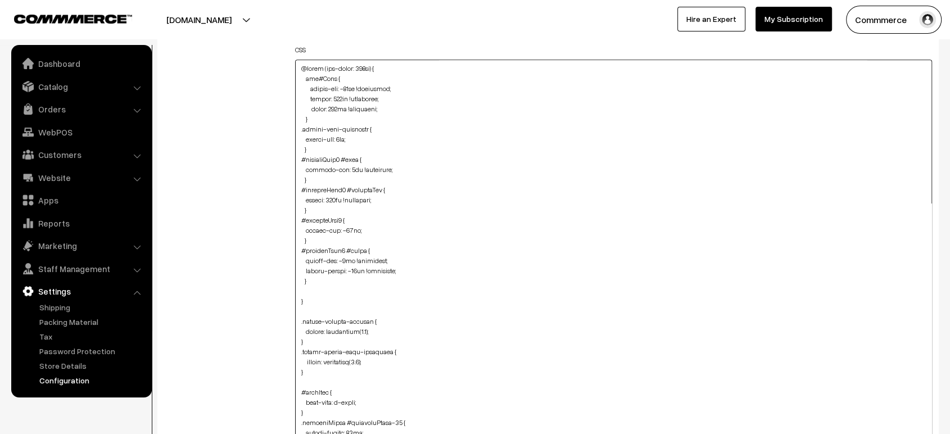
paste textarea ".product-type-5 .image-container { margin-bottom: -50px !important; }"
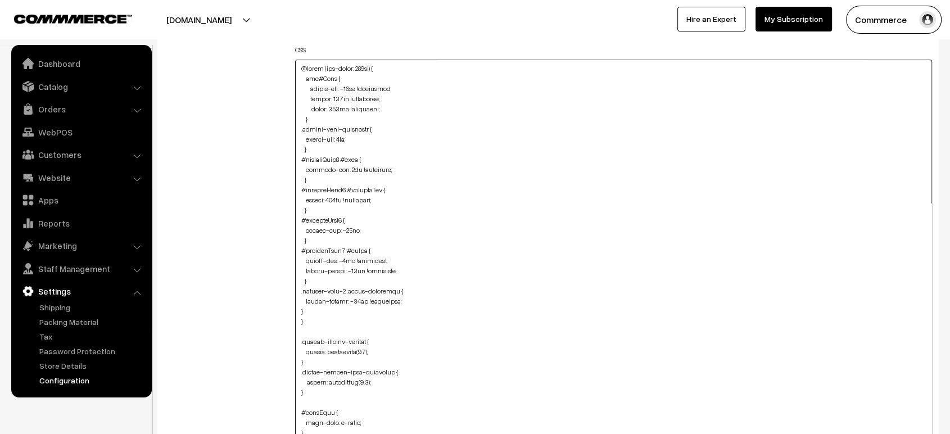
click at [298, 308] on textarea at bounding box center [613, 265] width 637 height 411
type textarea "@media (max-width: 767px) { img#Logo { margin-top: -24px !important; height: 10…"
click at [287, 305] on div "Header HTML Body HTML CSS CSS from Theme JAVASCRIPT" at bounding box center [614, 259] width 654 height 757
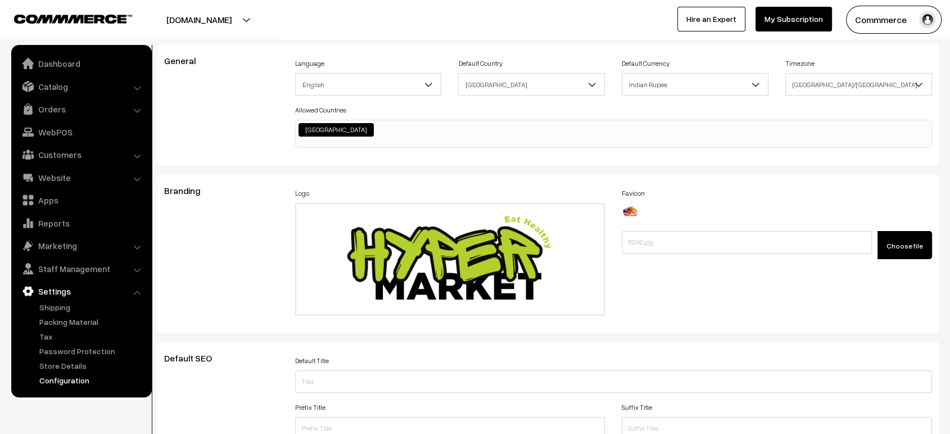
scroll to position [0, 0]
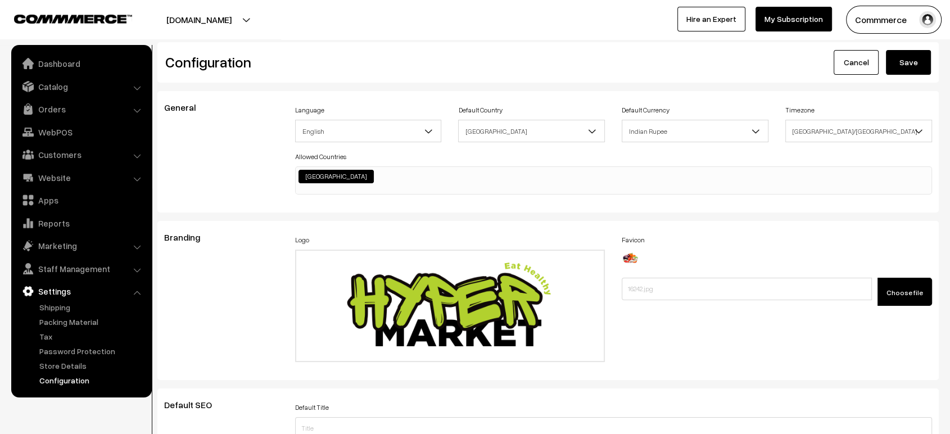
click at [912, 67] on button "Save" at bounding box center [908, 62] width 45 height 25
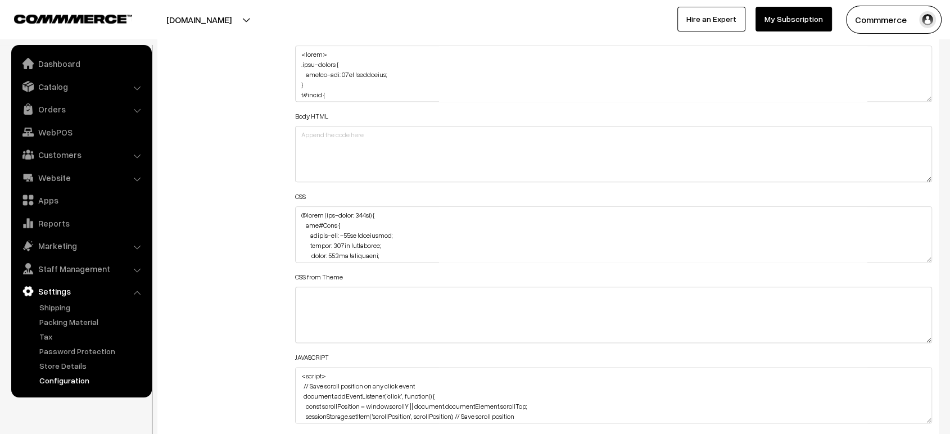
scroll to position [1284, 0]
drag, startPoint x: 926, startPoint y: 254, endPoint x: 958, endPoint y: 463, distance: 211.6
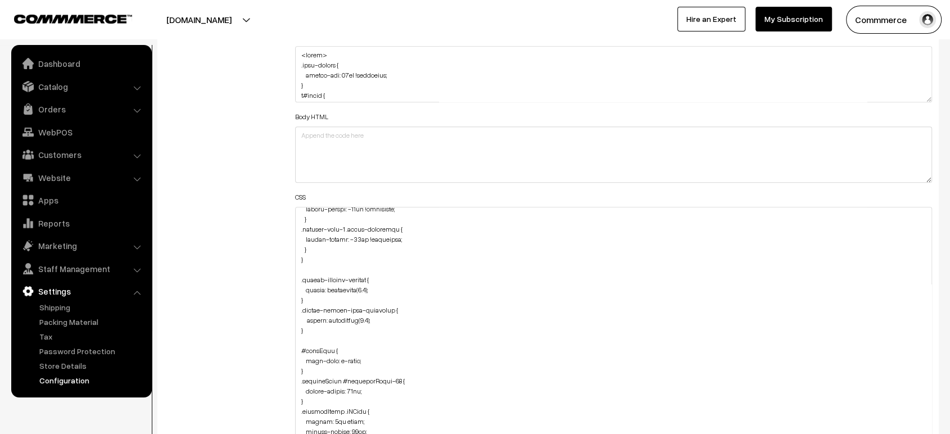
scroll to position [210, 0]
drag, startPoint x: 299, startPoint y: 224, endPoint x: 316, endPoint y: 247, distance: 29.3
click at [316, 247] on textarea at bounding box center [613, 339] width 637 height 265
click at [320, 252] on textarea at bounding box center [613, 339] width 637 height 265
click at [329, 242] on textarea at bounding box center [613, 339] width 637 height 265
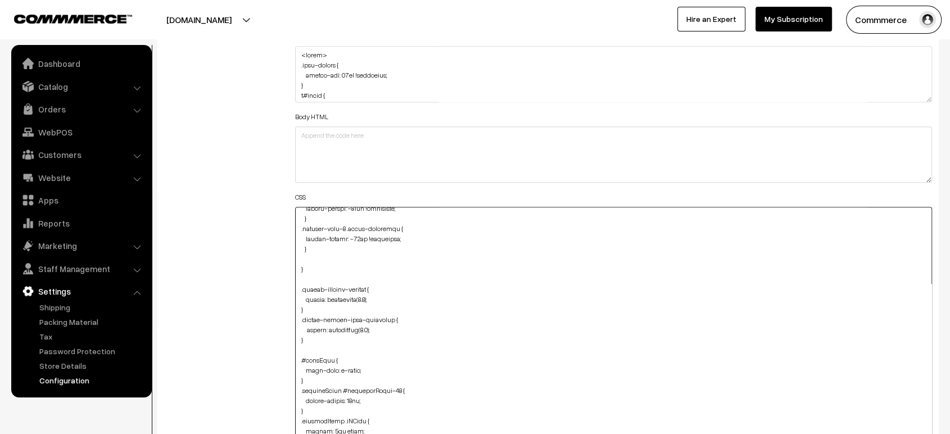
paste textarea ".product-type-5 .image-container { margin-bottom: -50px !important; }"
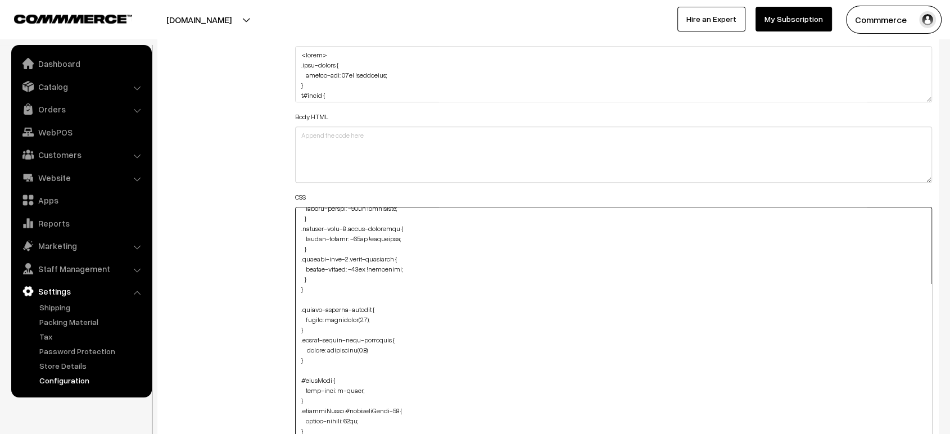
click at [345, 254] on textarea at bounding box center [613, 339] width 637 height 265
type textarea "@media (max-width: 767px) { img#Logo { margin-top: -24px !important; height: 10…"
click at [230, 224] on div "Additional HTML/JS/CSS" at bounding box center [221, 334] width 131 height 611
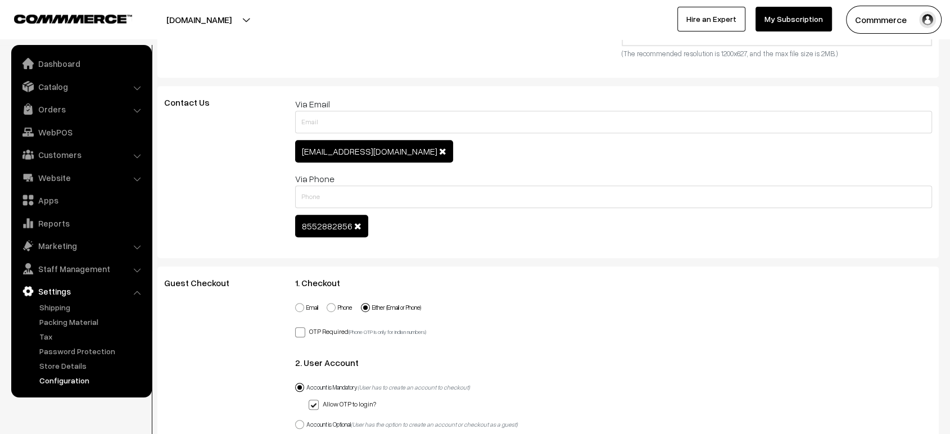
scroll to position [0, 0]
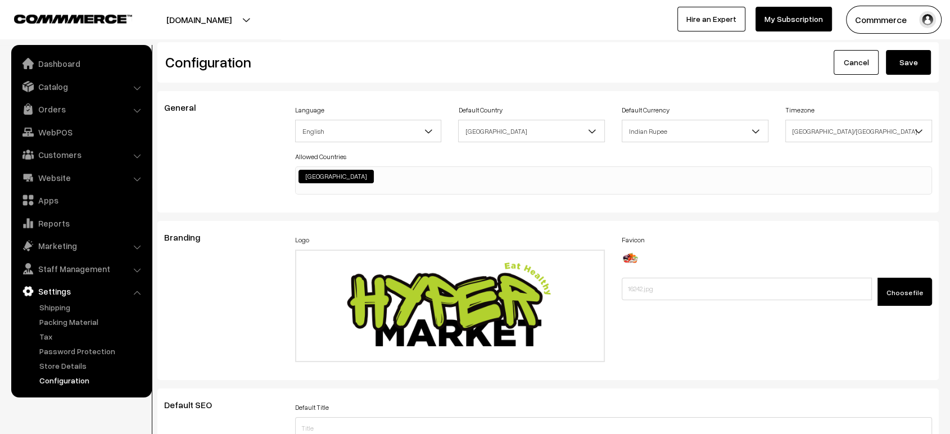
click at [906, 58] on button "Save" at bounding box center [908, 62] width 45 height 25
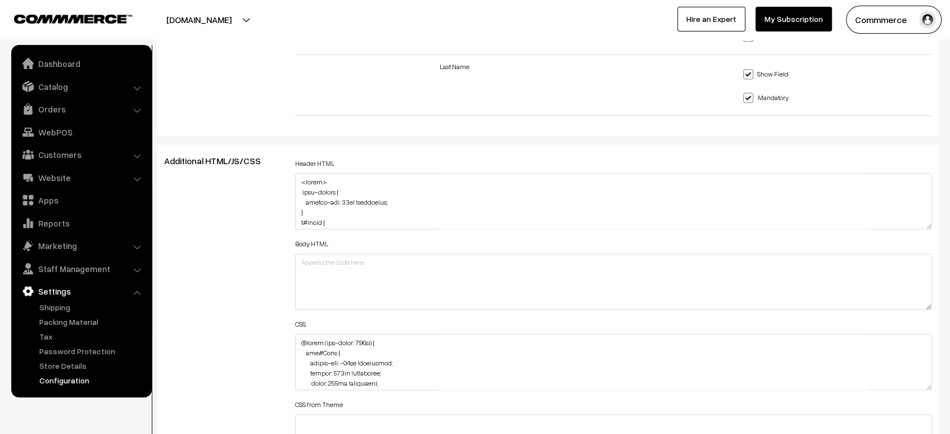
scroll to position [1336, 0]
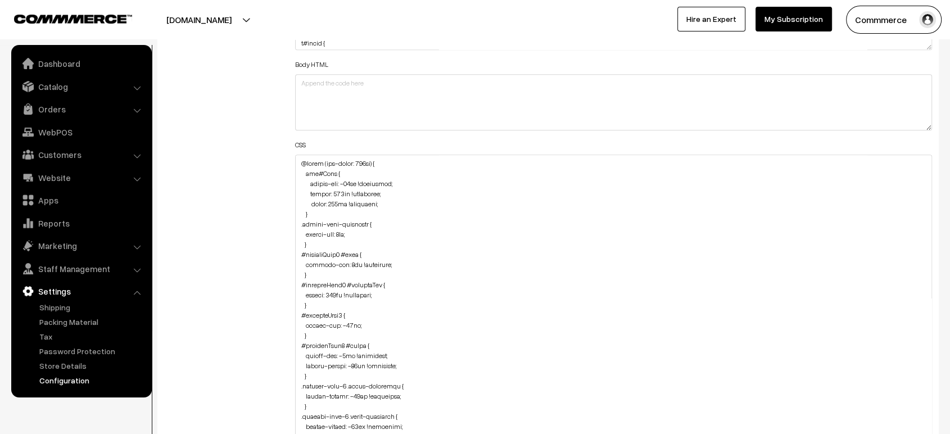
drag, startPoint x: 929, startPoint y: 202, endPoint x: 938, endPoint y: 463, distance: 261.6
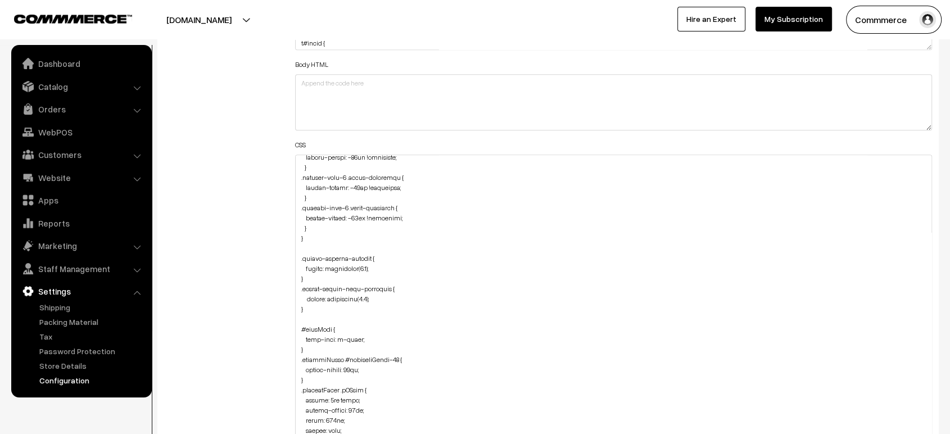
scroll to position [224, 0]
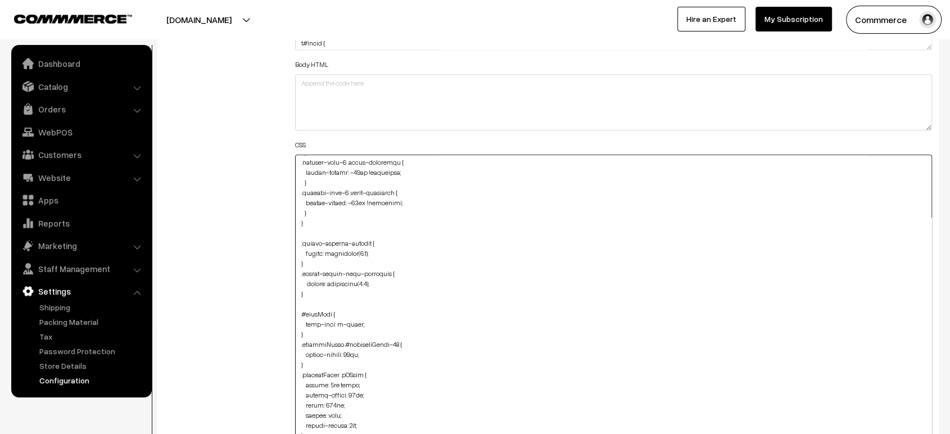
drag, startPoint x: 314, startPoint y: 209, endPoint x: 296, endPoint y: 194, distance: 24.0
click at [296, 194] on textarea at bounding box center [613, 314] width 637 height 318
paste textarea "#image { margin-bottom: -45px;"
click at [297, 207] on textarea at bounding box center [613, 314] width 637 height 318
type textarea "@media (max-width: 767px) { img#Logo { margin-top: -24px !important; height: 10…"
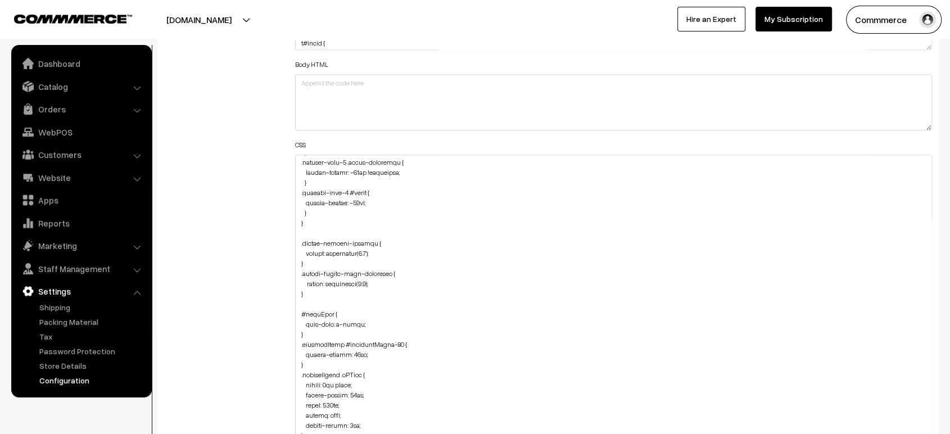
click at [263, 196] on div "Additional HTML/JS/CSS" at bounding box center [221, 307] width 131 height 663
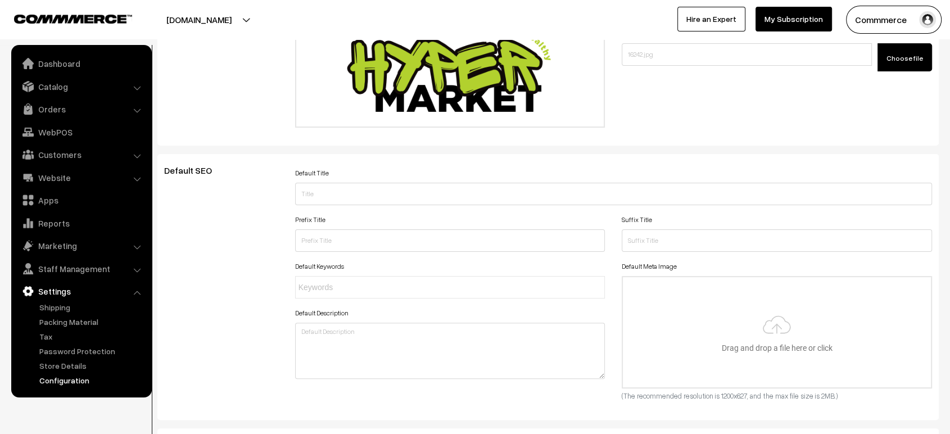
scroll to position [0, 0]
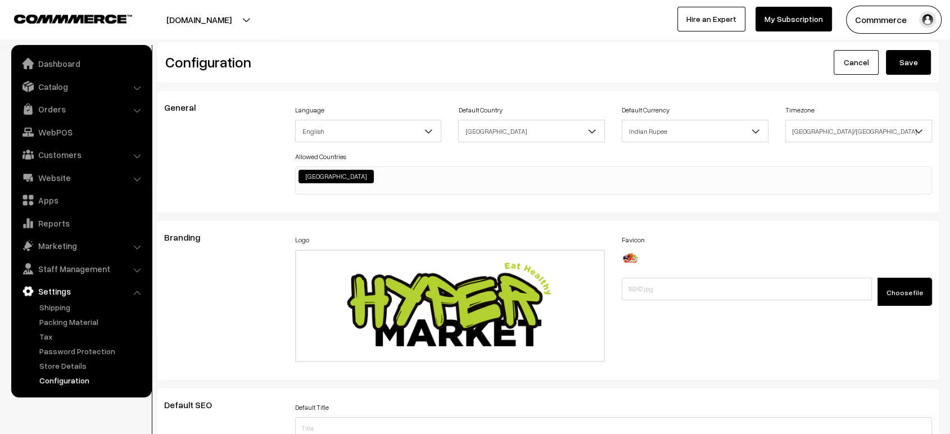
click at [908, 73] on button "Save" at bounding box center [908, 62] width 45 height 25
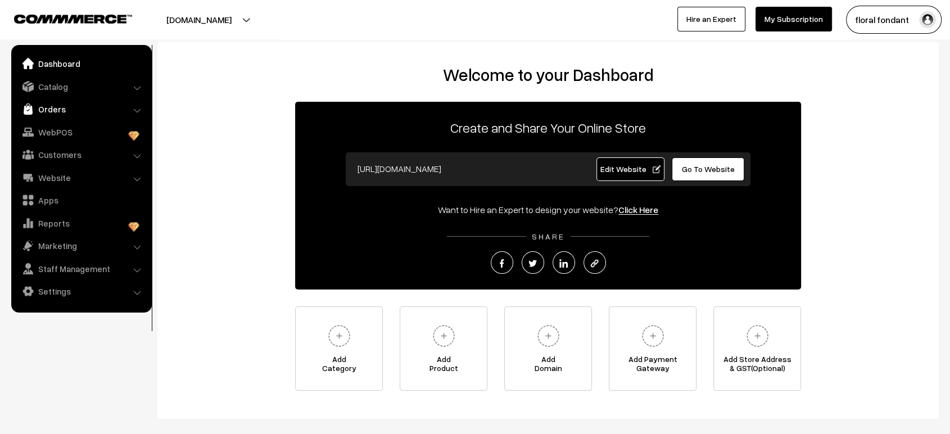
click at [49, 114] on link "Orders" at bounding box center [81, 109] width 134 height 20
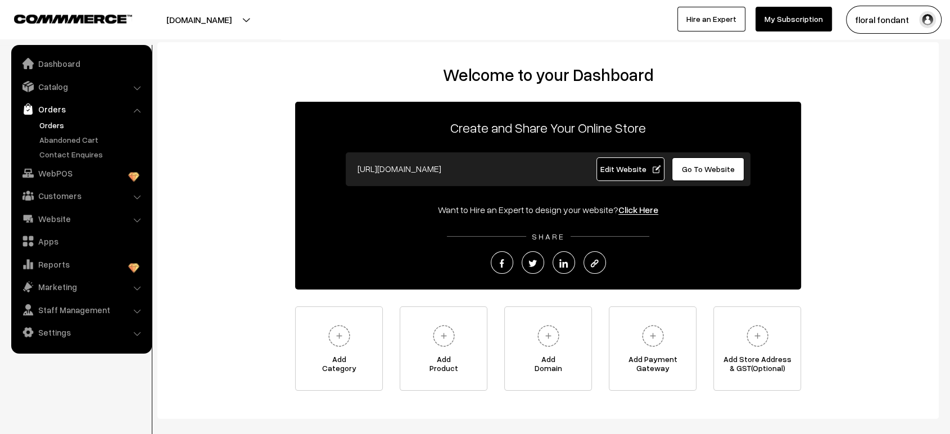
click at [67, 129] on link "Orders" at bounding box center [92, 125] width 111 height 12
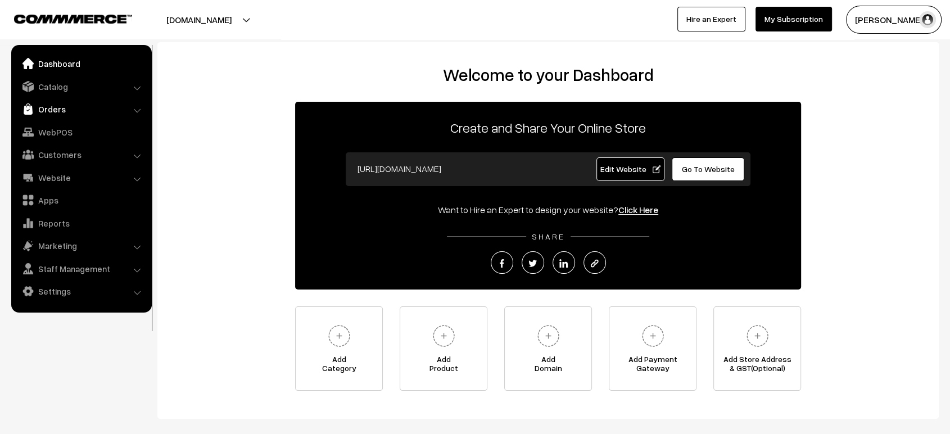
click at [38, 110] on link "Orders" at bounding box center [81, 109] width 134 height 20
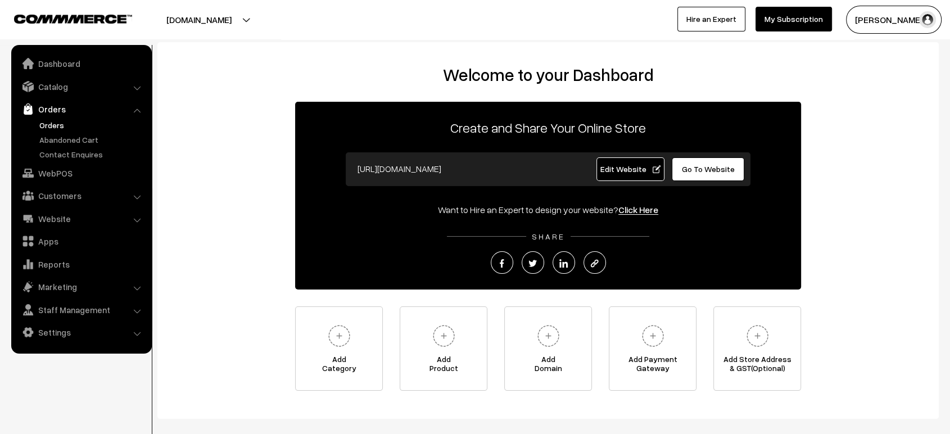
click at [38, 121] on link "Orders" at bounding box center [92, 125] width 111 height 12
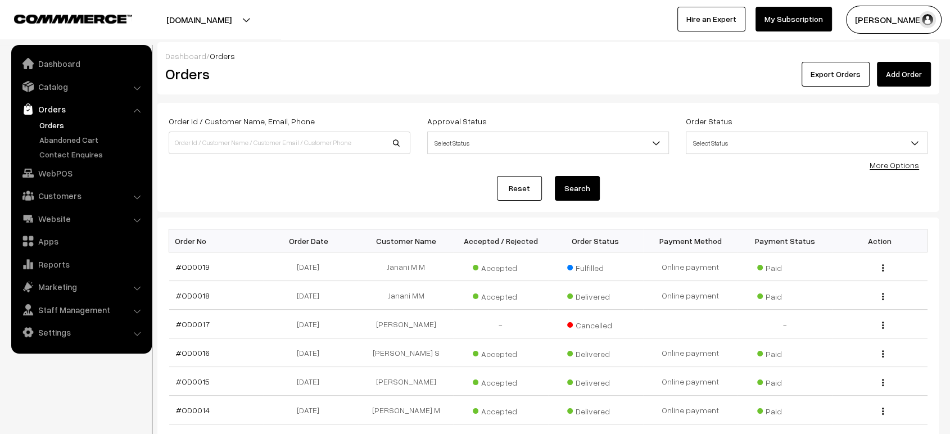
scroll to position [2, 0]
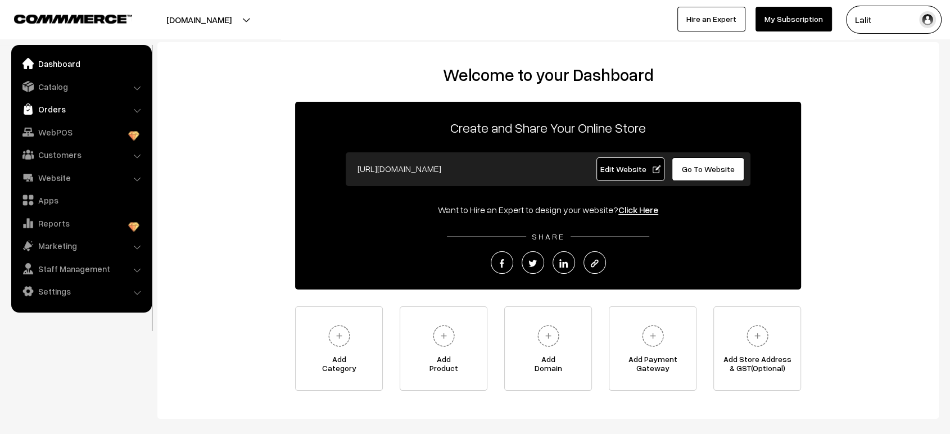
click at [48, 114] on link "Orders" at bounding box center [81, 109] width 134 height 20
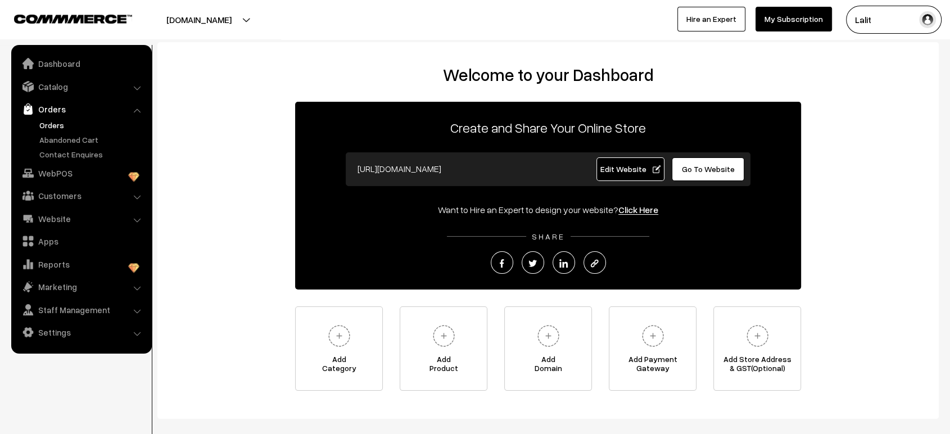
click at [49, 129] on link "Orders" at bounding box center [92, 125] width 111 height 12
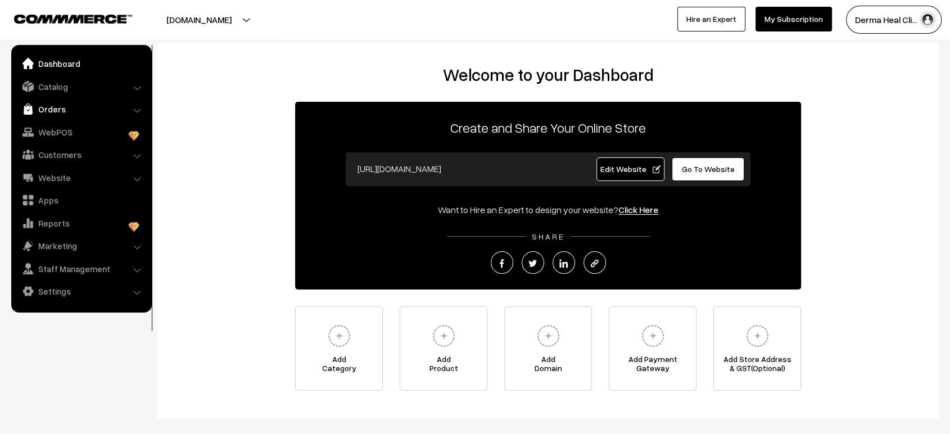
click at [45, 110] on link "Orders" at bounding box center [81, 109] width 134 height 20
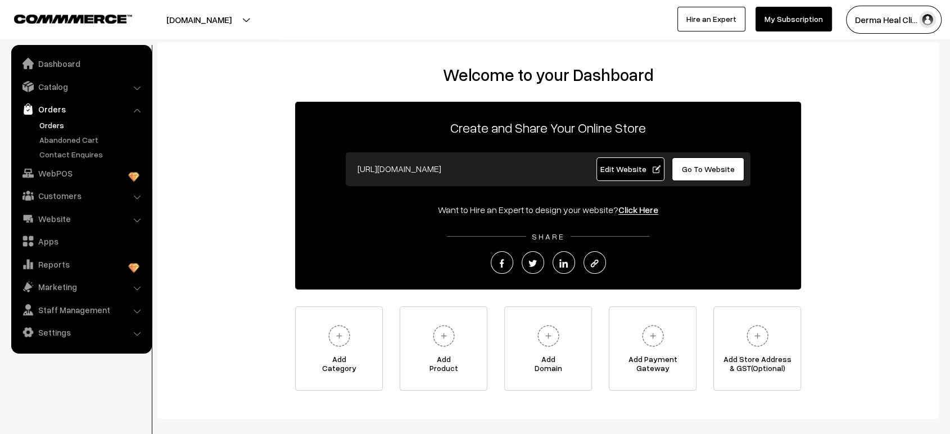
click at [59, 124] on link "Orders" at bounding box center [92, 125] width 111 height 12
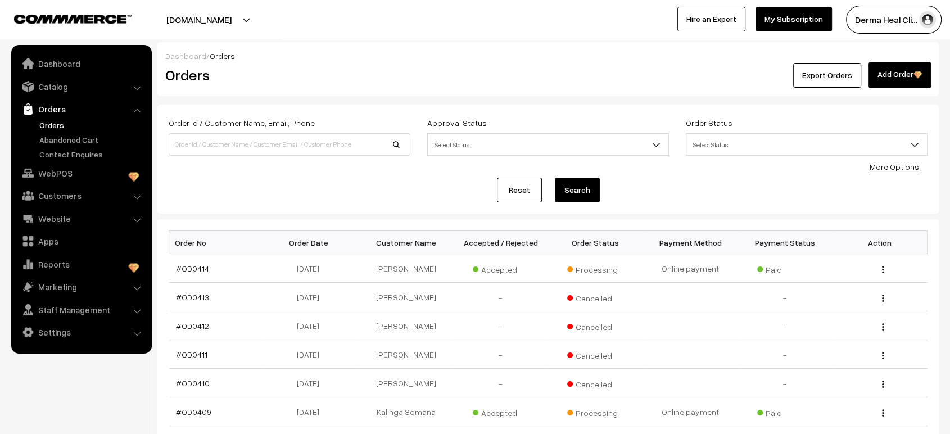
click at [54, 122] on link "Orders" at bounding box center [92, 125] width 111 height 12
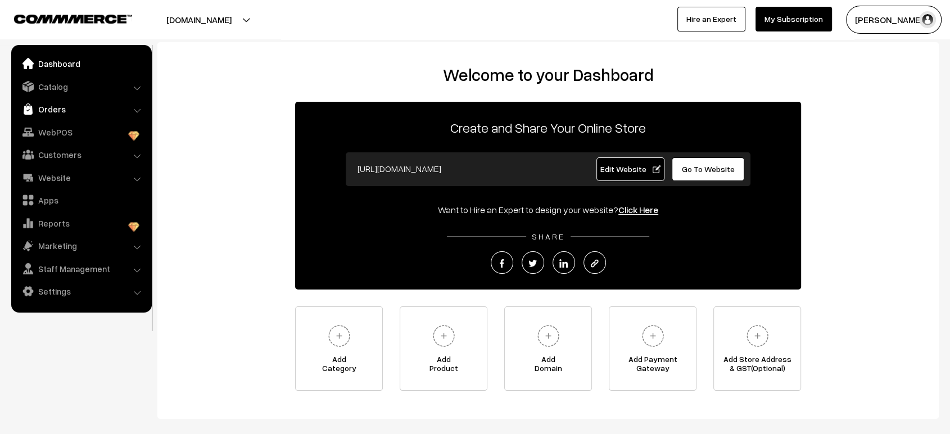
click at [39, 114] on link "Orders" at bounding box center [81, 109] width 134 height 20
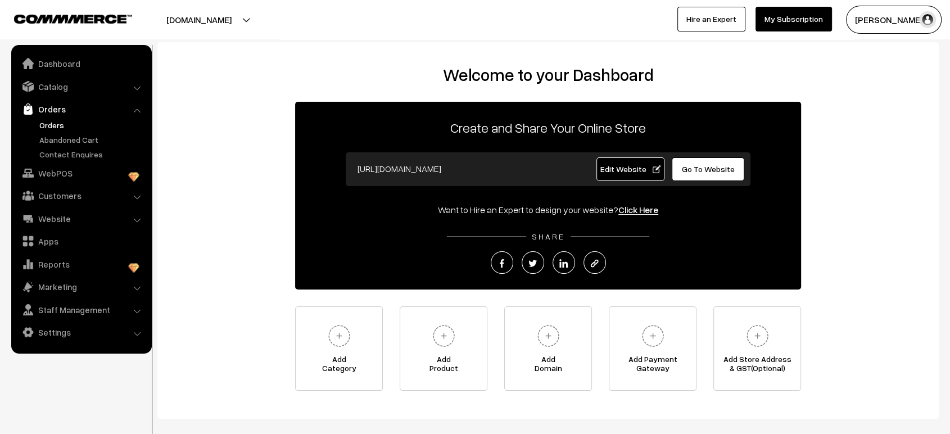
click at [58, 121] on link "Orders" at bounding box center [92, 125] width 111 height 12
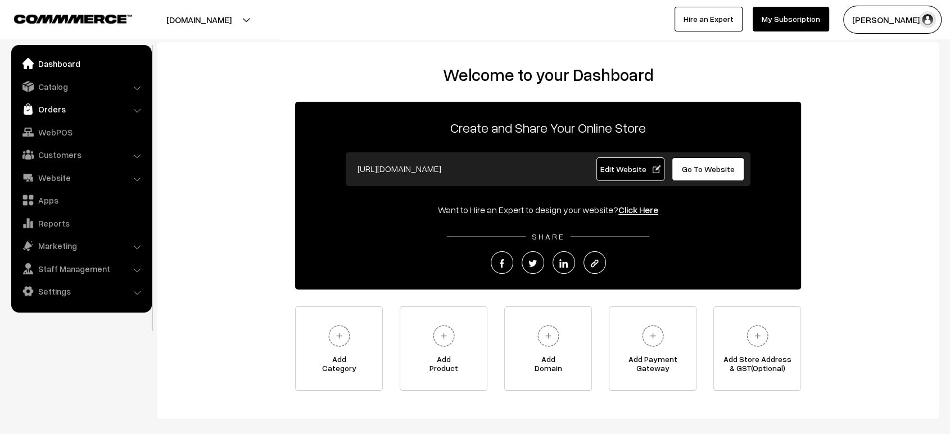
click at [39, 107] on link "Orders" at bounding box center [81, 109] width 134 height 20
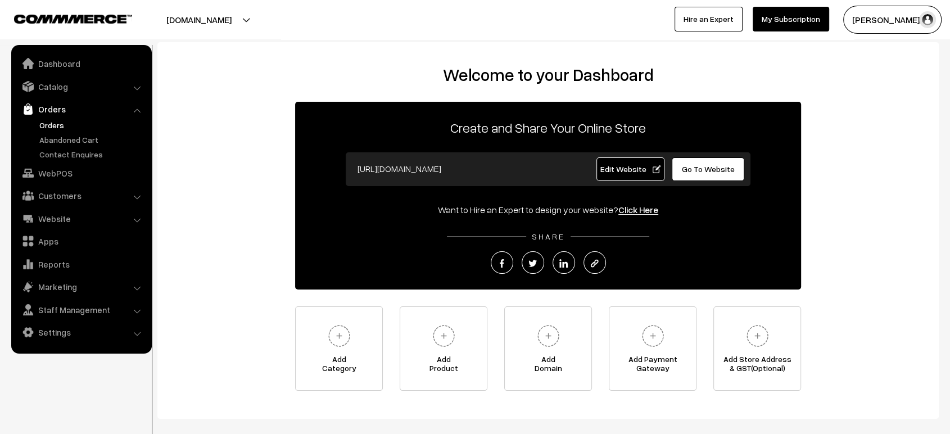
click at [61, 124] on link "Orders" at bounding box center [92, 125] width 111 height 12
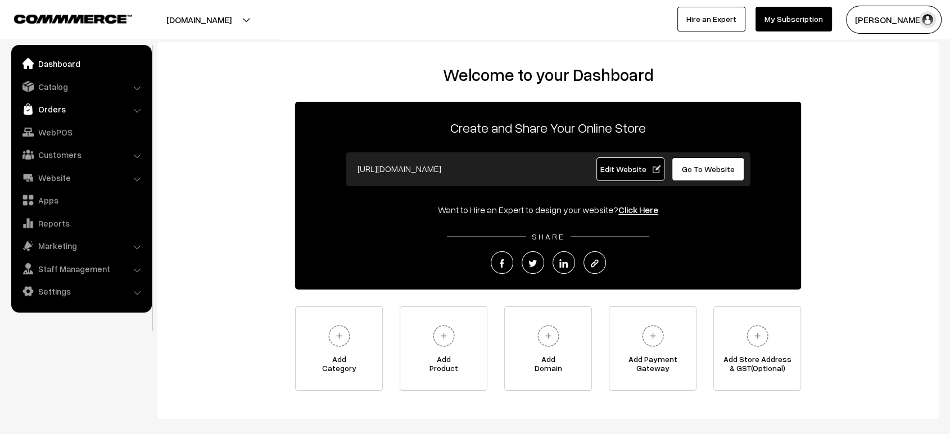
click at [58, 106] on link "Orders" at bounding box center [81, 109] width 134 height 20
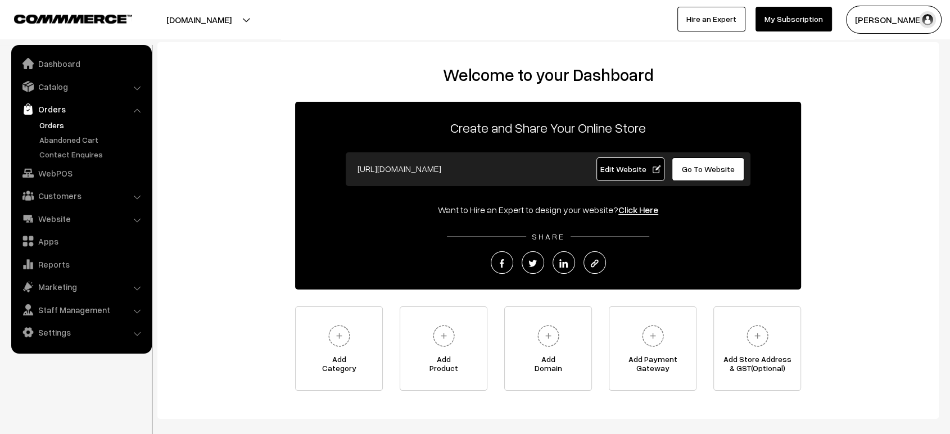
click at [48, 126] on link "Orders" at bounding box center [92, 125] width 111 height 12
